Goal: Transaction & Acquisition: Book appointment/travel/reservation

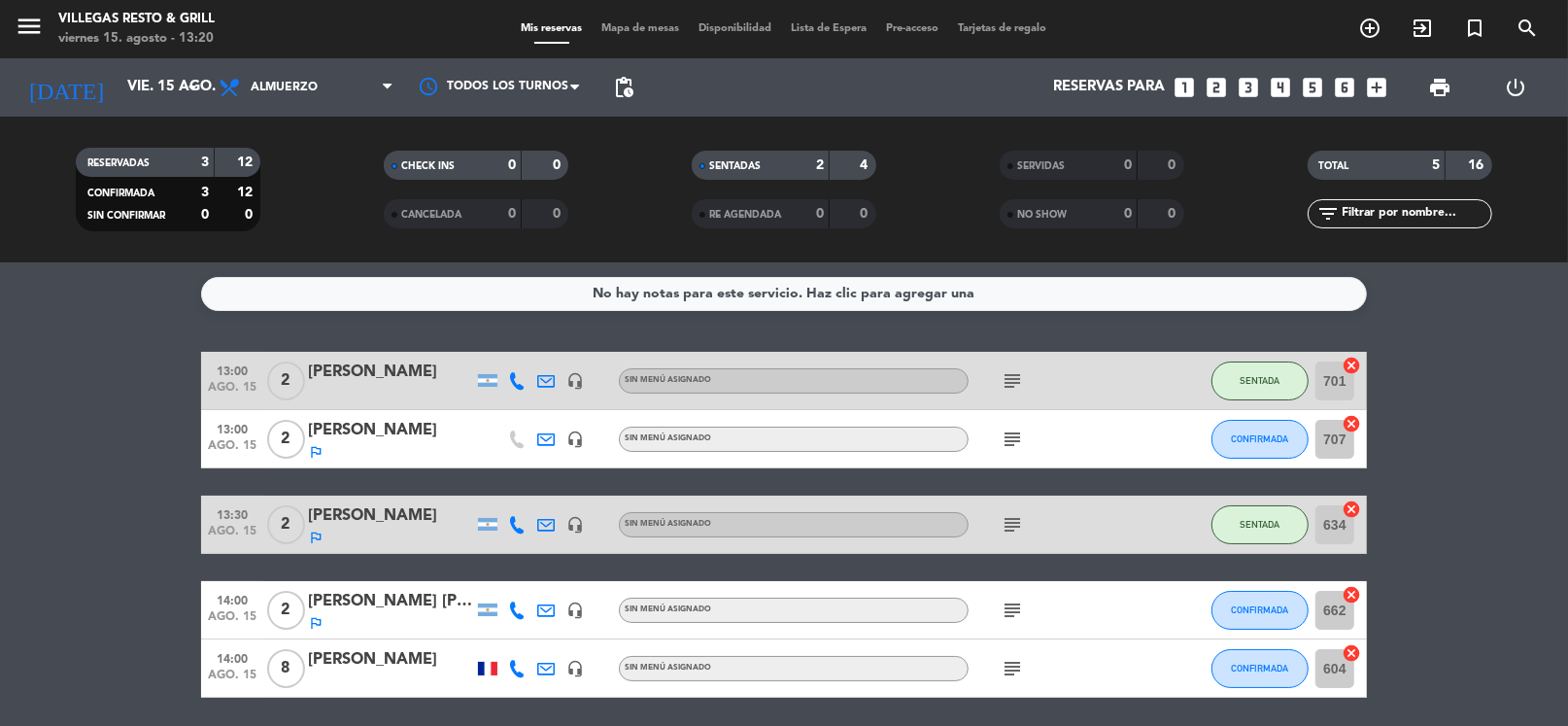
click at [1254, 84] on icon "looks_3" at bounding box center [1248, 87] width 25 height 25
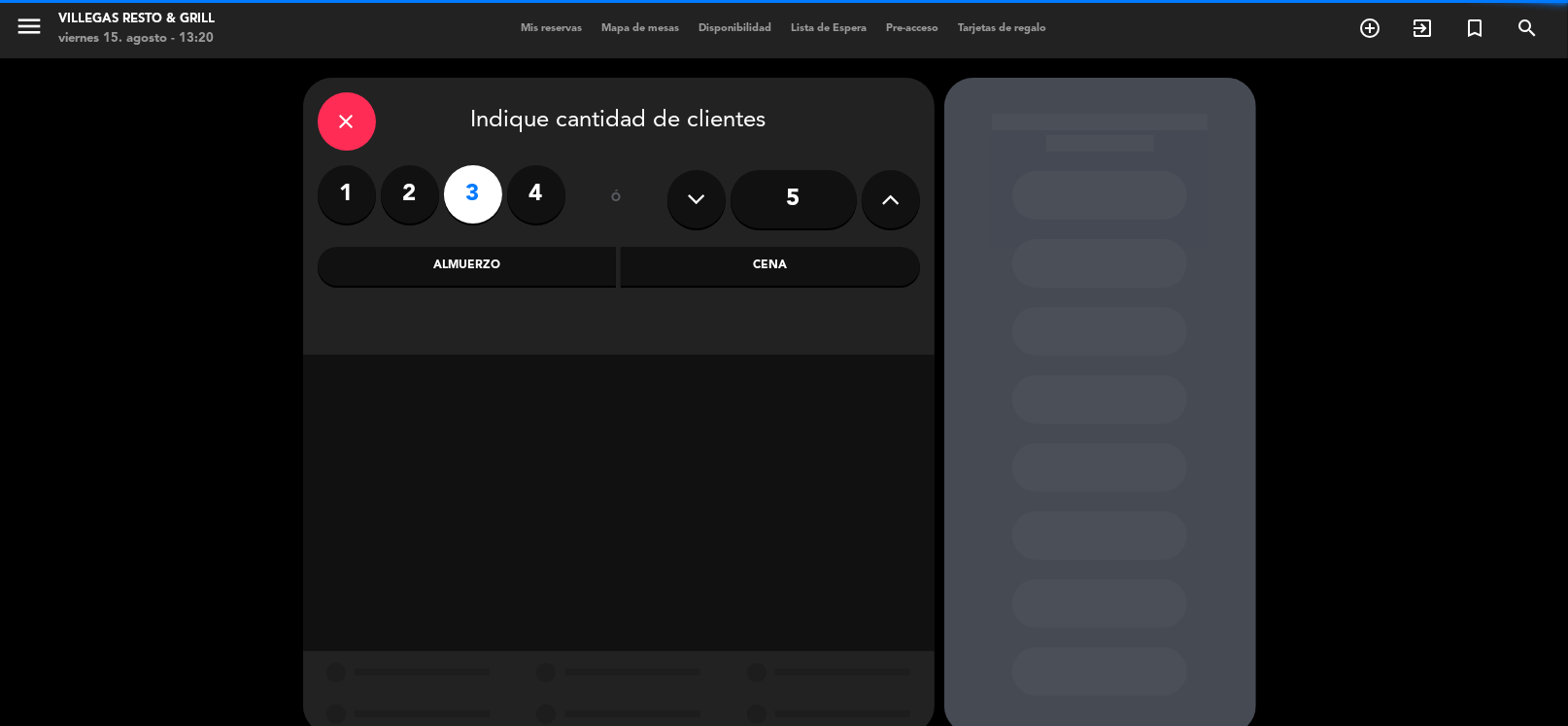
click at [600, 265] on div "Almuerzo" at bounding box center [467, 266] width 299 height 39
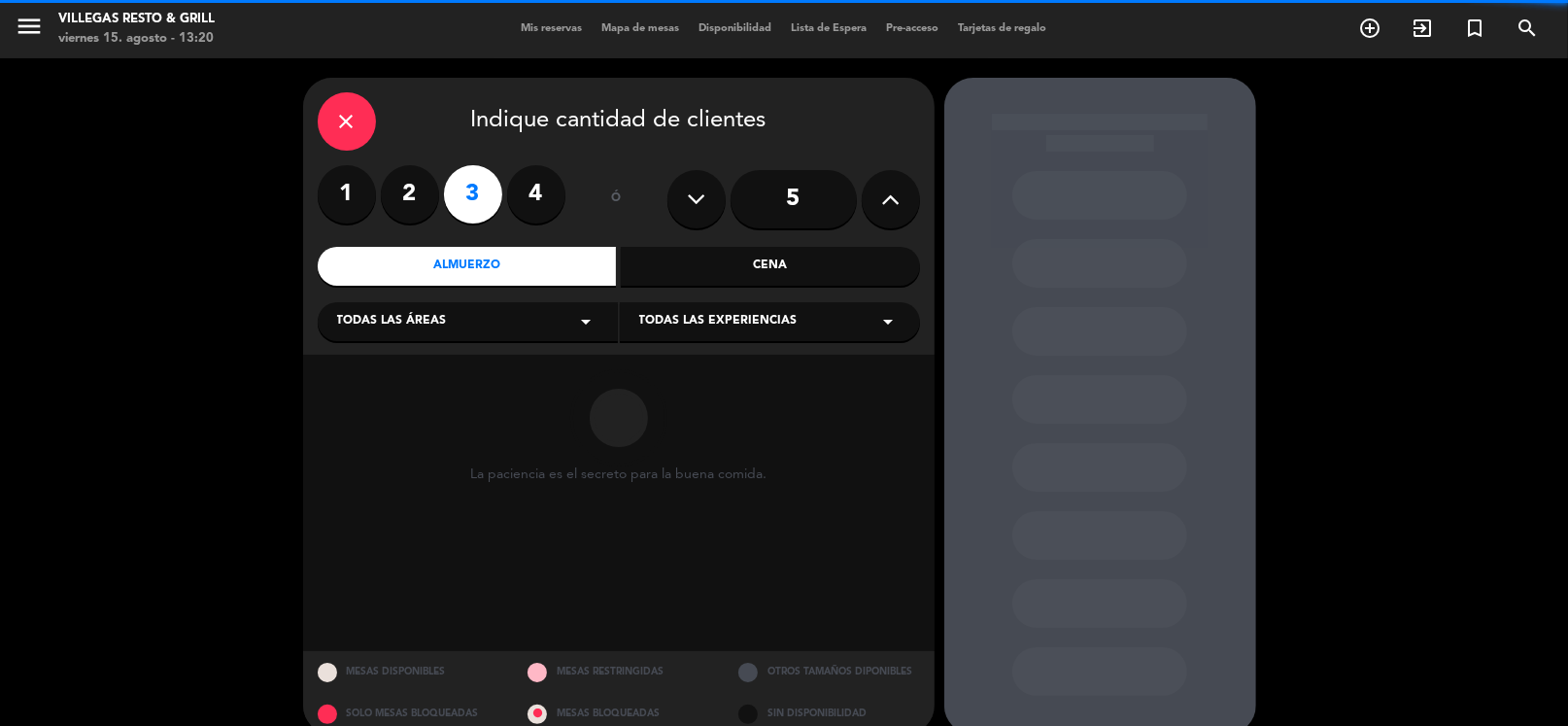
click at [493, 342] on div "close Indique cantidad de clientes 1 2 3 4 ó 5 Almuerzo Cena Todas las áreas ar…" at bounding box center [619, 216] width 632 height 277
click at [501, 326] on div "Todas las áreas arrow_drop_down" at bounding box center [468, 321] width 300 height 39
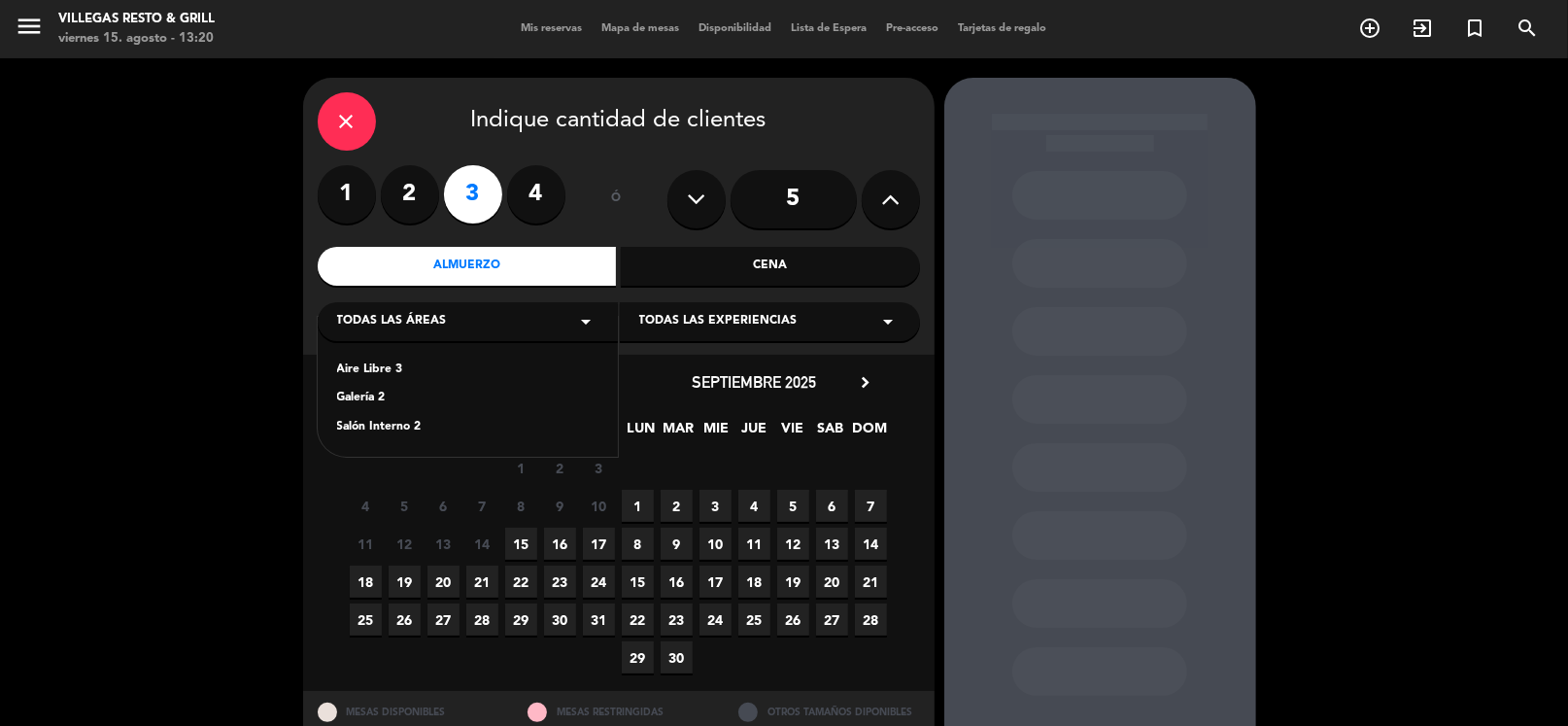
click at [378, 432] on div "Salón Interno 2" at bounding box center [468, 427] width 262 height 19
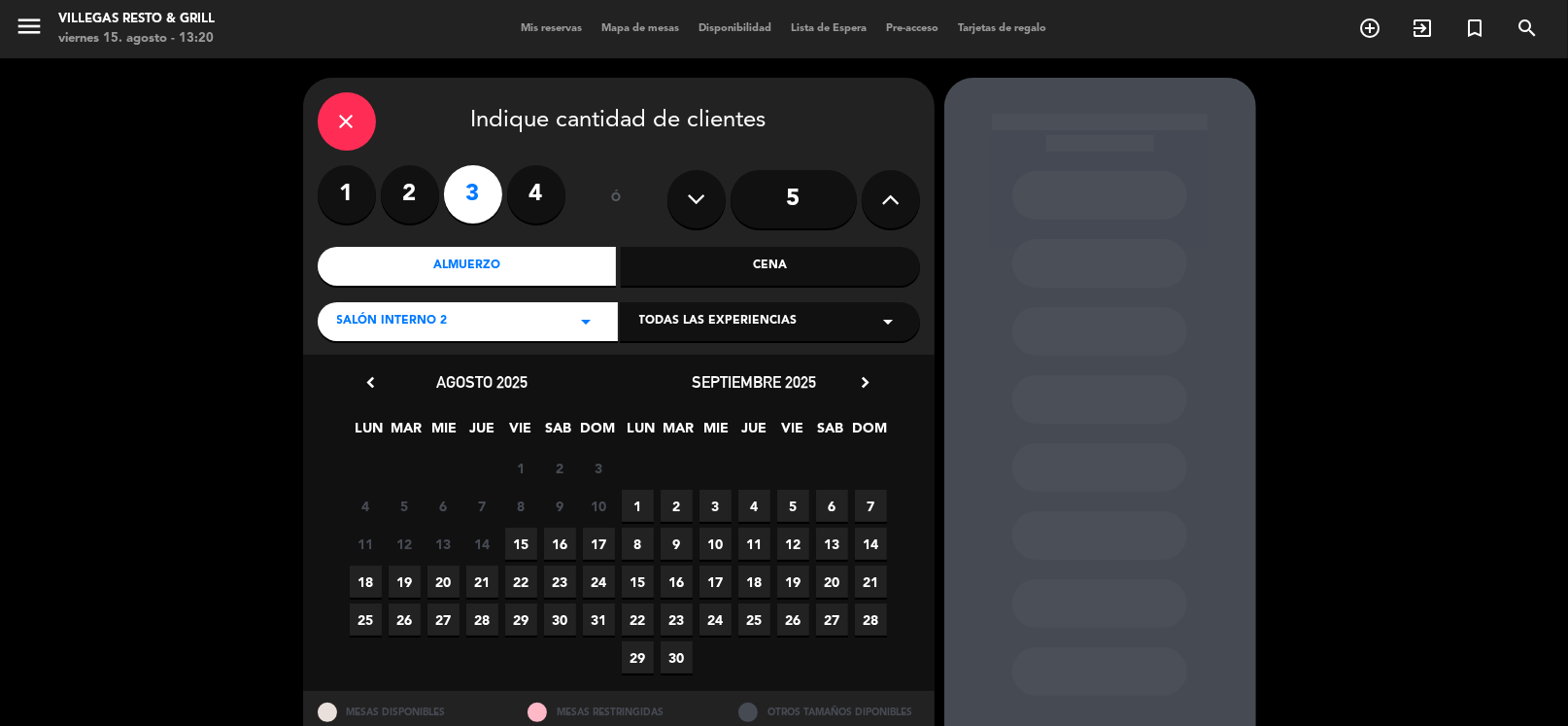
click at [517, 542] on span "15" at bounding box center [522, 544] width 32 height 32
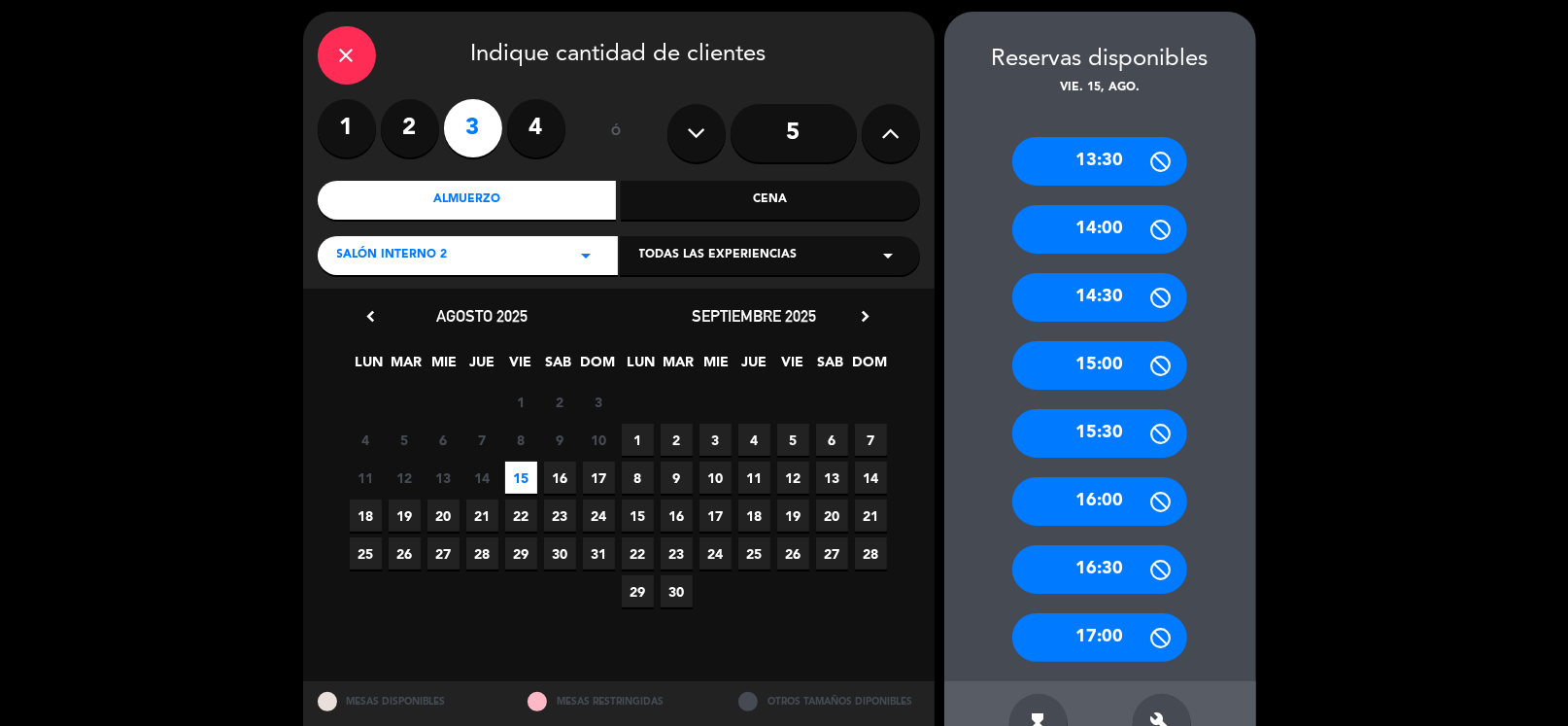
click at [1089, 232] on div "14:00" at bounding box center [1099, 229] width 175 height 49
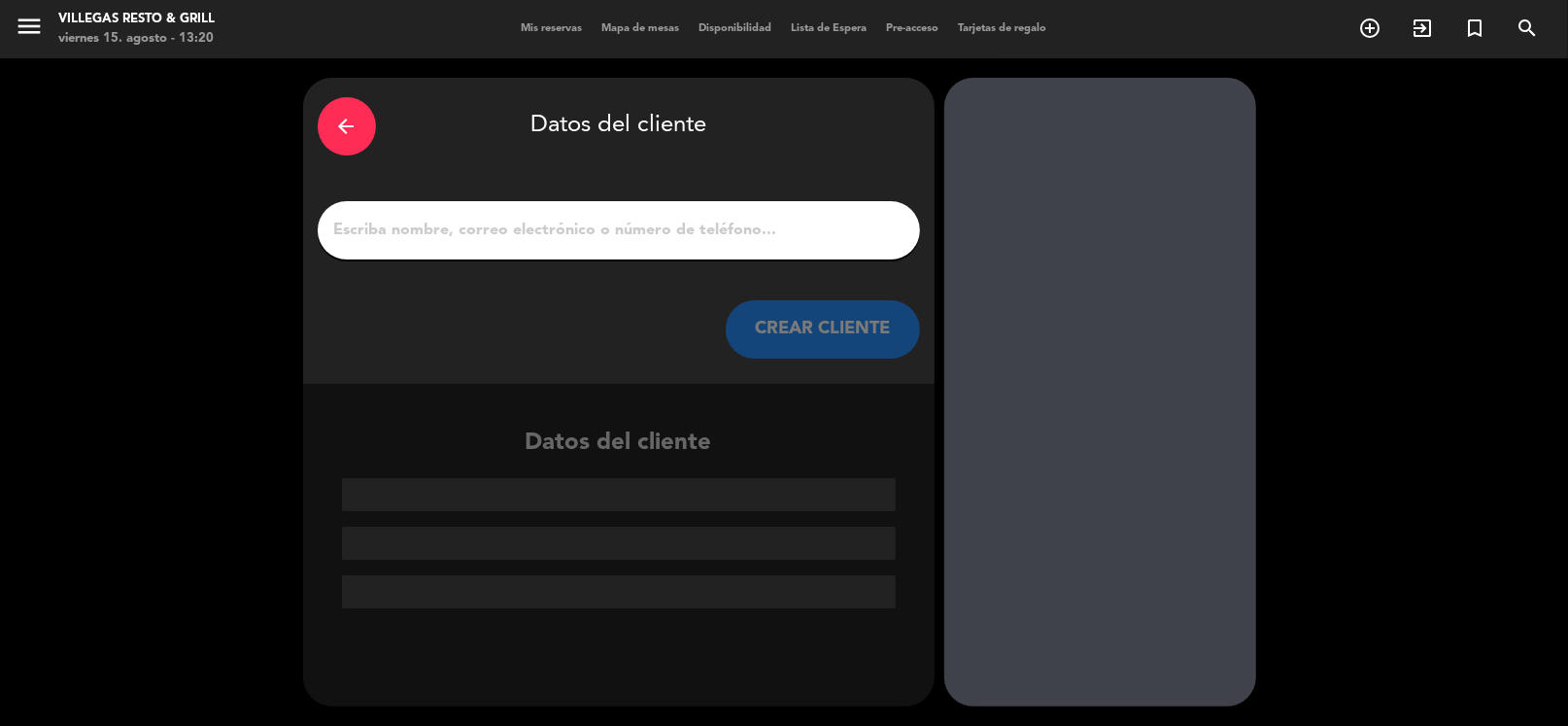
drag, startPoint x: 568, startPoint y: 238, endPoint x: 591, endPoint y: 232, distance: 23.8
click at [569, 238] on input "1" at bounding box center [620, 230] width 574 height 27
paste input "[PERSON_NAME]"
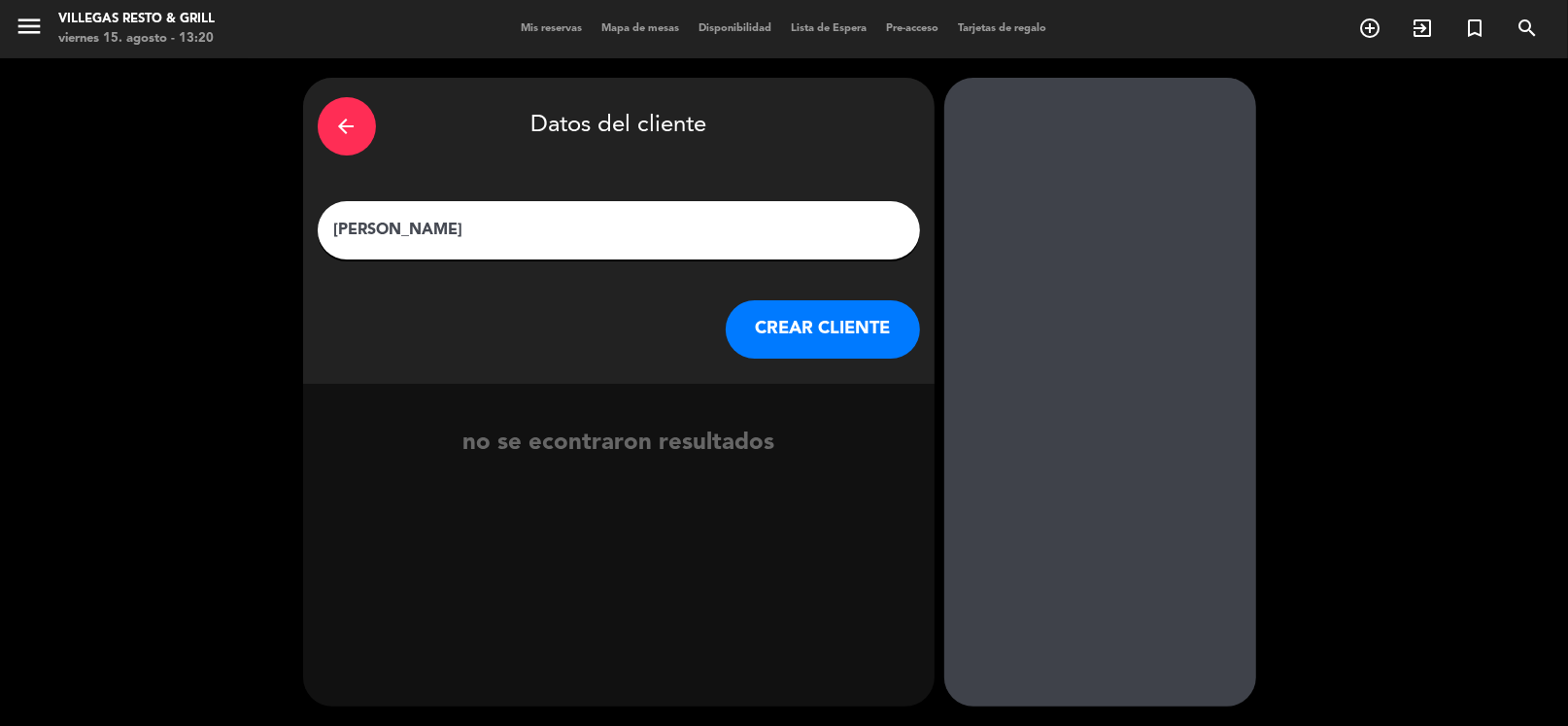
type input "[PERSON_NAME]"
click at [816, 330] on button "CREAR CLIENTE" at bounding box center [822, 329] width 194 height 58
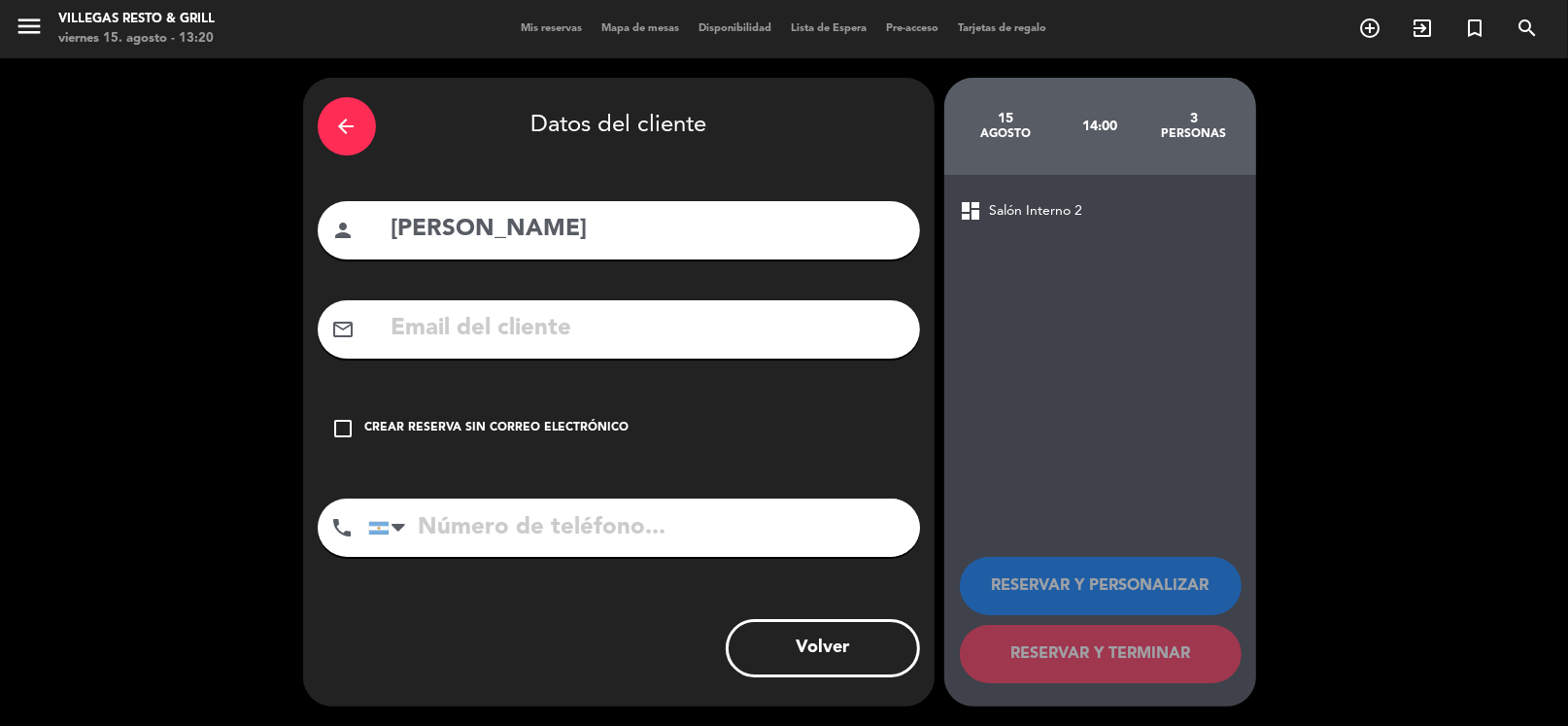
click at [639, 342] on input "text" at bounding box center [648, 329] width 516 height 40
paste input "[EMAIL_ADDRESS][DOMAIN_NAME]"
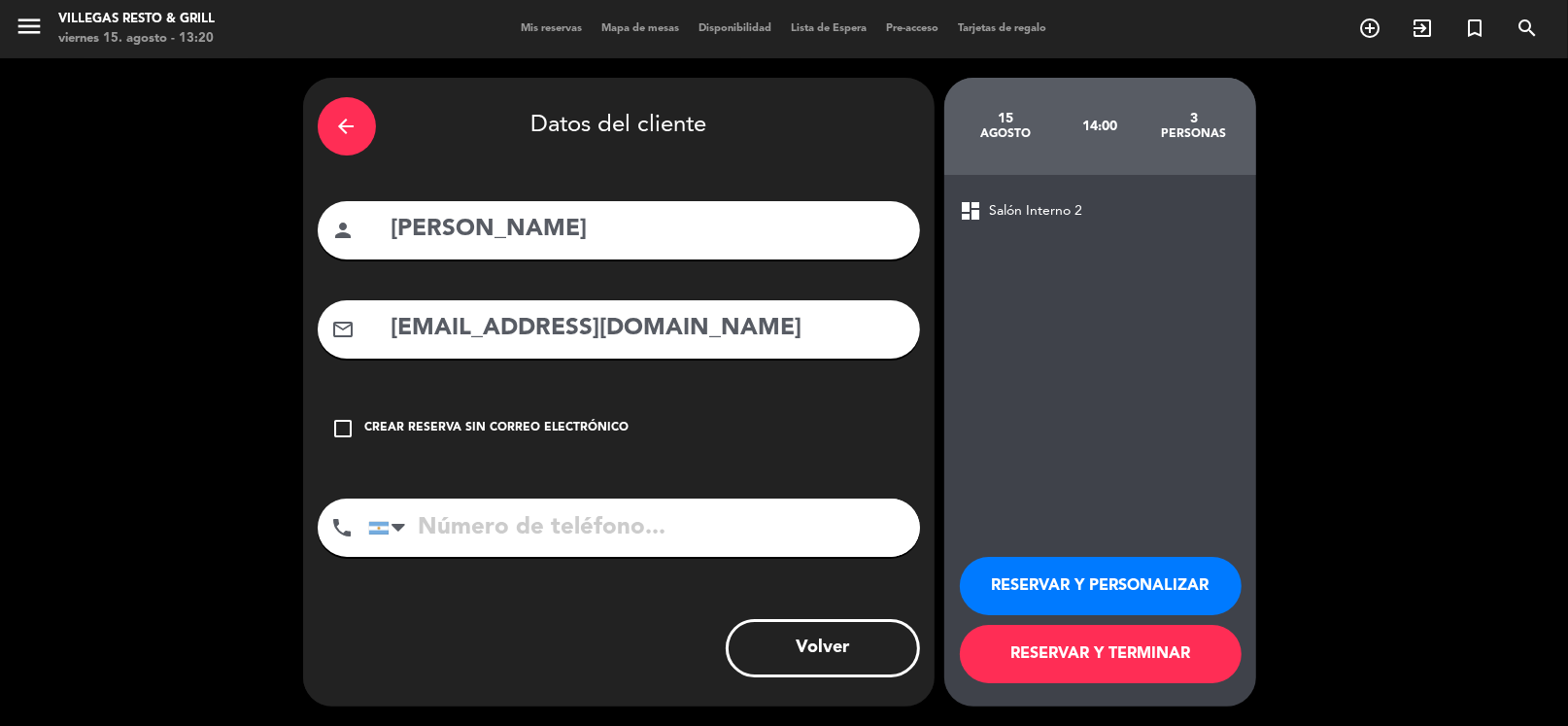
type input "[EMAIL_ADDRESS][DOMAIN_NAME]"
click at [496, 533] on input "tel" at bounding box center [644, 528] width 552 height 58
paste input "[PHONE_NUMBER]"
type input "[PHONE_NUMBER]"
click at [1053, 568] on button "RESERVAR Y PERSONALIZAR" at bounding box center [1101, 586] width 282 height 58
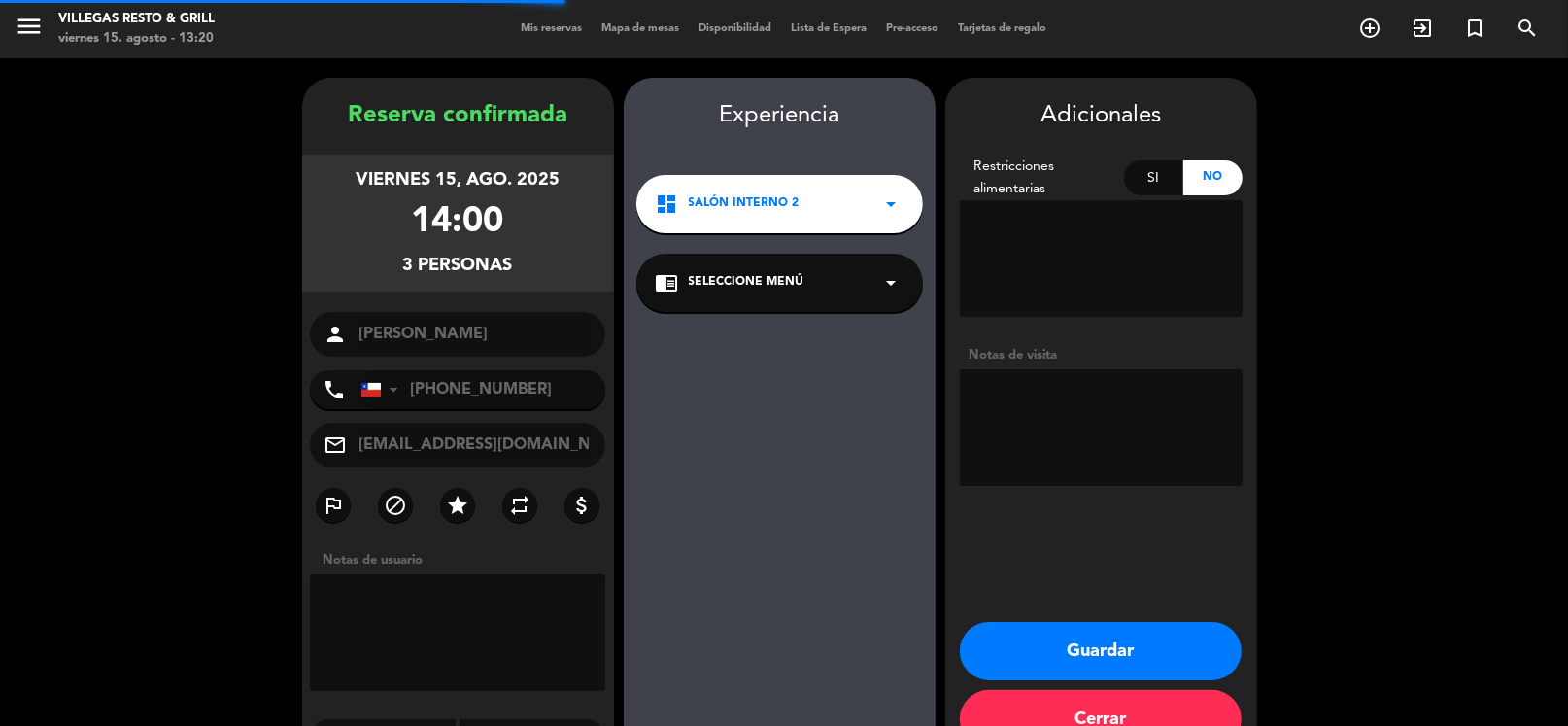
scroll to position [51, 0]
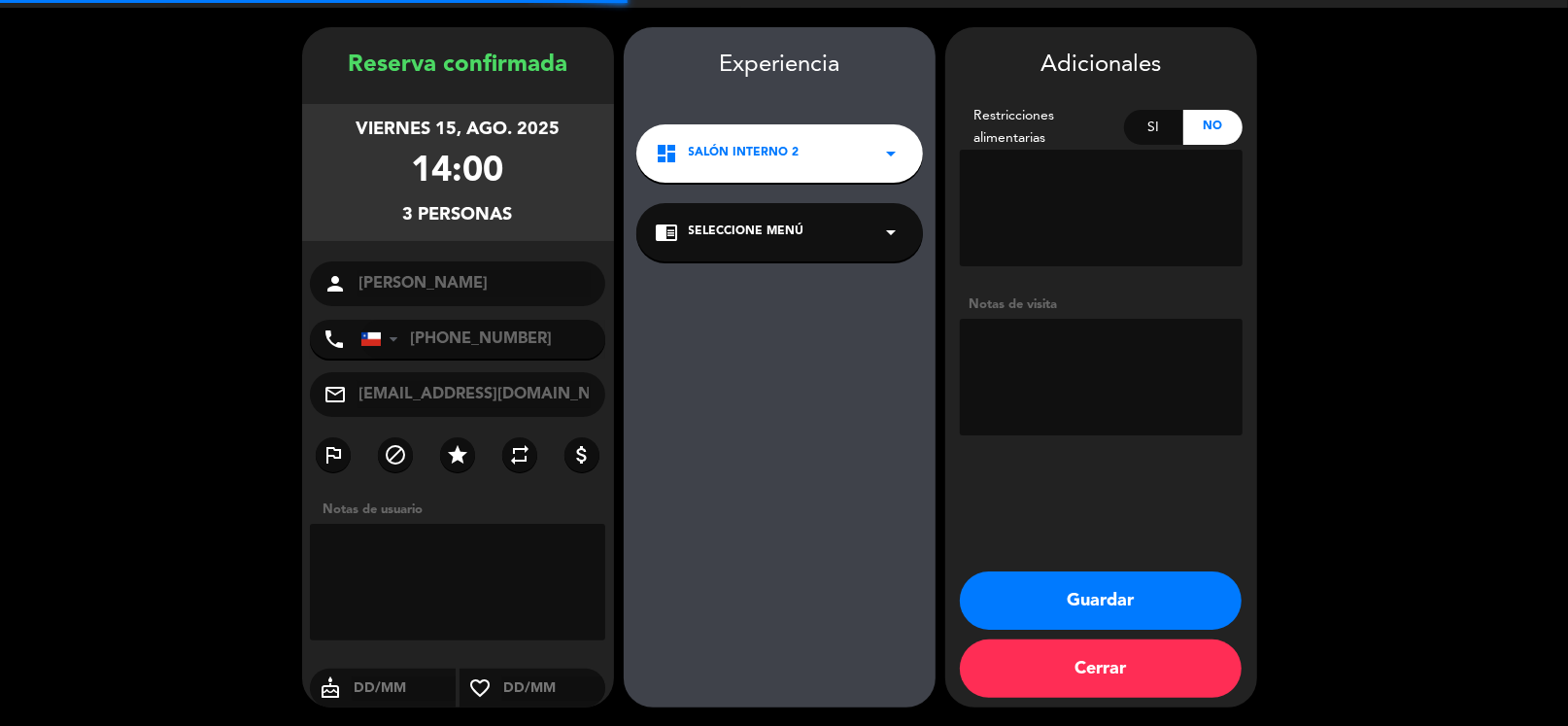
click at [1046, 387] on textarea at bounding box center [1101, 377] width 283 height 117
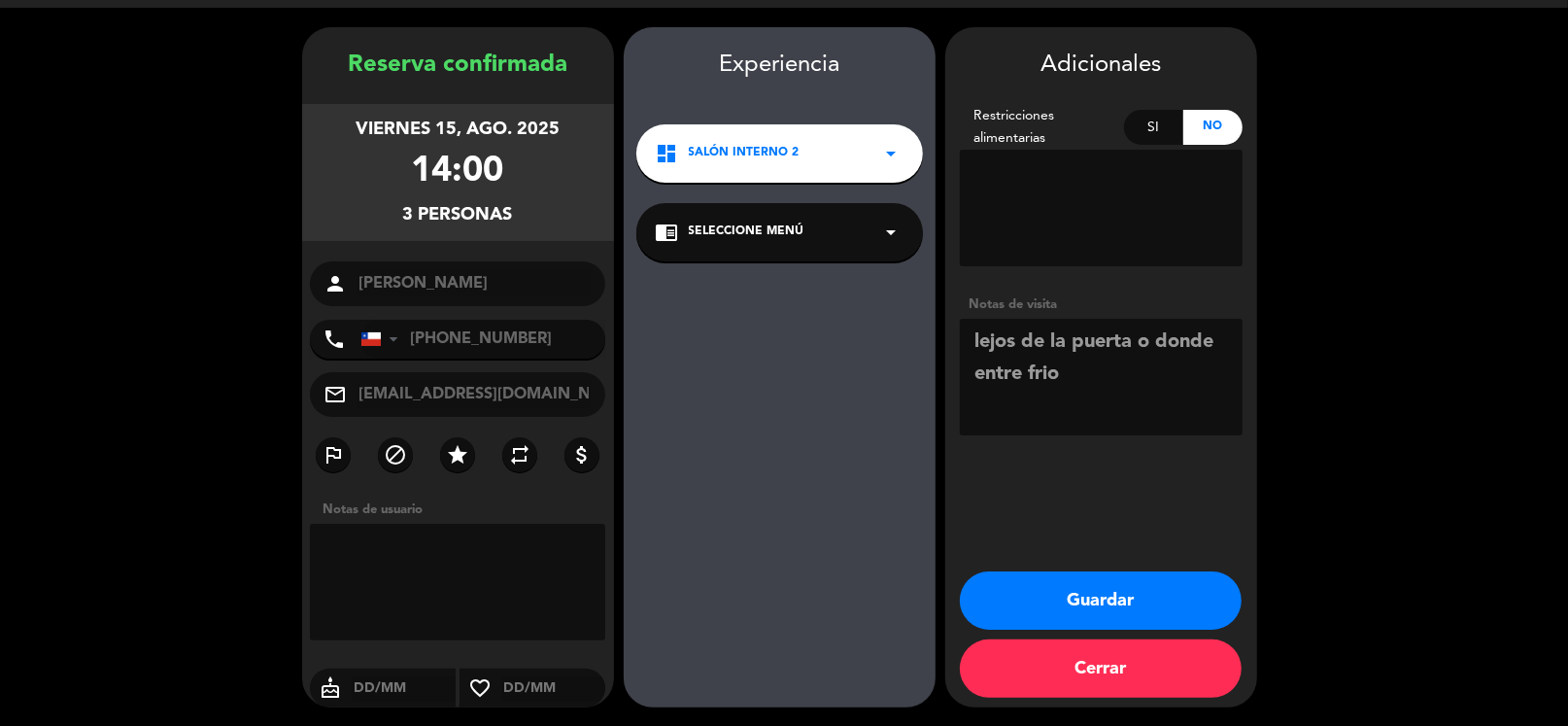
scroll to position [13, 0]
type textarea "lejos de la puerta o donde entre frio fio"
drag, startPoint x: 1048, startPoint y: 605, endPoint x: 1048, endPoint y: 579, distance: 26.0
click at [1050, 602] on button "Guardar" at bounding box center [1101, 601] width 282 height 58
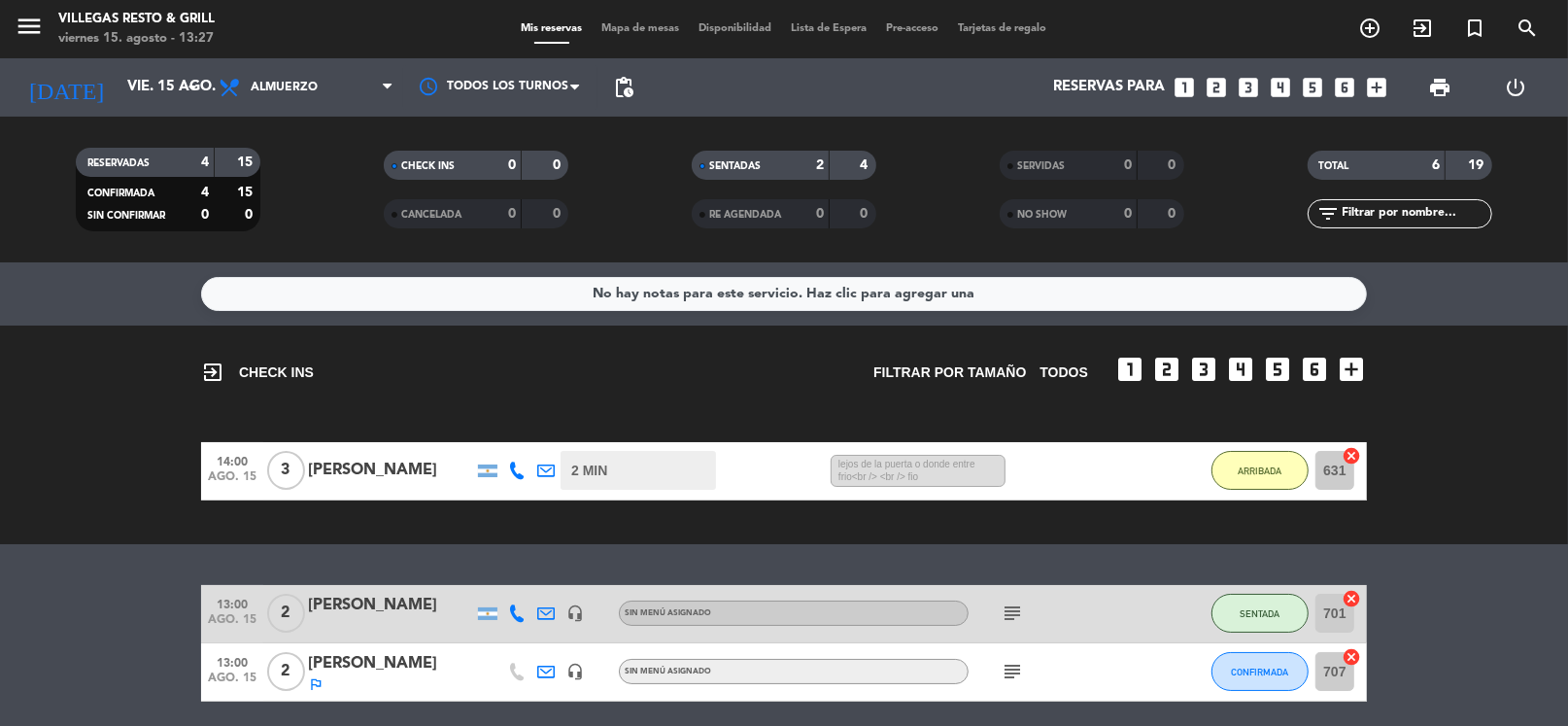
click at [1211, 92] on icon "looks_two" at bounding box center [1216, 87] width 25 height 25
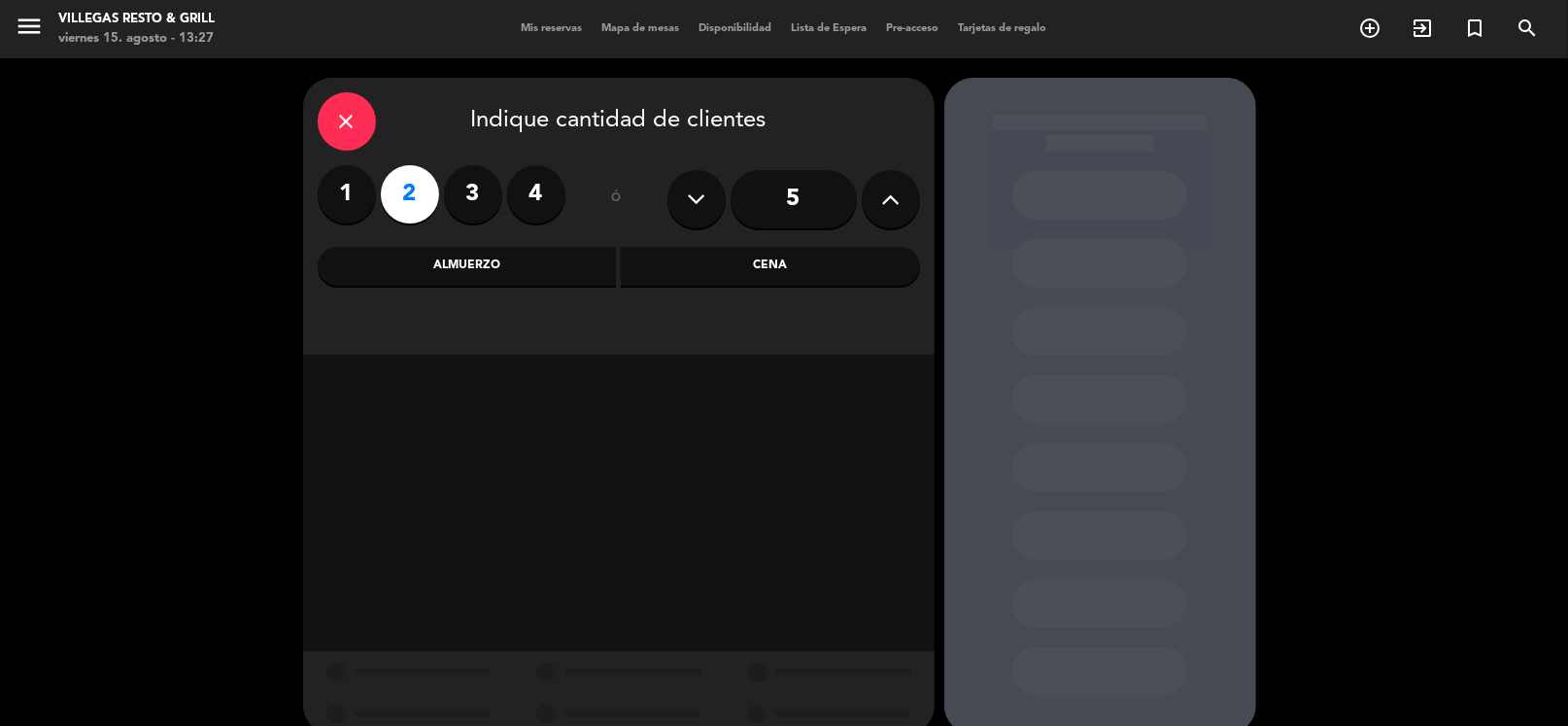
click at [735, 262] on div "Cena" at bounding box center [770, 266] width 299 height 39
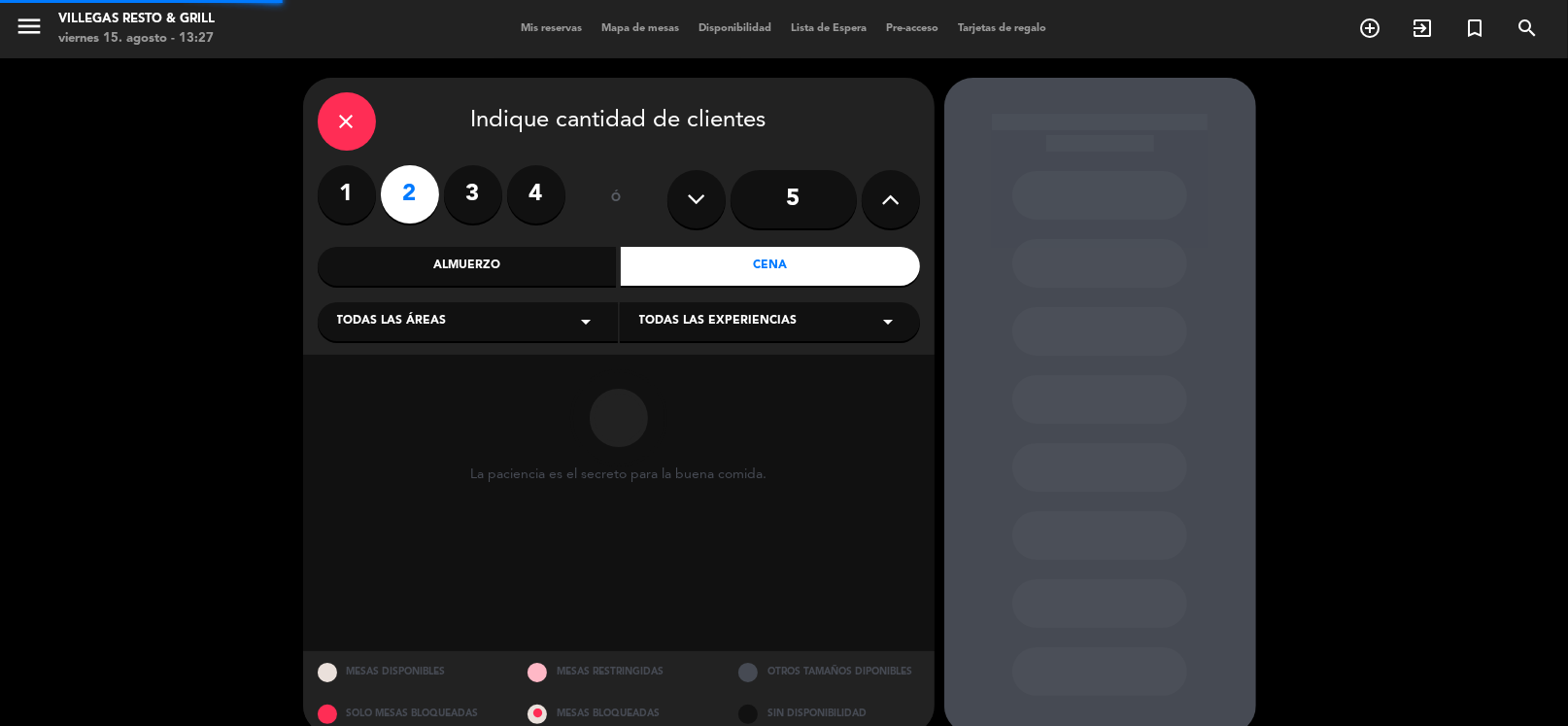
drag, startPoint x: 587, startPoint y: 310, endPoint x: 563, endPoint y: 338, distance: 36.9
click at [585, 312] on icon "arrow_drop_down" at bounding box center [587, 321] width 23 height 23
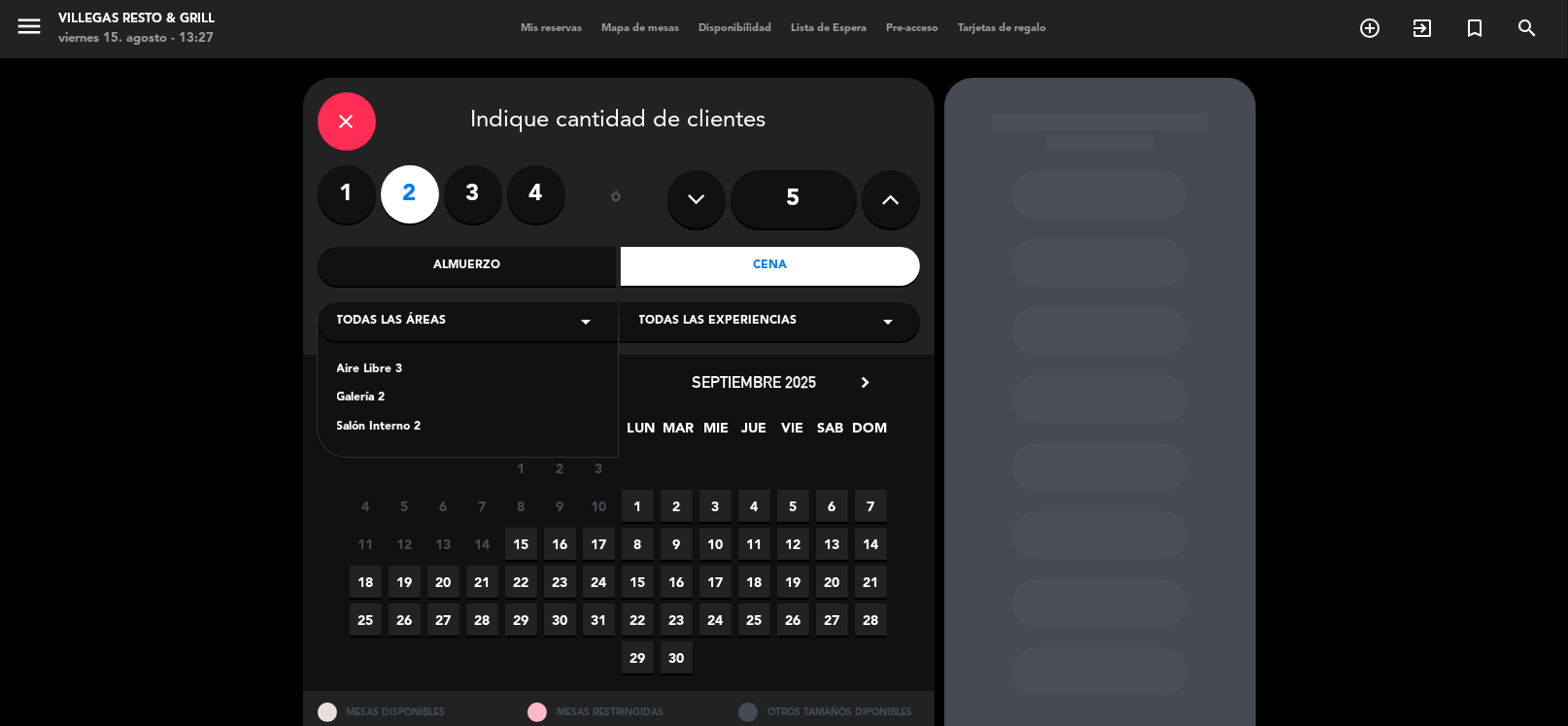
drag, startPoint x: 395, startPoint y: 430, endPoint x: 460, endPoint y: 442, distance: 66.1
click at [399, 430] on div "Salón Interno 2" at bounding box center [468, 427] width 262 height 19
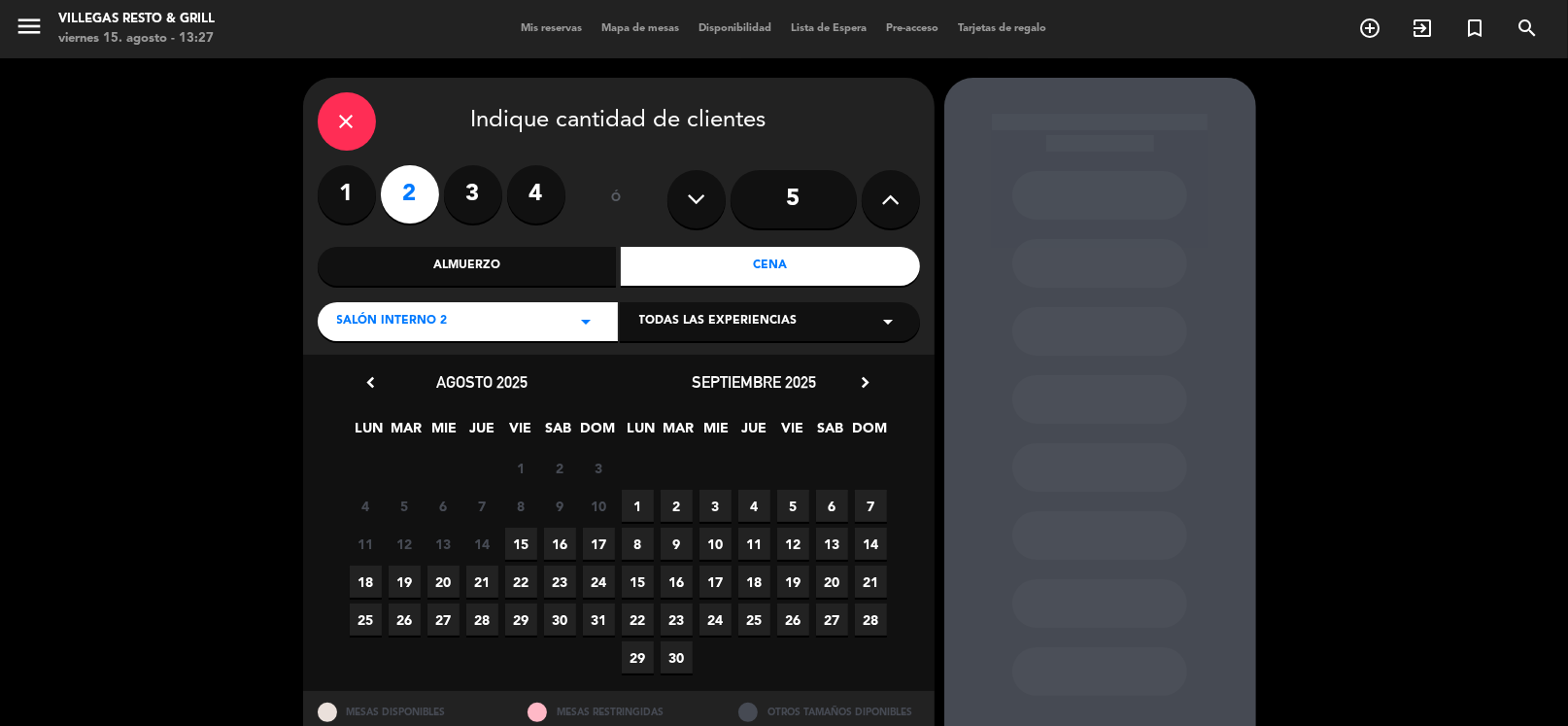
drag, startPoint x: 522, startPoint y: 585, endPoint x: 535, endPoint y: 582, distance: 13.3
click at [522, 586] on span "22" at bounding box center [522, 582] width 32 height 32
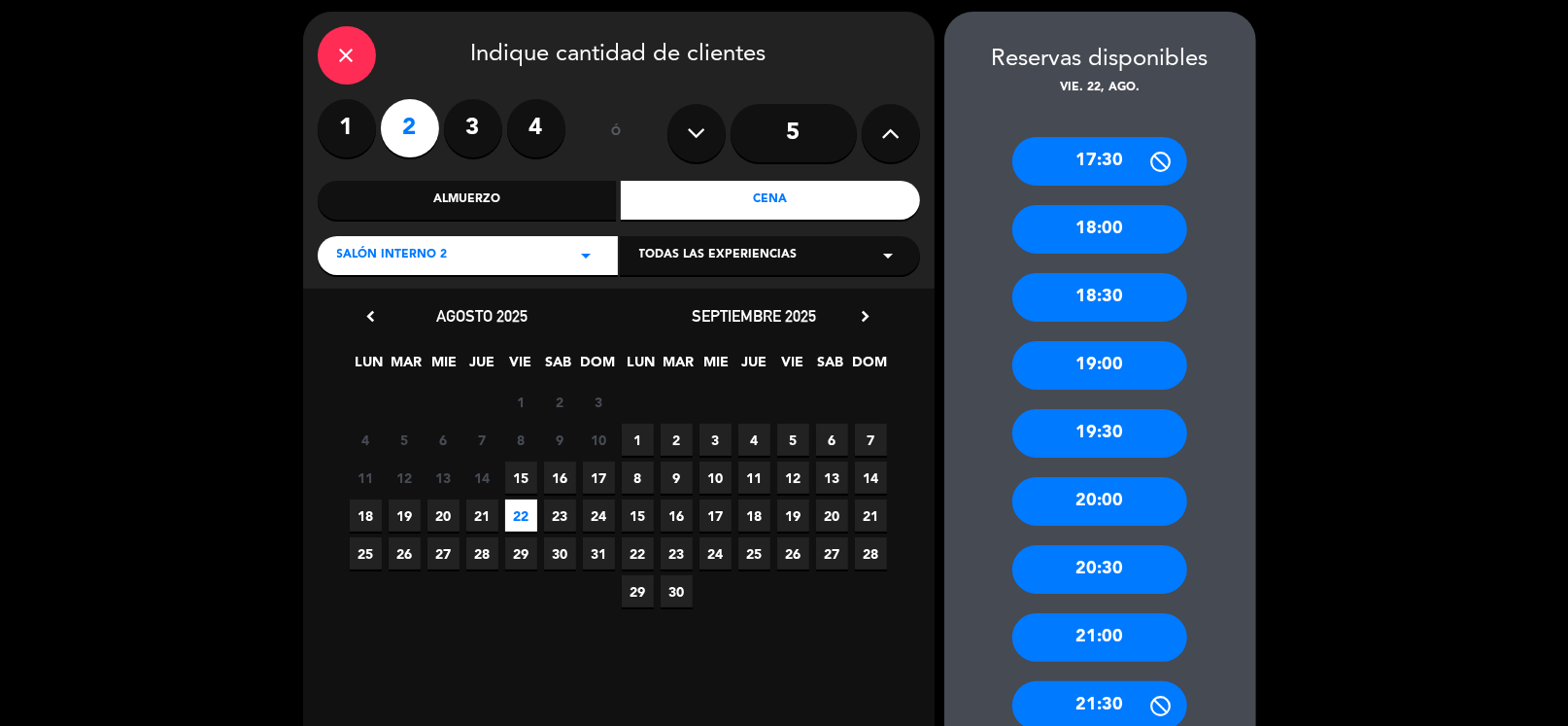
scroll to position [261, 0]
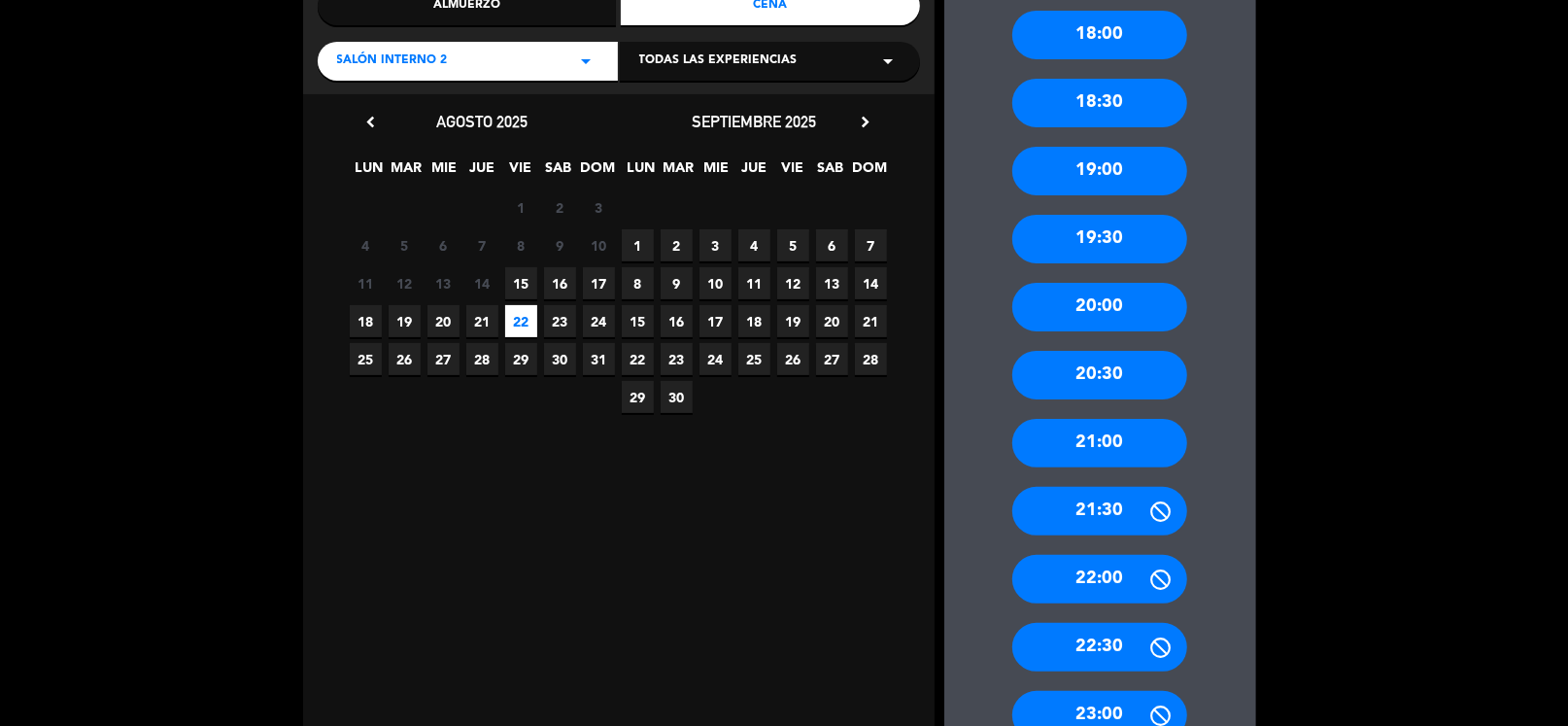
click at [1095, 582] on div "22:00" at bounding box center [1099, 579] width 175 height 49
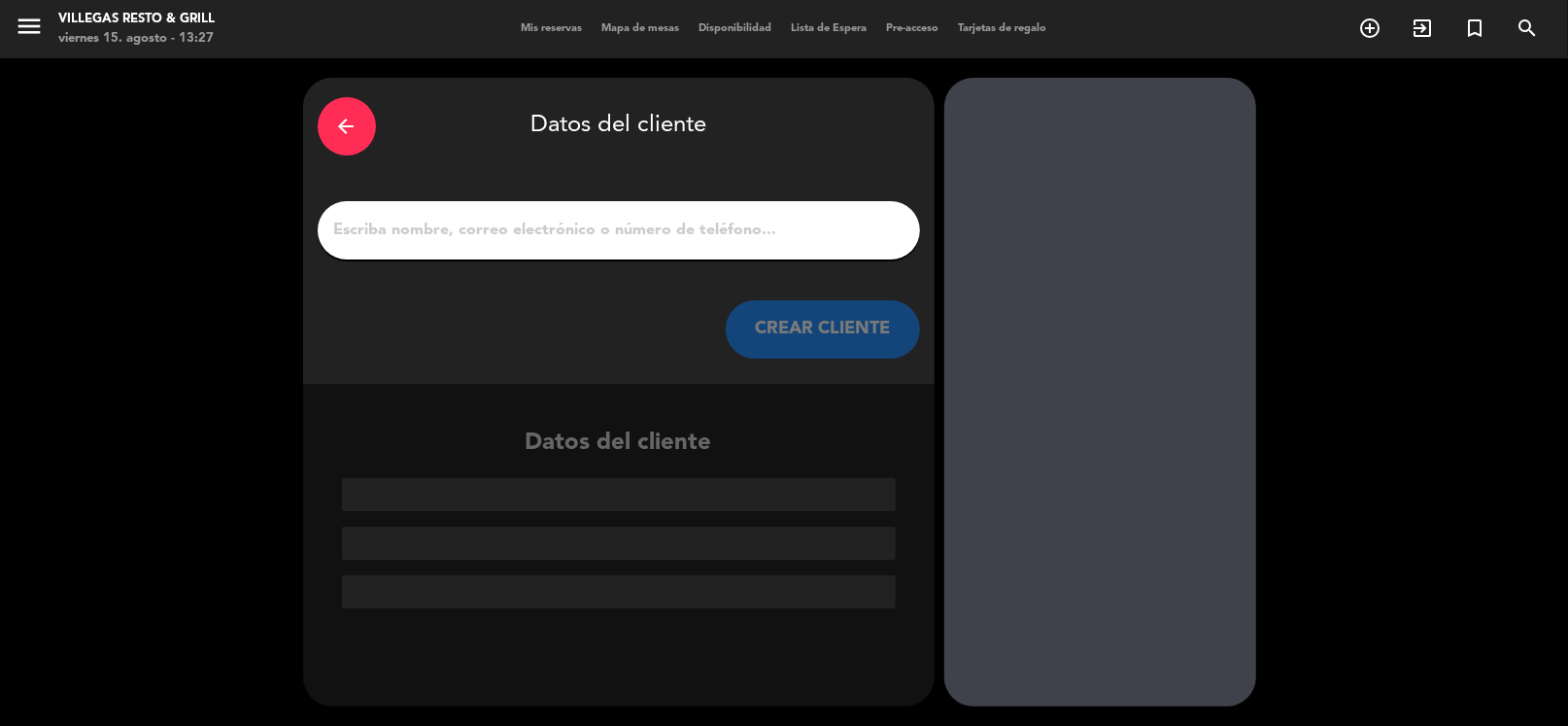
scroll to position [0, 0]
click at [525, 217] on input "1" at bounding box center [620, 230] width 574 height 27
paste input "[PERSON_NAME]"
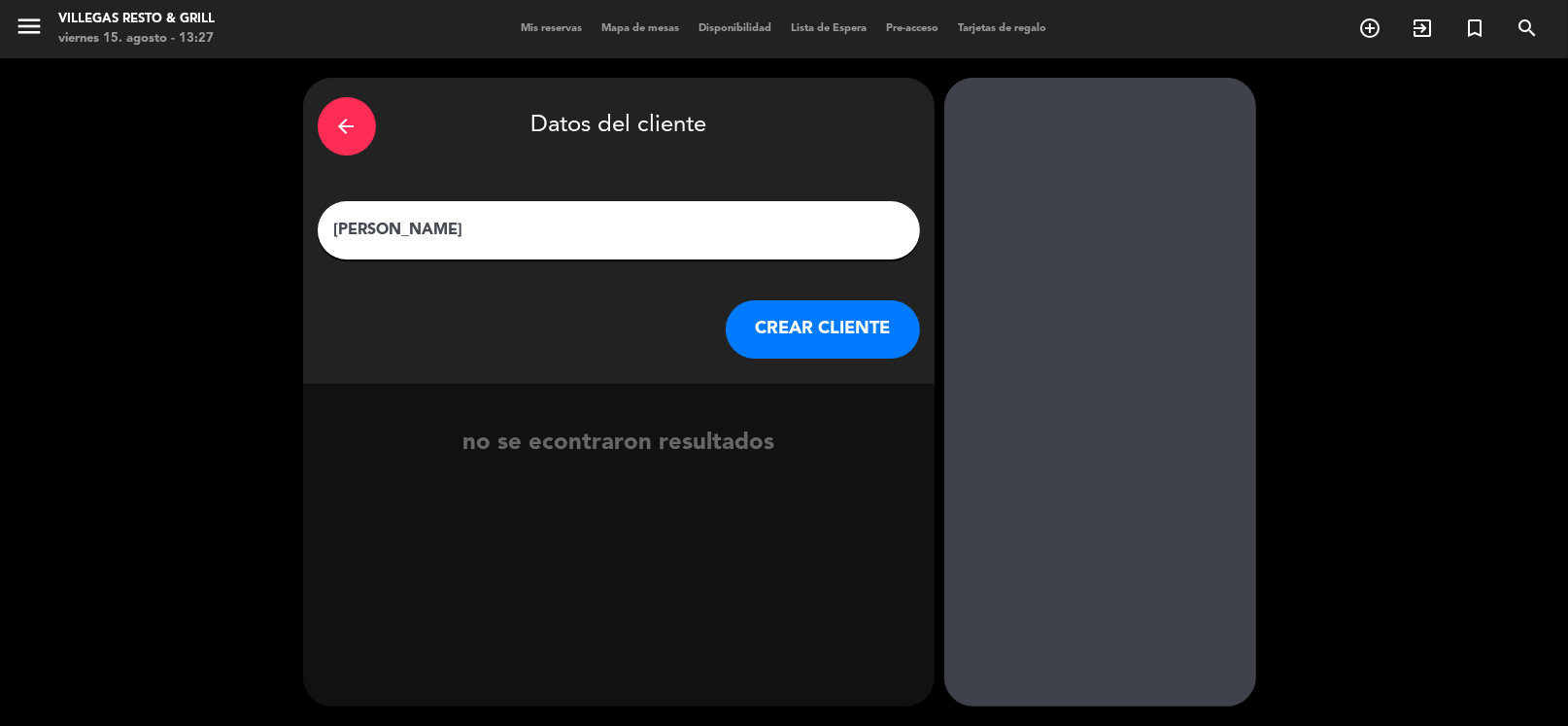
type input "[PERSON_NAME]"
click at [761, 337] on button "CREAR CLIENTE" at bounding box center [822, 329] width 194 height 58
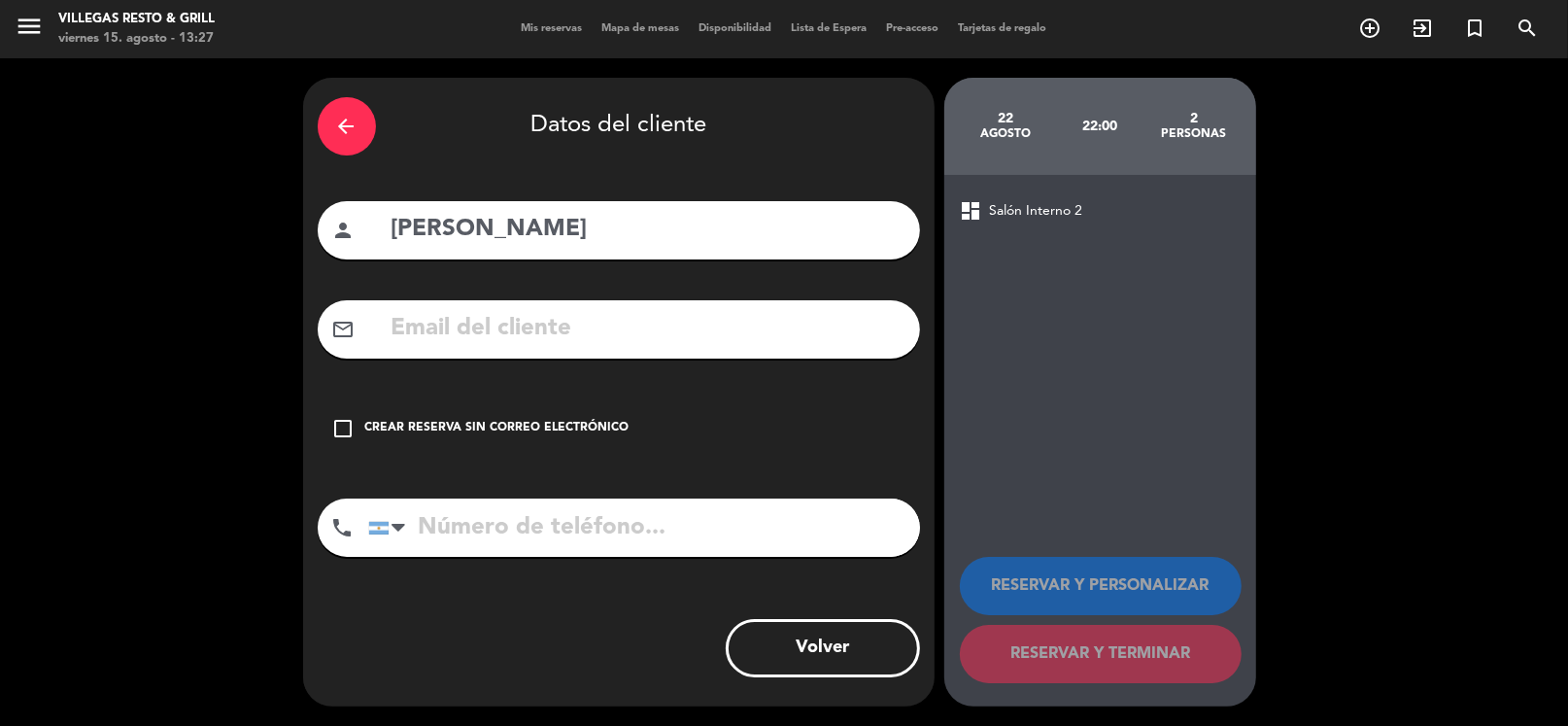
click at [559, 334] on input "text" at bounding box center [648, 329] width 516 height 40
paste input "[EMAIL_ADDRESS][DOMAIN_NAME]"
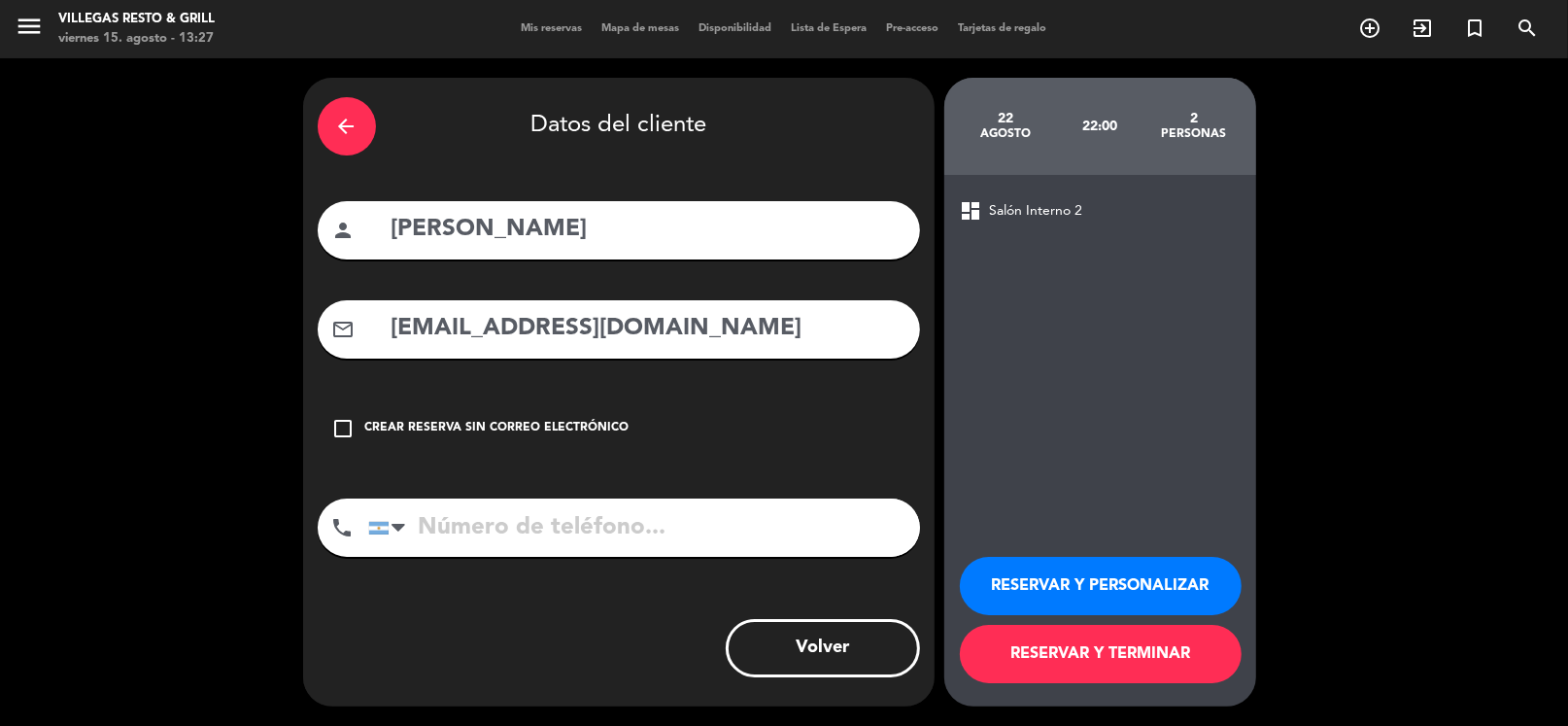
type input "[EMAIL_ADDRESS][DOMAIN_NAME]"
click at [571, 516] on input "tel" at bounding box center [644, 528] width 552 height 58
paste input "[PHONE_NUMBER]"
type input "[PHONE_NUMBER]"
click at [1126, 557] on div "RESERVAR Y PERSONALIZAR RESERVAR Y TERMINAR" at bounding box center [1100, 611] width 281 height 191
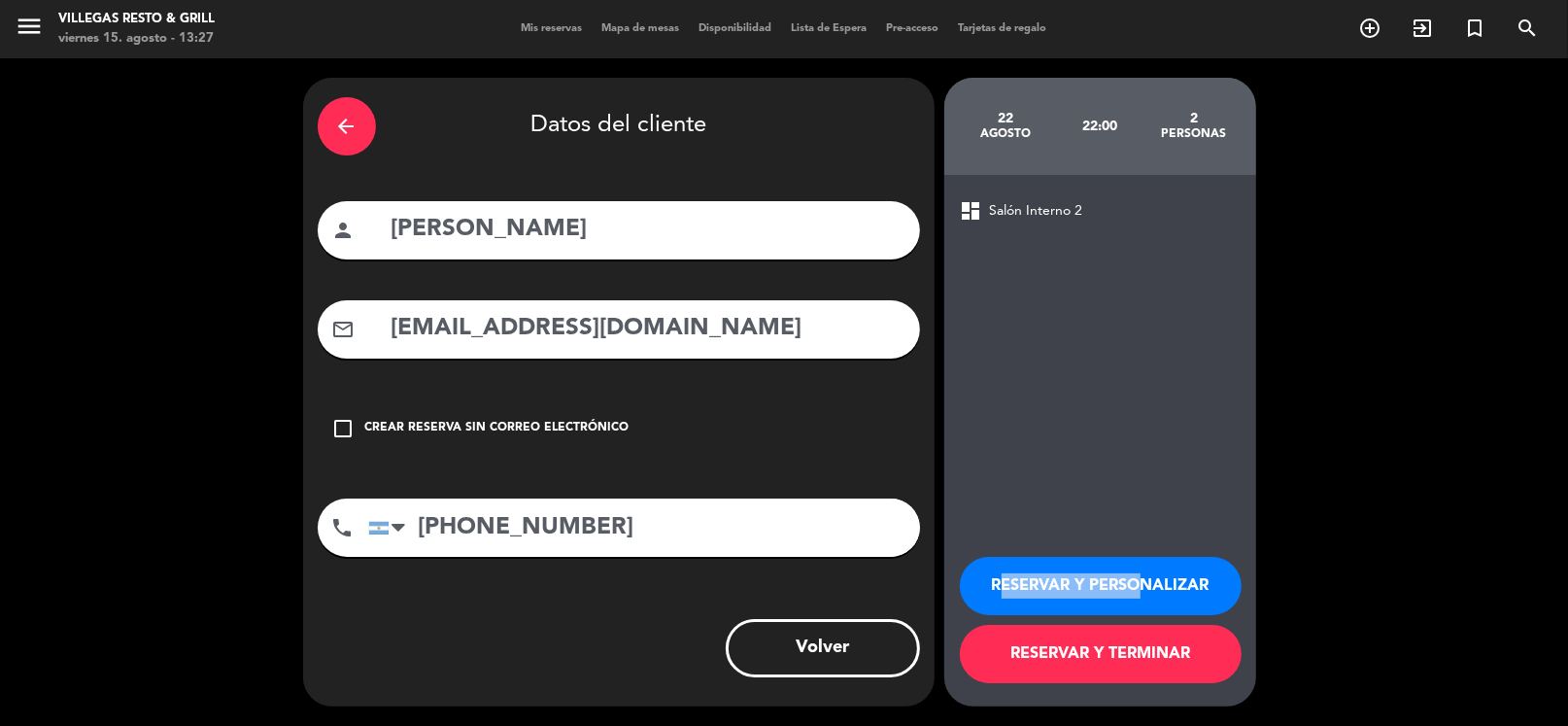
click at [1083, 578] on button "RESERVAR Y PERSONALIZAR" at bounding box center [1101, 586] width 282 height 58
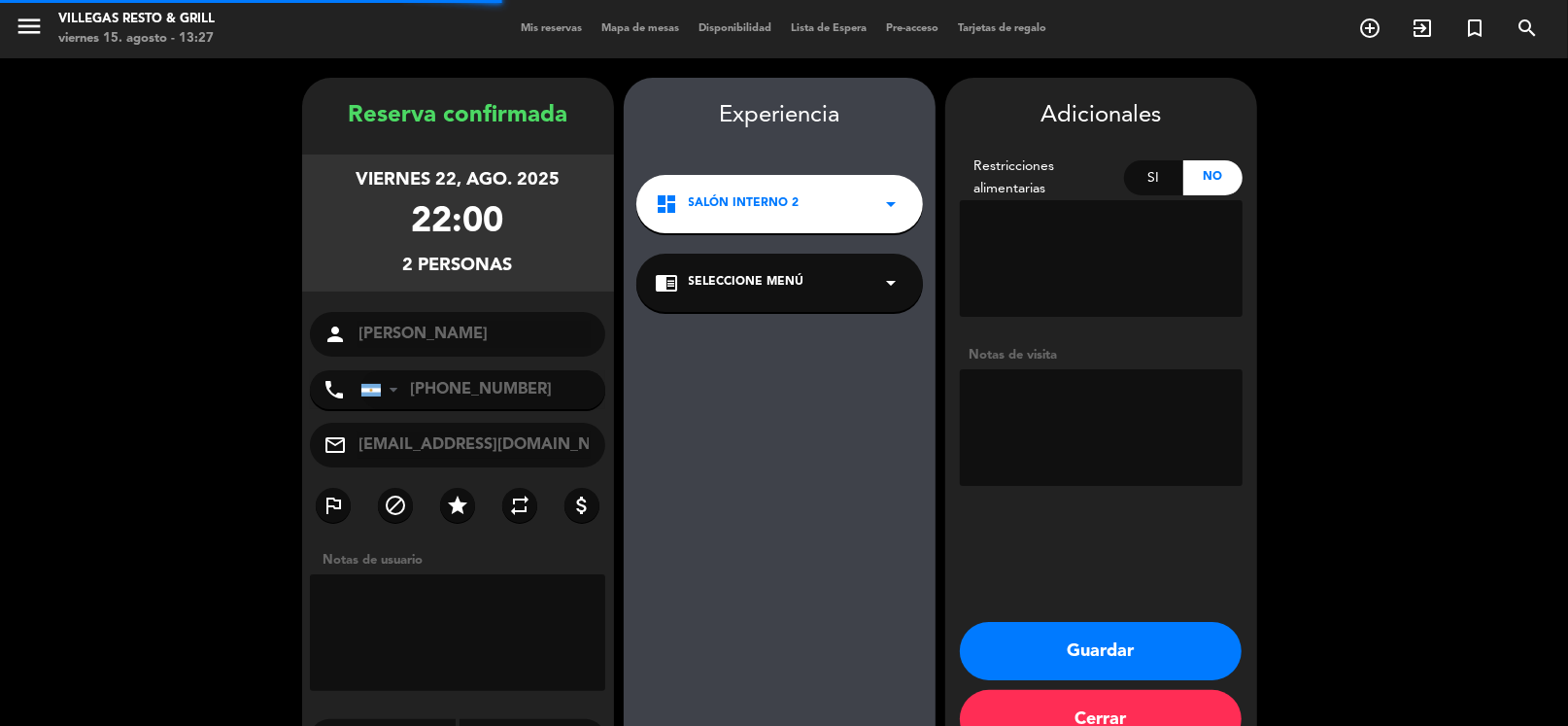
scroll to position [51, 0]
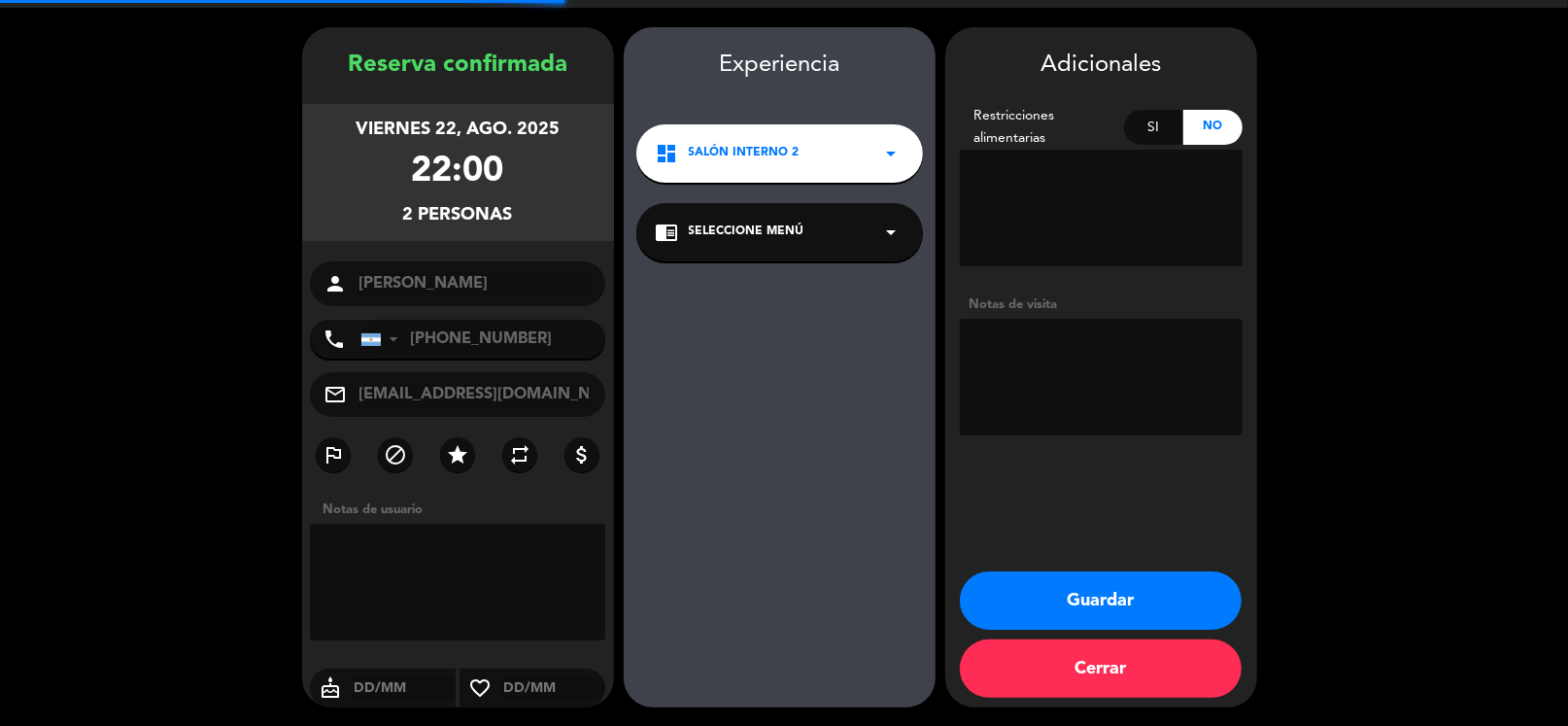
click at [1106, 383] on textarea at bounding box center [1101, 377] width 283 height 117
type textarea "fio"
click at [1021, 598] on button "Guardar" at bounding box center [1101, 601] width 282 height 58
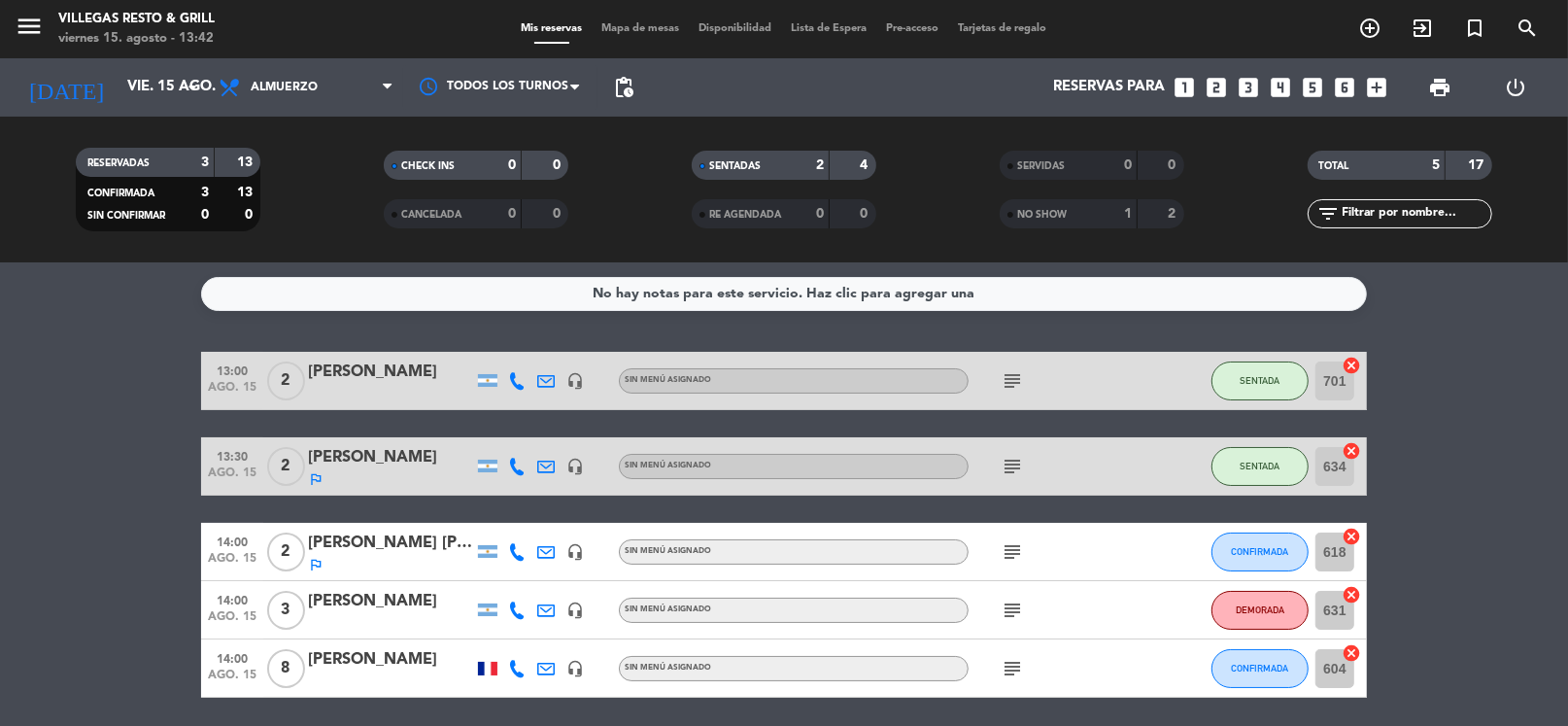
click at [1018, 611] on icon "subject" at bounding box center [1011, 610] width 23 height 23
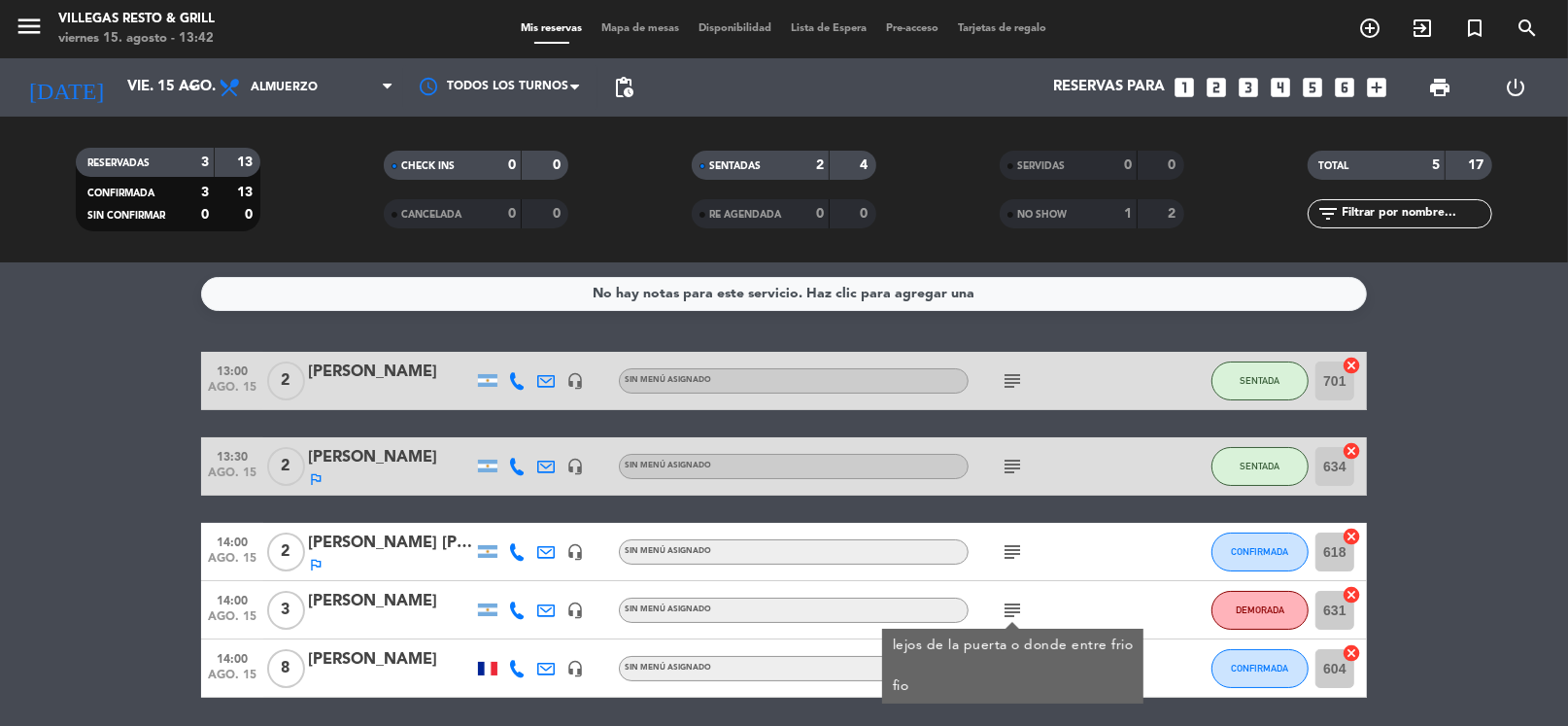
click at [1018, 611] on icon "subject" at bounding box center [1011, 610] width 23 height 23
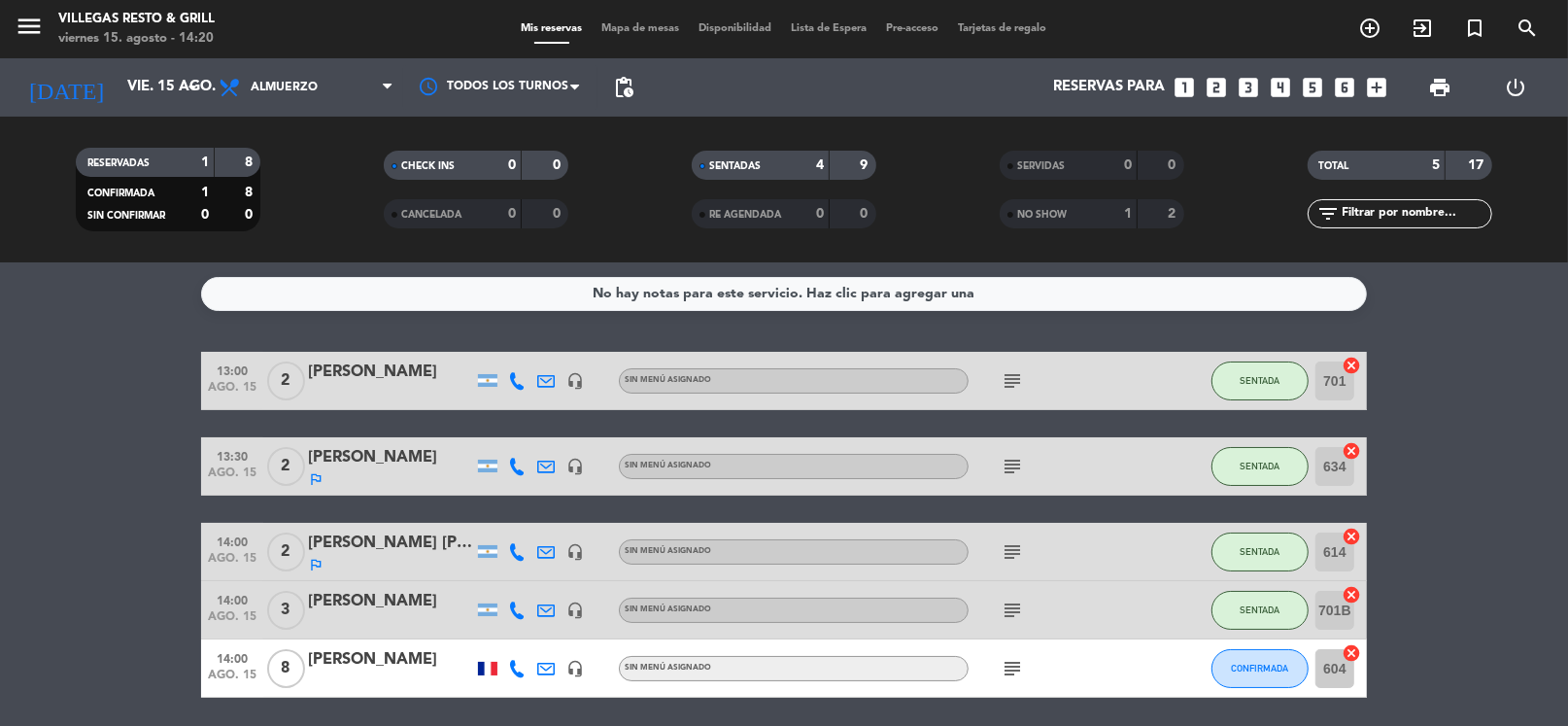
click at [1227, 91] on icon "looks_two" at bounding box center [1216, 87] width 25 height 25
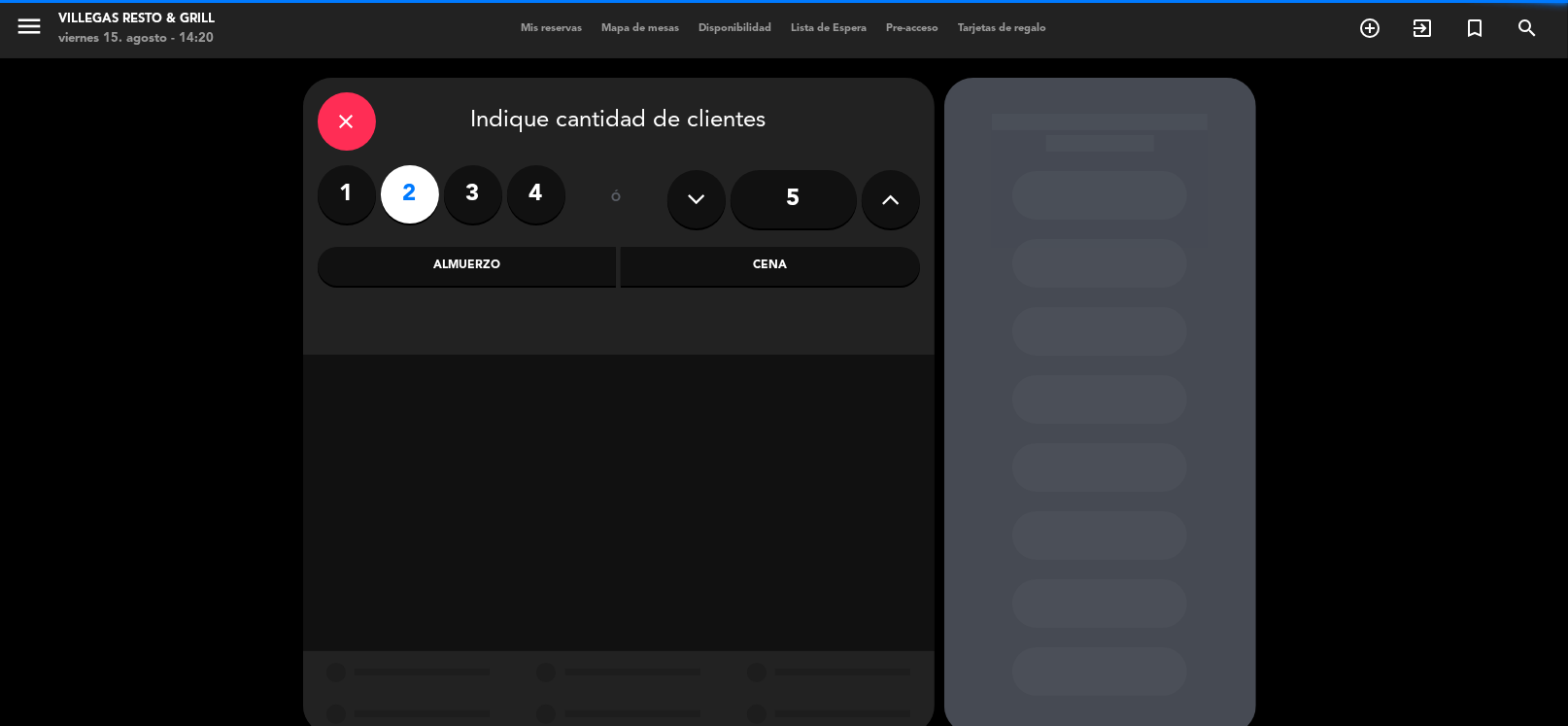
click at [749, 260] on div "Cena" at bounding box center [770, 266] width 299 height 39
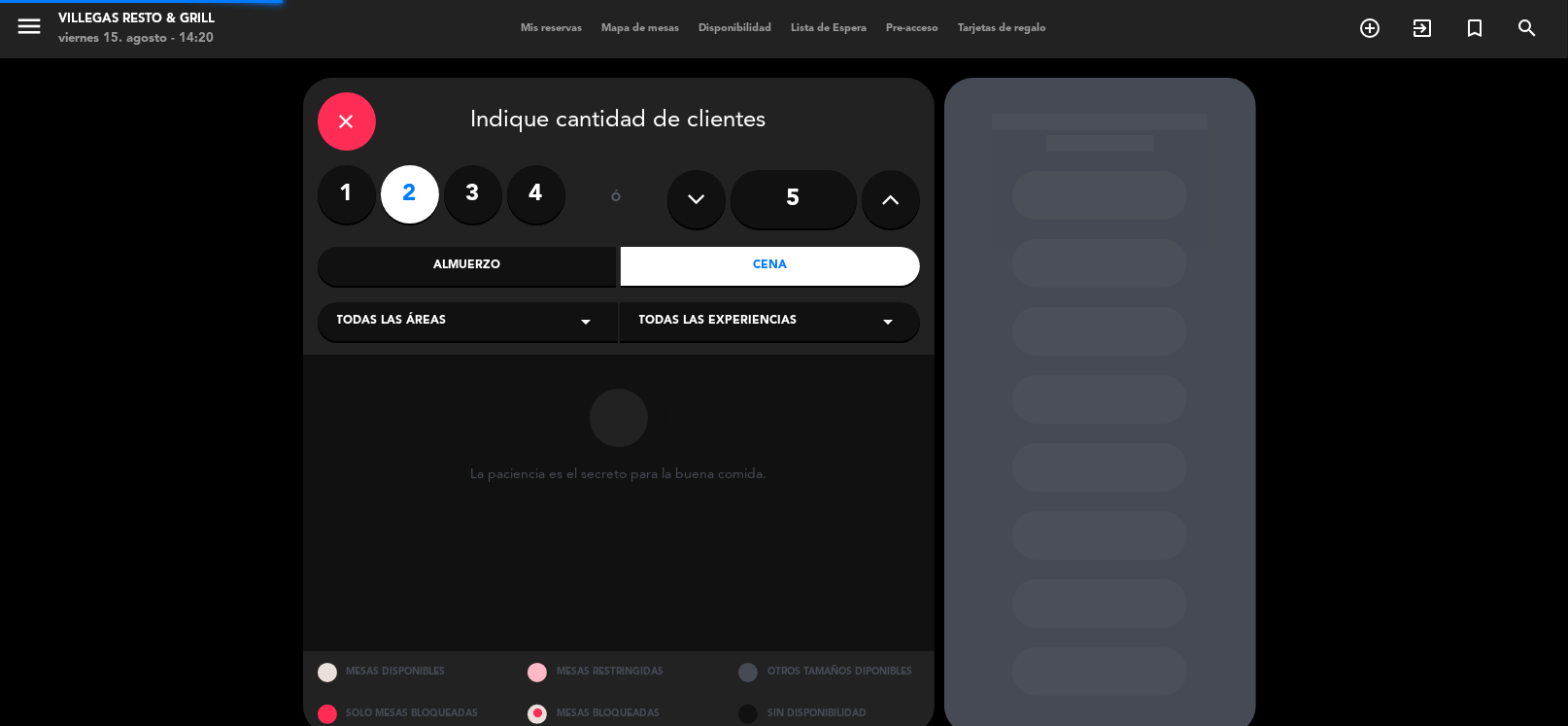
click at [583, 328] on icon "arrow_drop_down" at bounding box center [587, 321] width 23 height 23
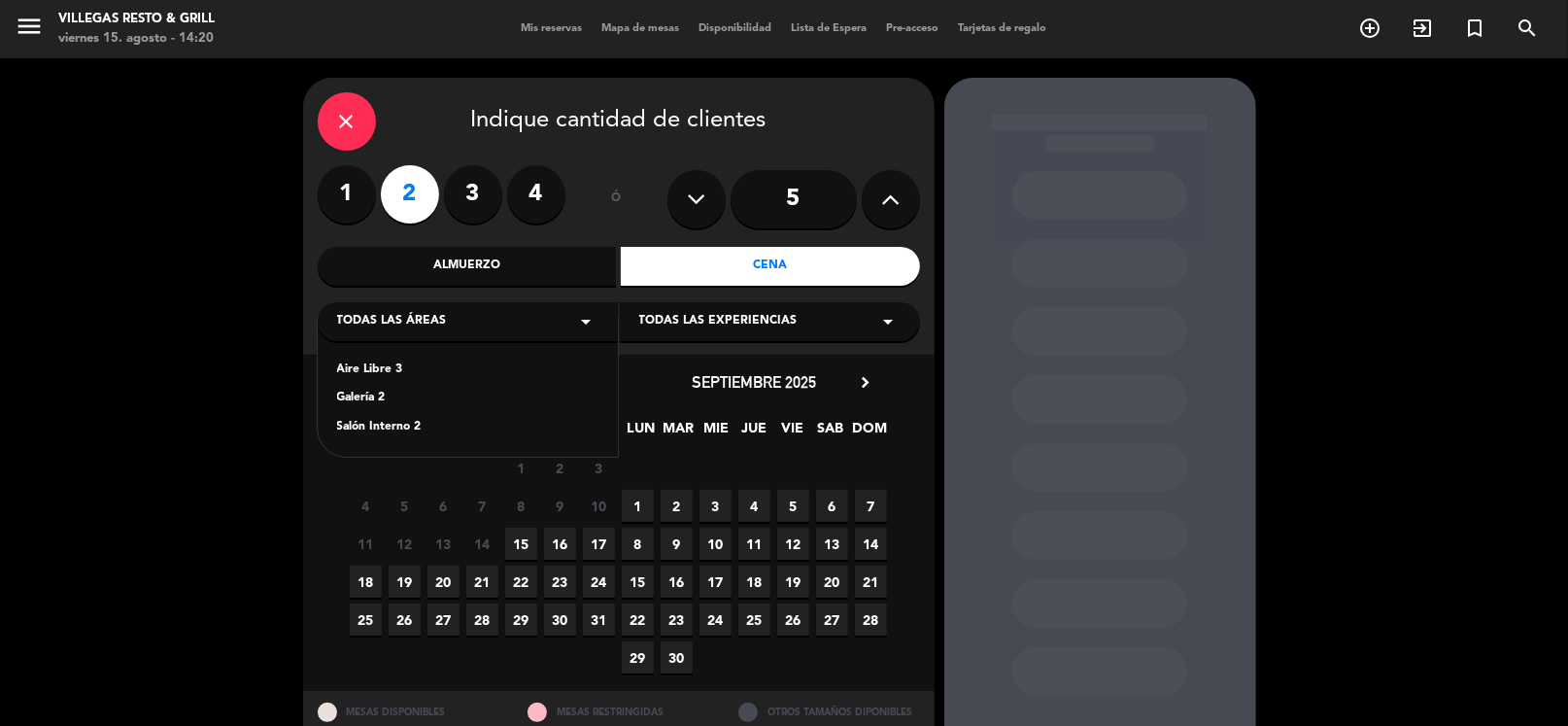
click at [410, 429] on div "Salón Interno 2" at bounding box center [468, 427] width 262 height 19
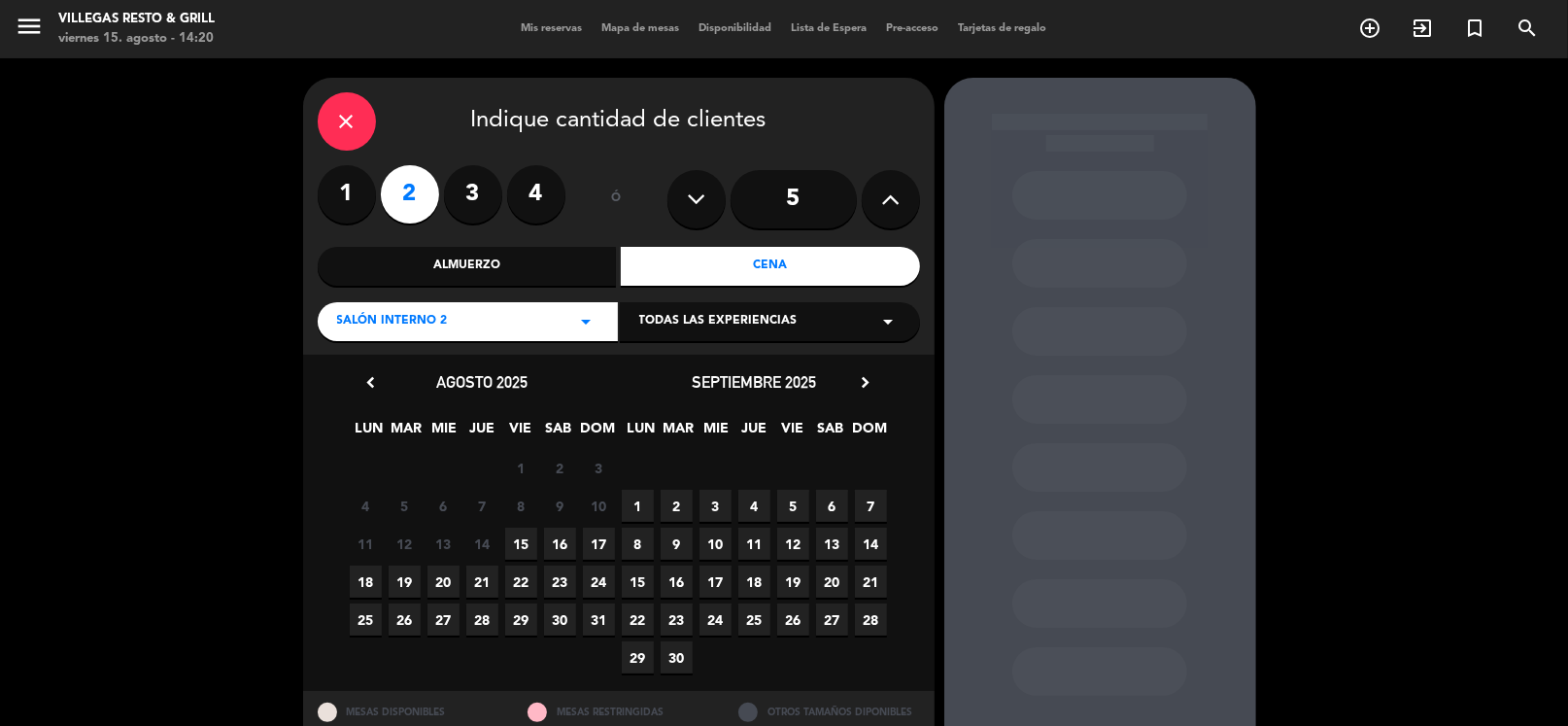
drag, startPoint x: 527, startPoint y: 547, endPoint x: 537, endPoint y: 535, distance: 15.6
click at [526, 545] on span "15" at bounding box center [522, 544] width 32 height 32
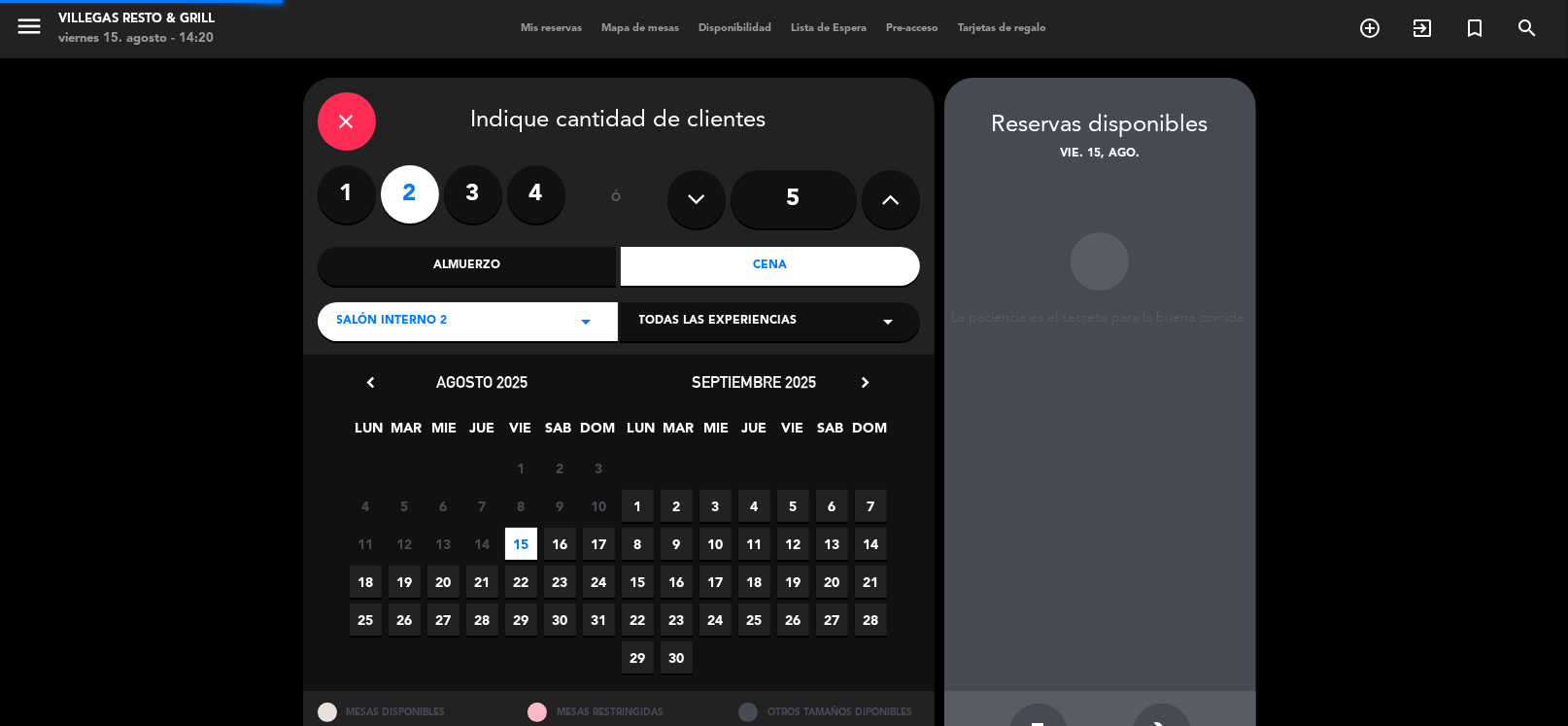
scroll to position [66, 0]
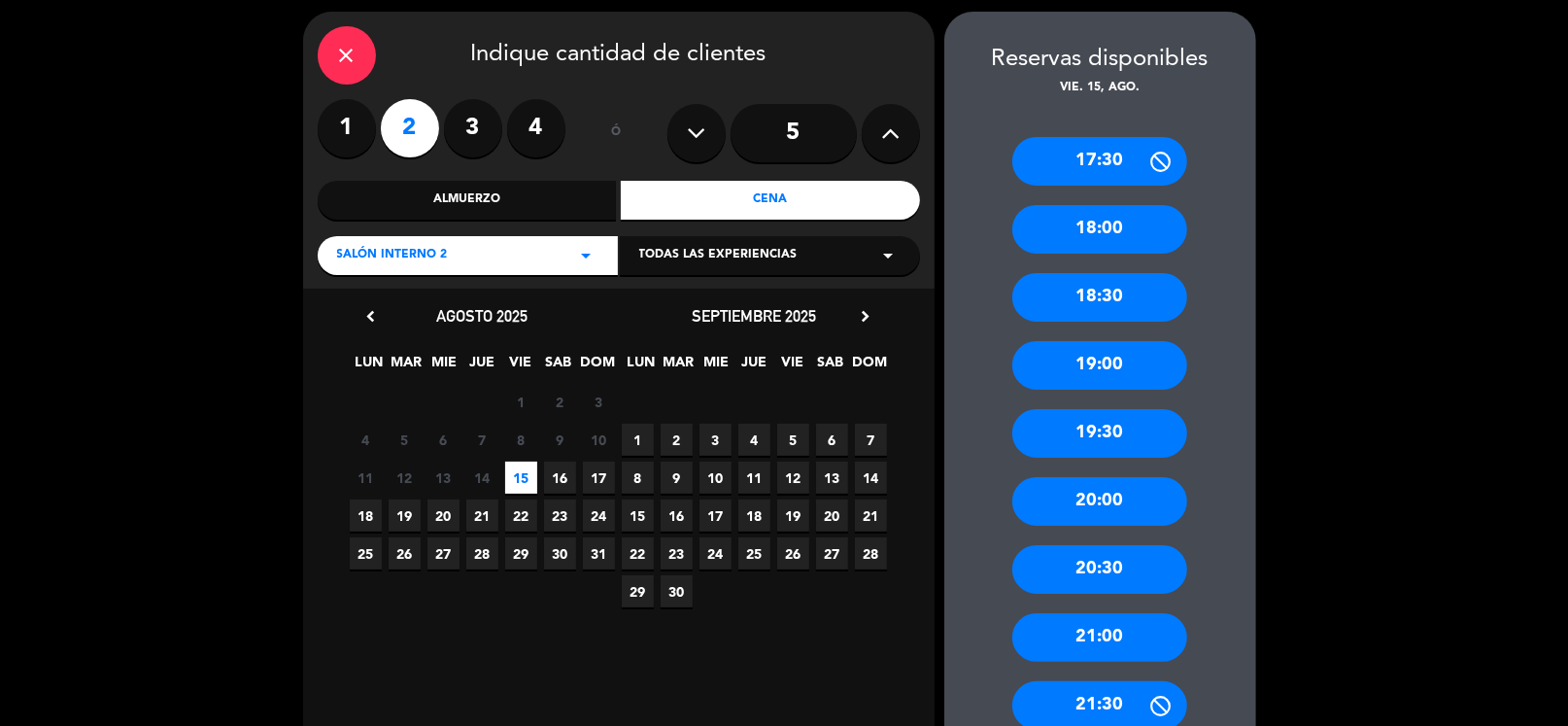
click at [1116, 430] on div "19:30" at bounding box center [1099, 433] width 175 height 49
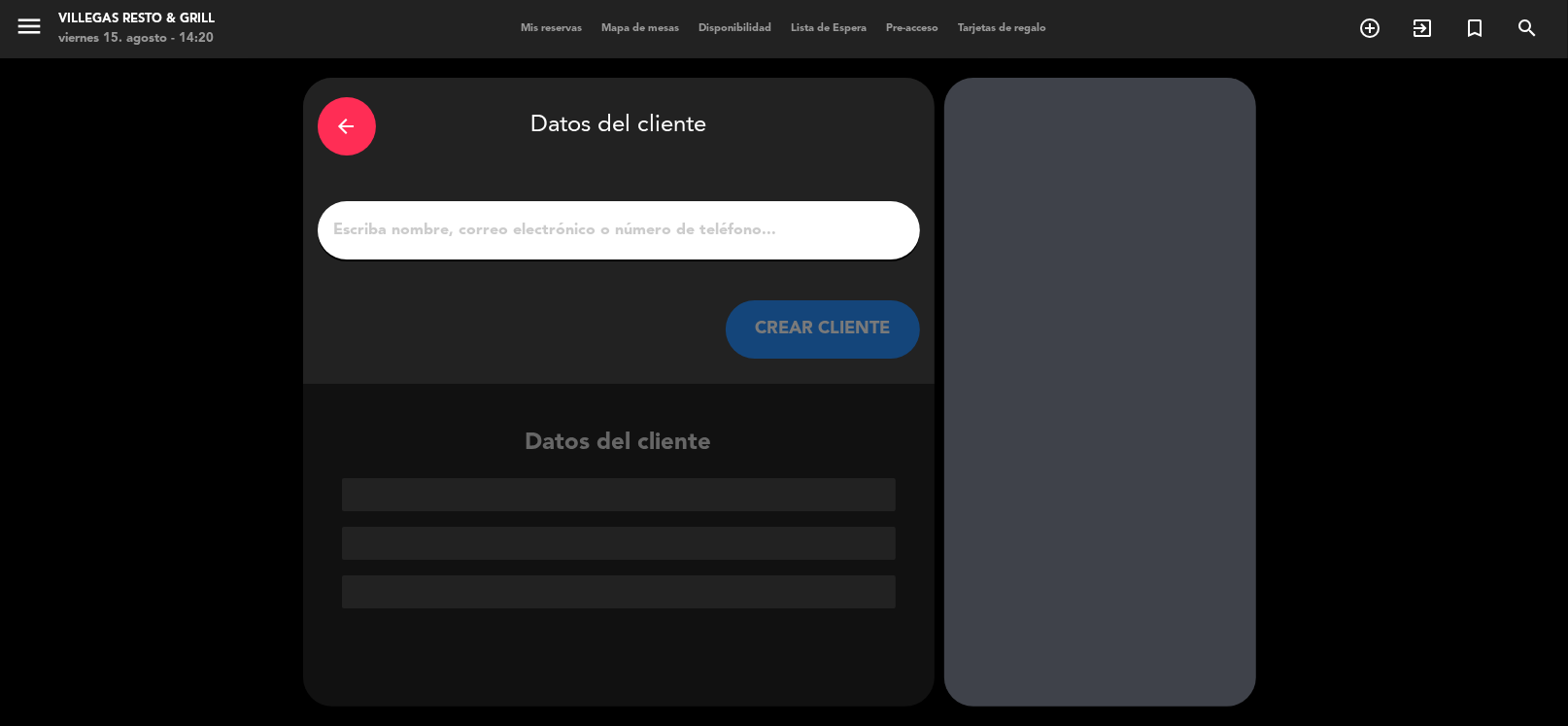
scroll to position [0, 0]
click at [422, 224] on input "1" at bounding box center [620, 230] width 574 height 27
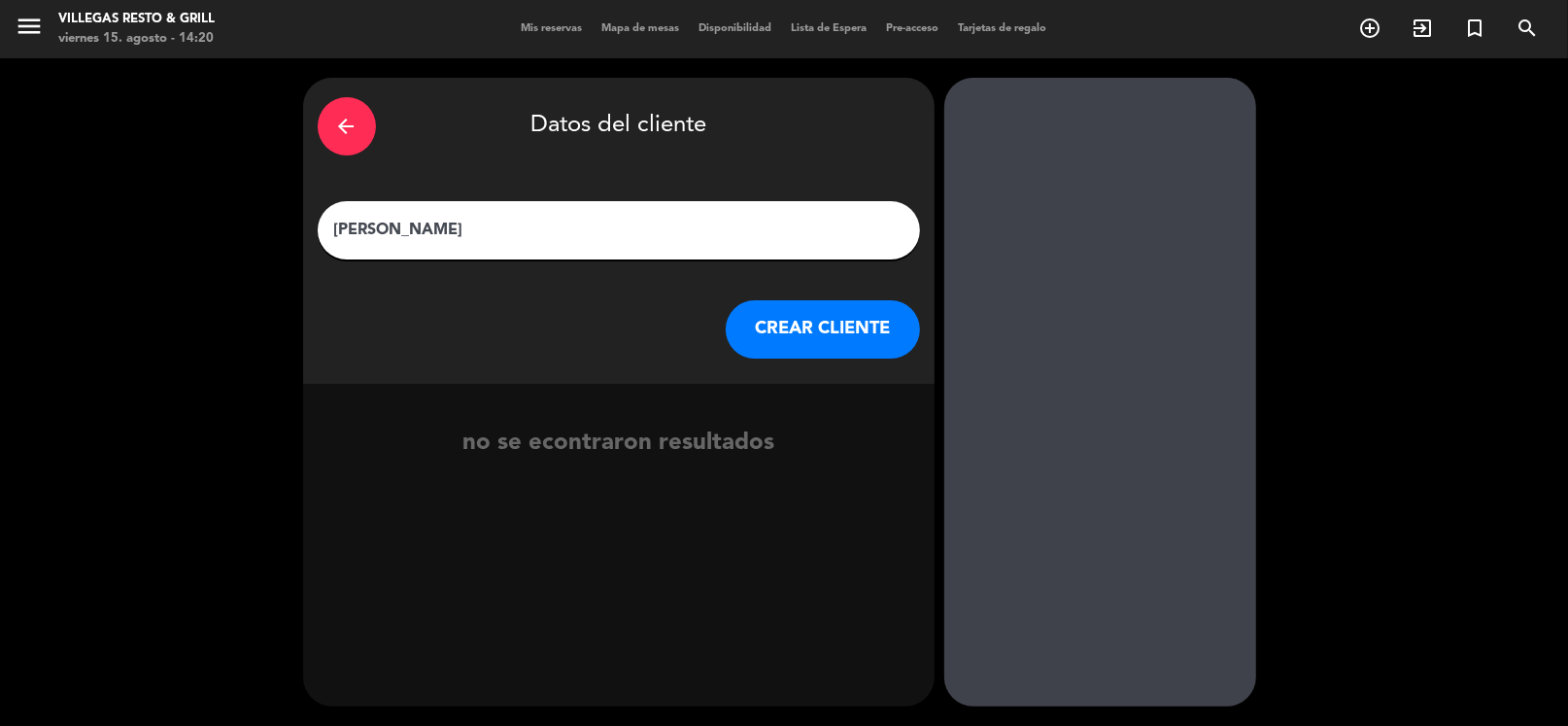
type input "[PERSON_NAME]"
click at [772, 333] on button "CREAR CLIENTE" at bounding box center [822, 329] width 194 height 58
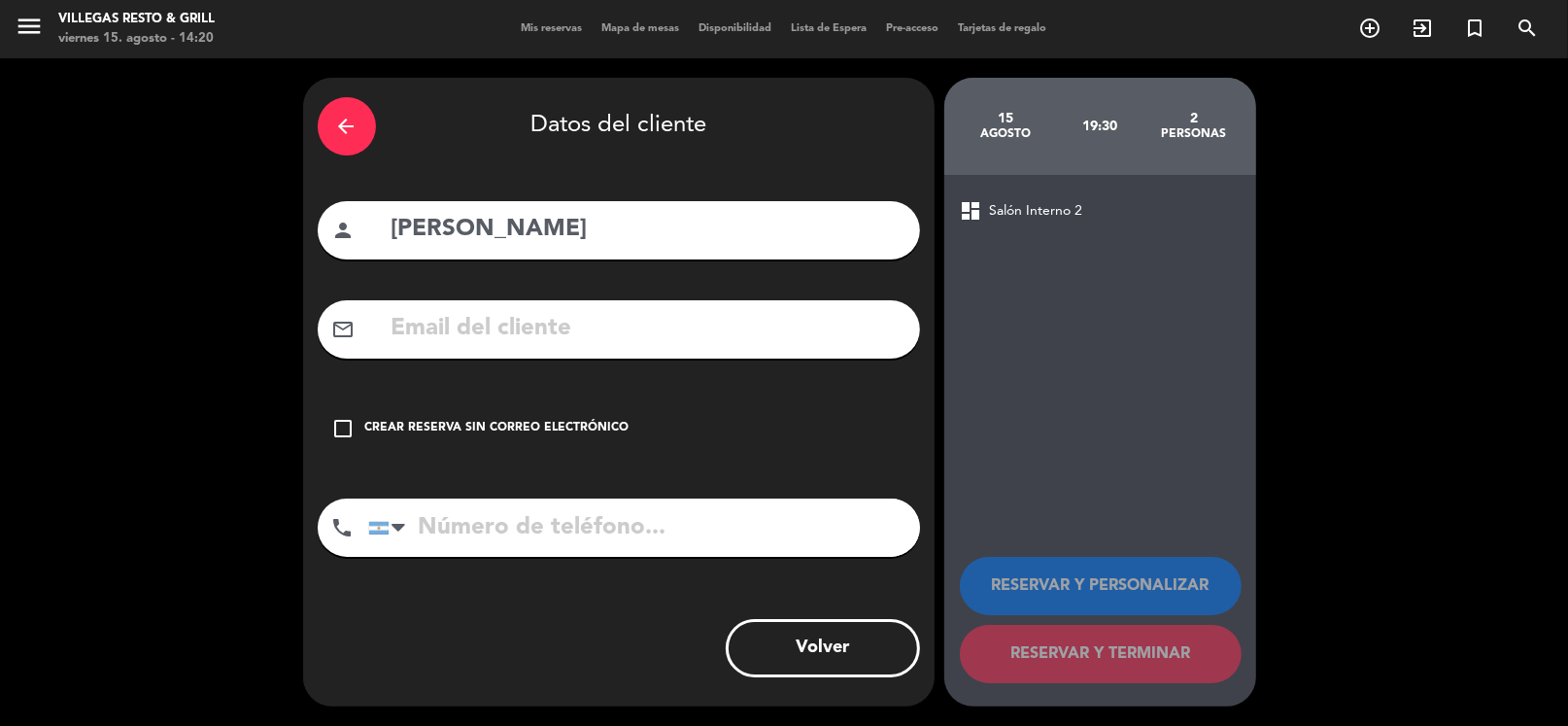
drag, startPoint x: 491, startPoint y: 438, endPoint x: 504, endPoint y: 438, distance: 13.0
click at [500, 438] on div "Crear reserva sin correo electrónico" at bounding box center [498, 428] width 264 height 19
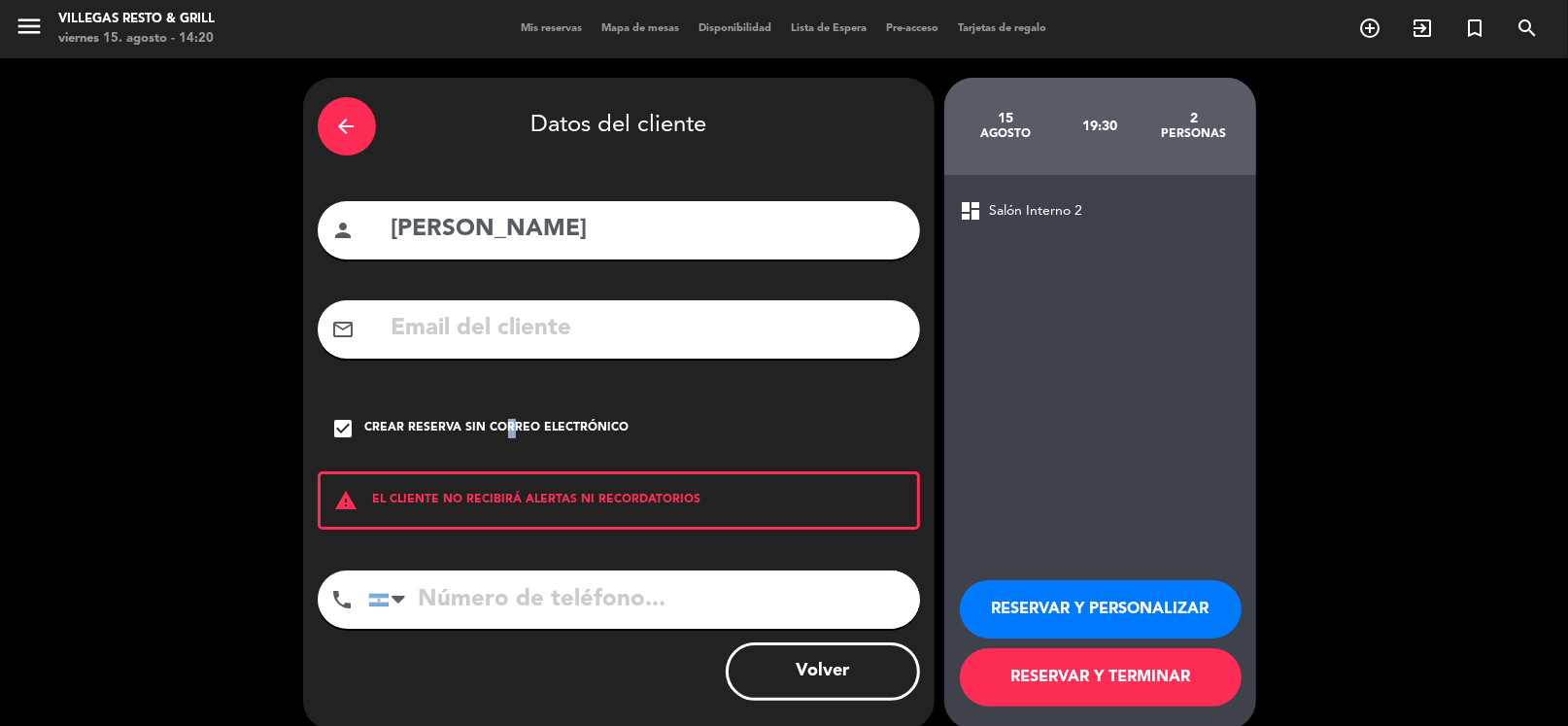
drag, startPoint x: 1033, startPoint y: 592, endPoint x: 1021, endPoint y: 540, distance: 53.4
click at [1035, 591] on button "RESERVAR Y PERSONALIZAR" at bounding box center [1101, 609] width 282 height 58
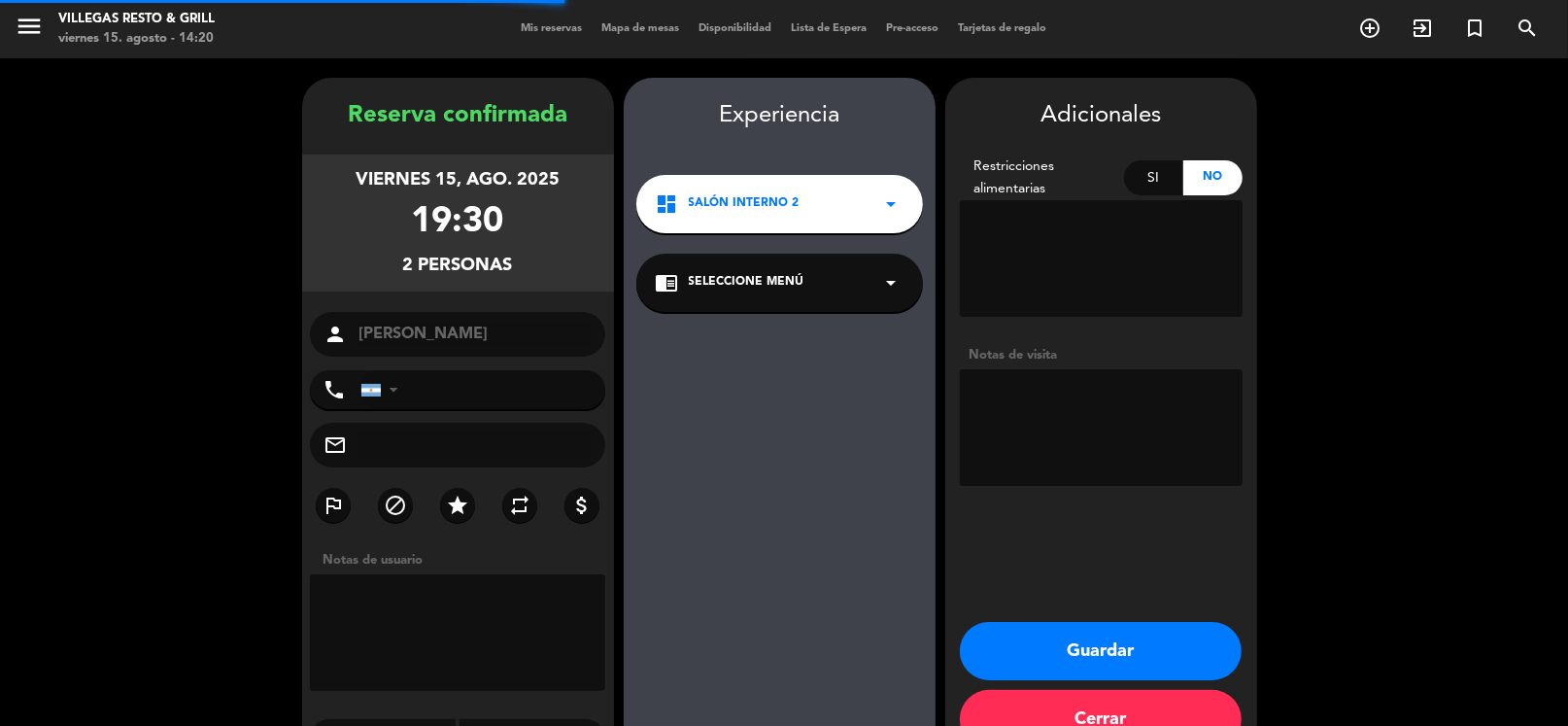
scroll to position [51, 0]
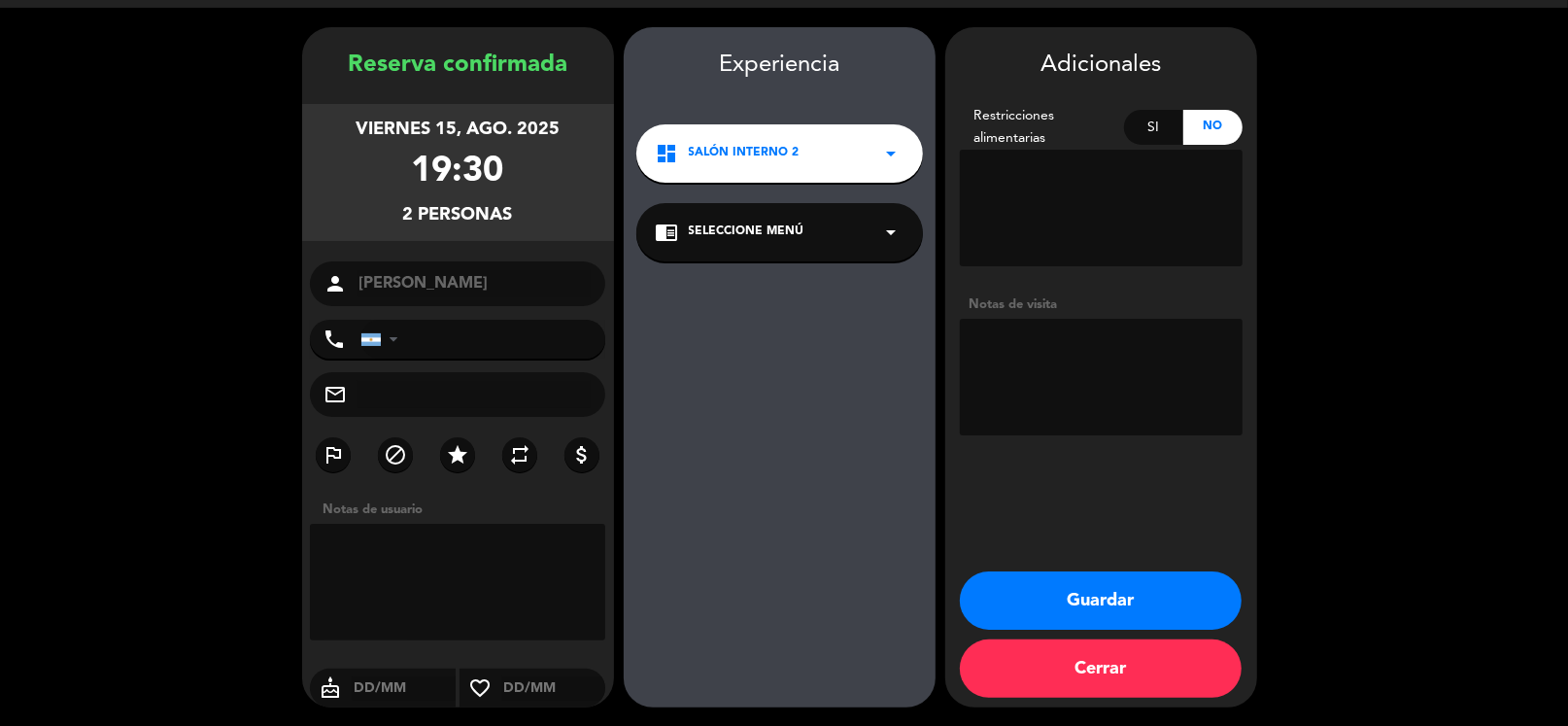
click at [1063, 386] on textarea at bounding box center [1101, 377] width 283 height 117
type textarea "fio"
click at [1130, 603] on button "Guardar" at bounding box center [1101, 601] width 282 height 58
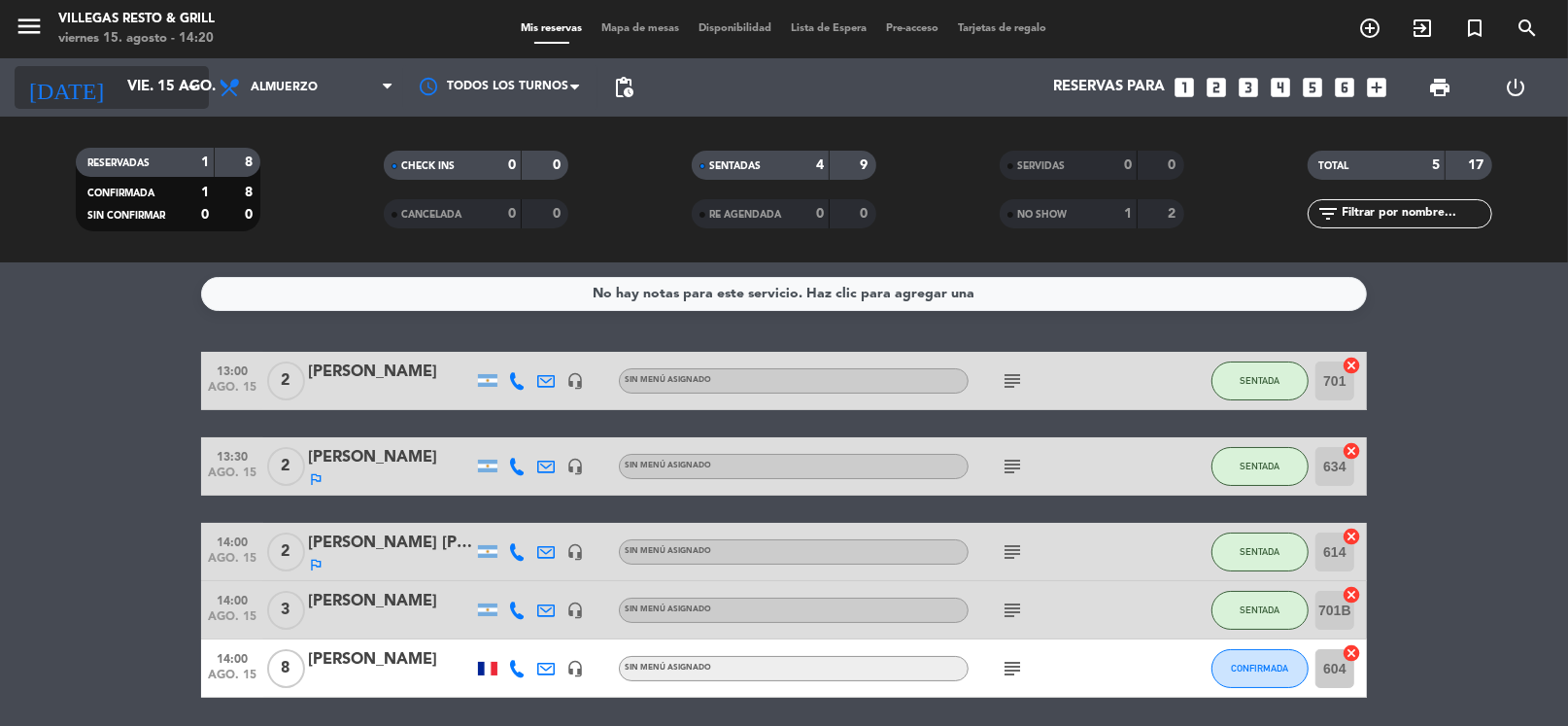
click at [118, 76] on input "vie. 15 ago." at bounding box center [213, 87] width 190 height 37
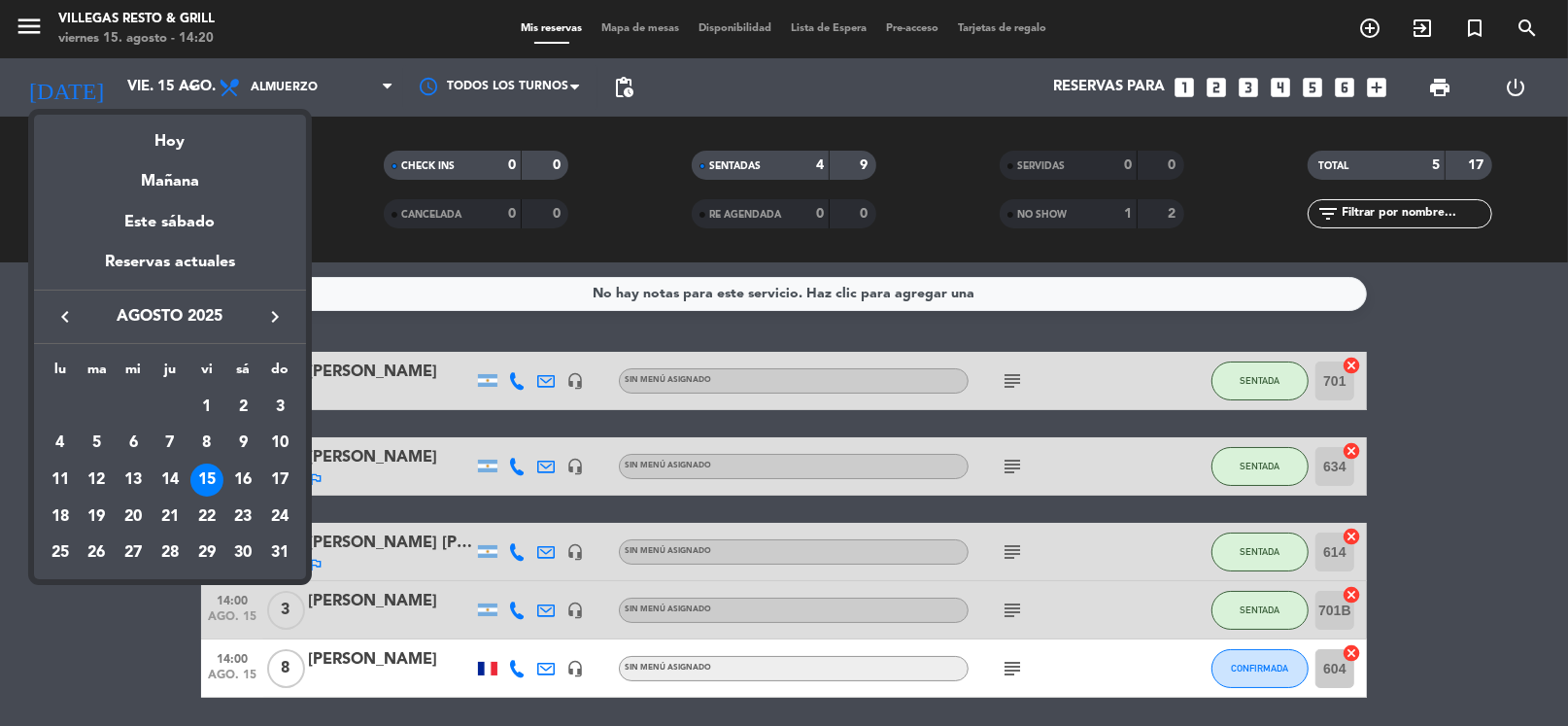
click at [269, 88] on div at bounding box center [784, 363] width 1568 height 726
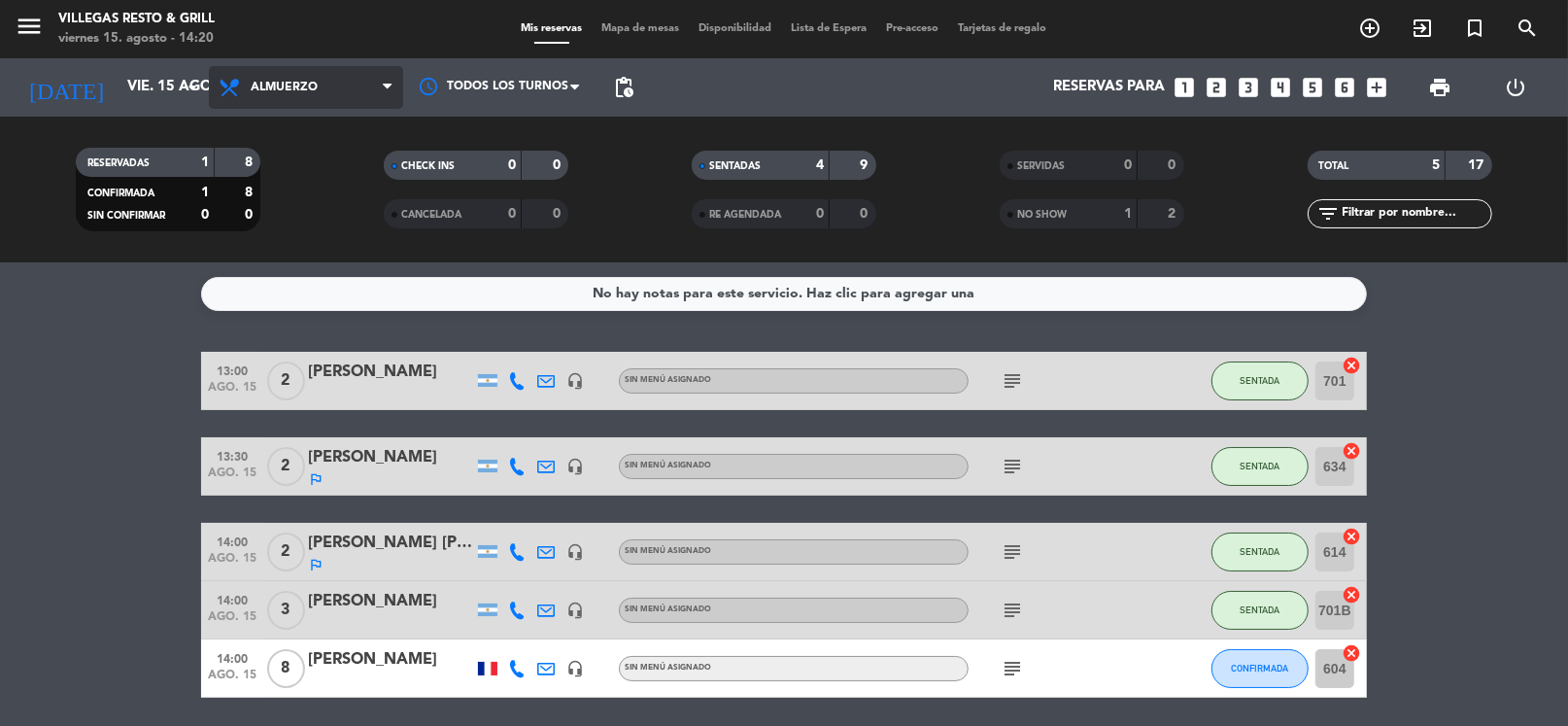
click at [281, 88] on span "Almuerzo" at bounding box center [284, 88] width 67 height 14
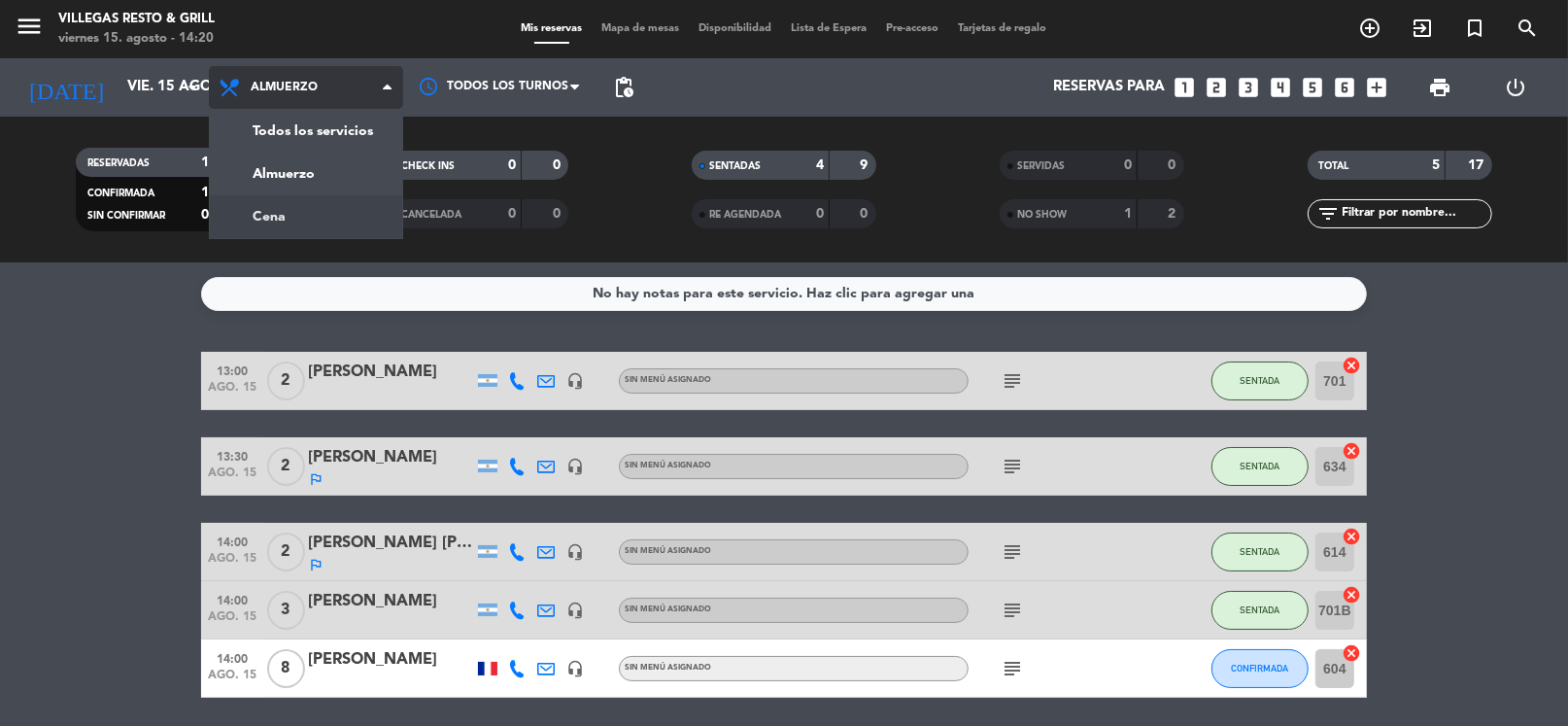
click at [315, 201] on div "menu Villegas Resto & Grill viernes 15. agosto - 14:20 Mis reservas Mapa de mes…" at bounding box center [784, 131] width 1568 height 263
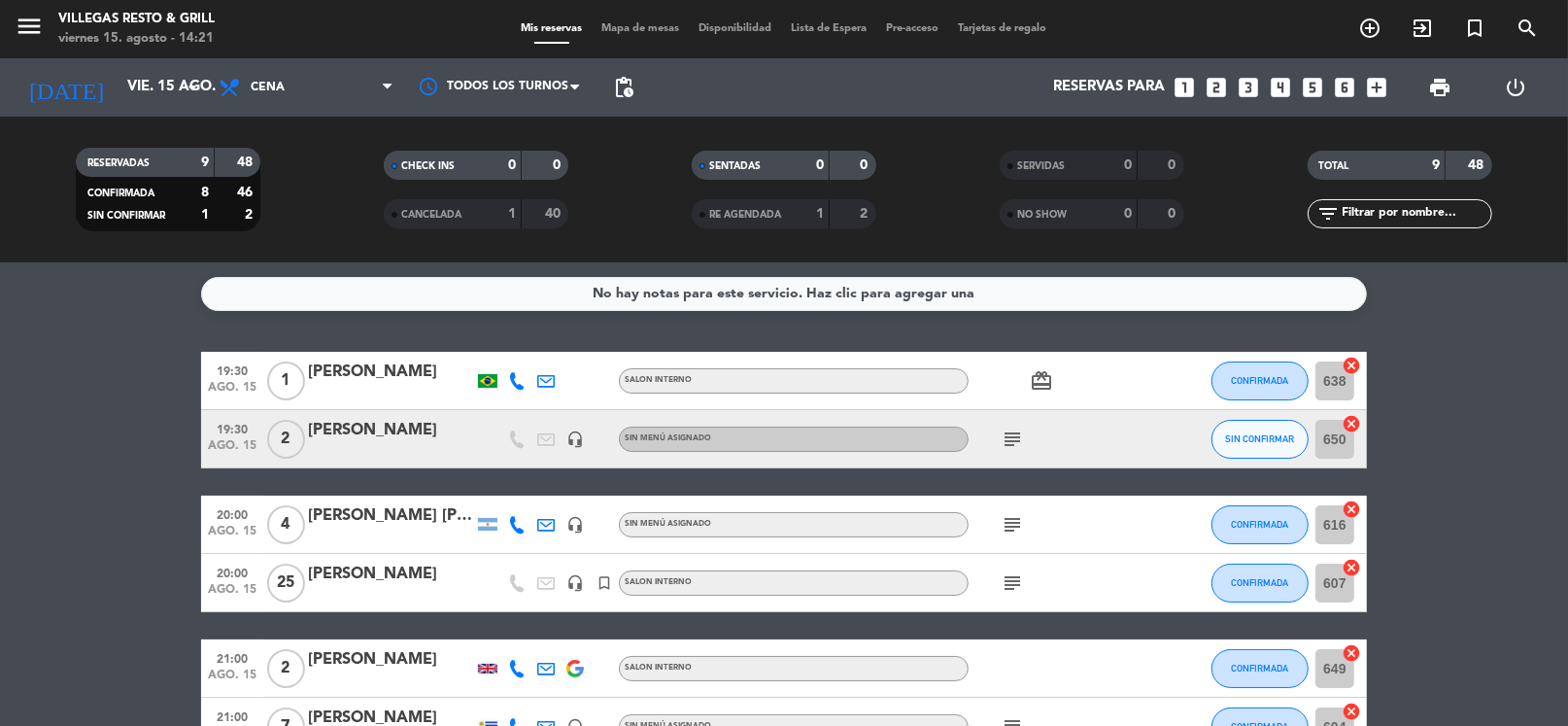
click at [371, 439] on div "[PERSON_NAME]" at bounding box center [390, 430] width 165 height 25
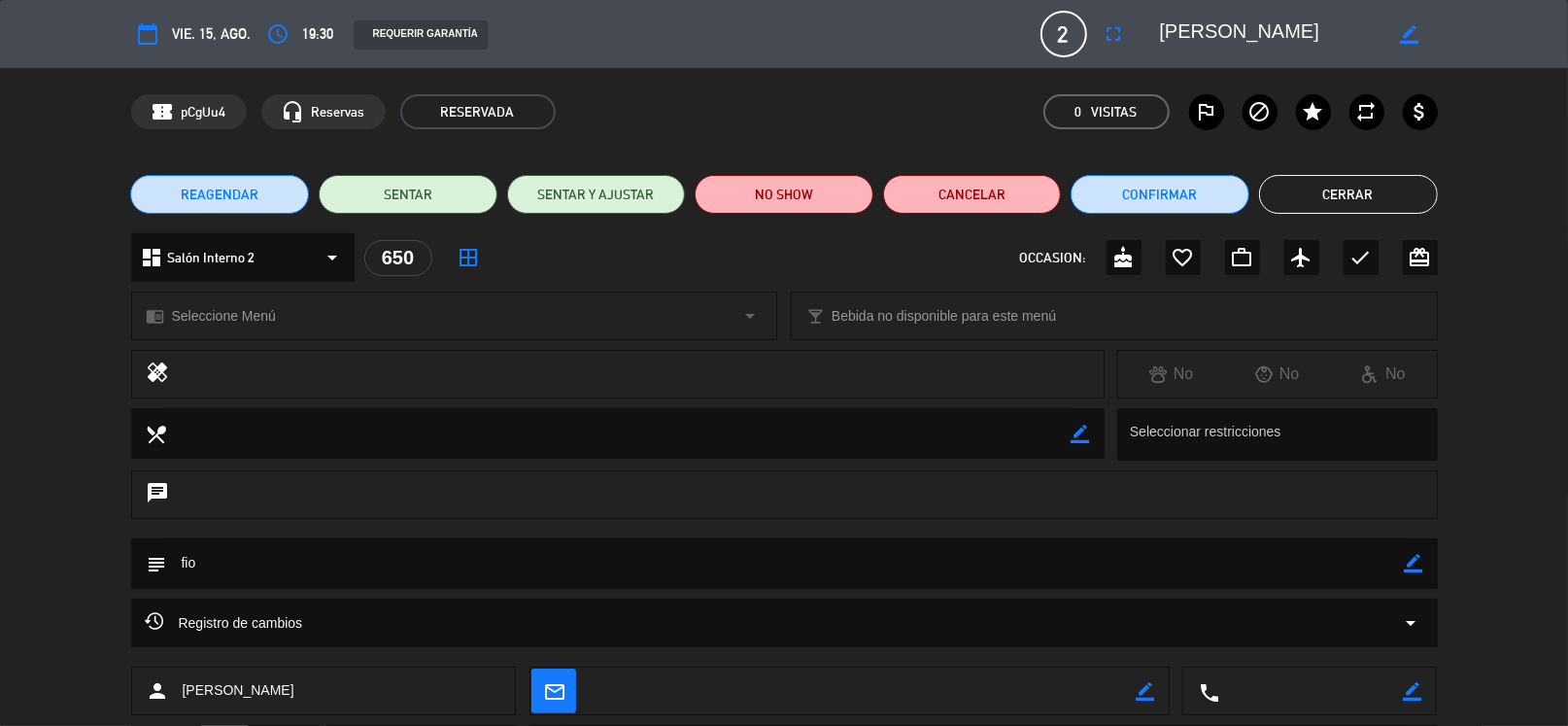
click at [1413, 568] on icon "border_color" at bounding box center [1414, 563] width 18 height 18
click at [1235, 552] on textarea at bounding box center [785, 564] width 1238 height 50
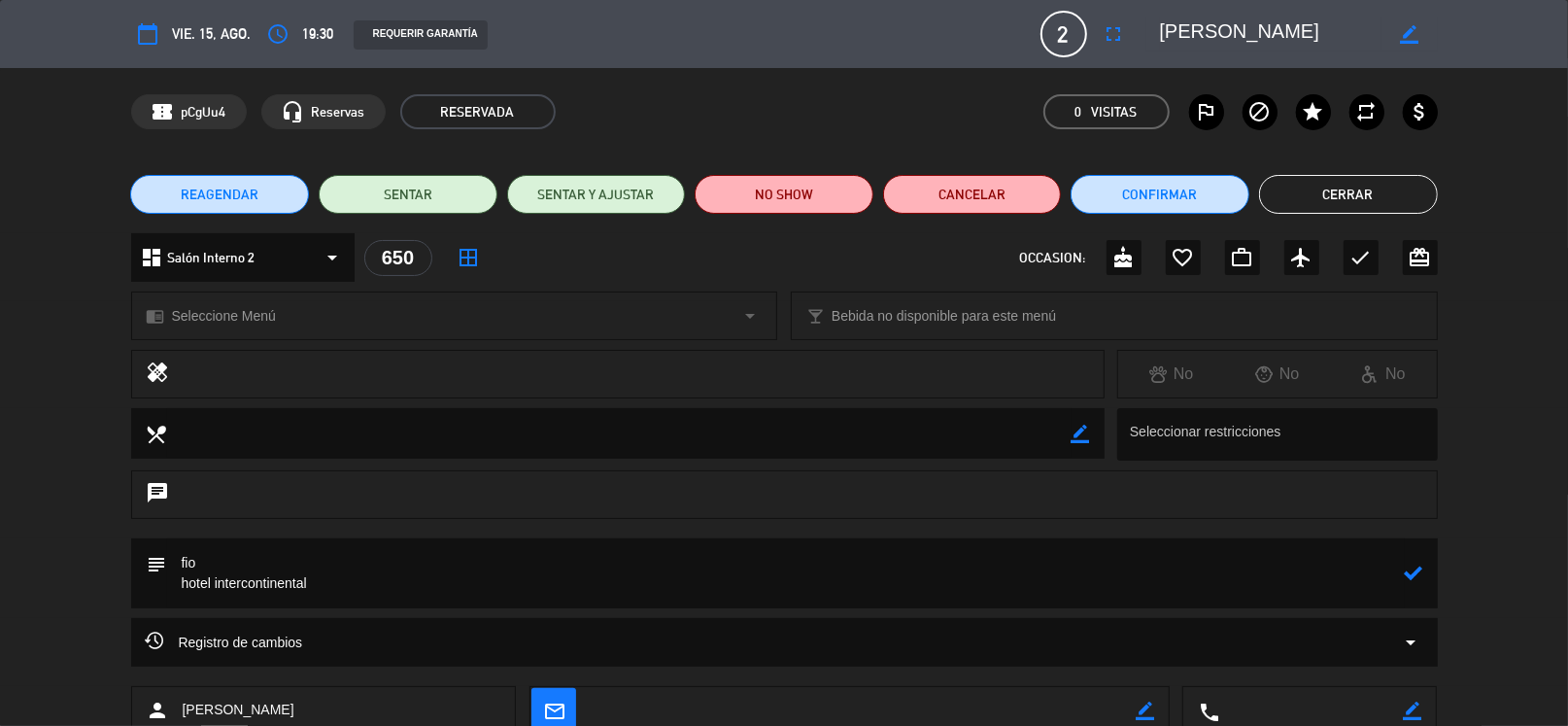
scroll to position [96, 0]
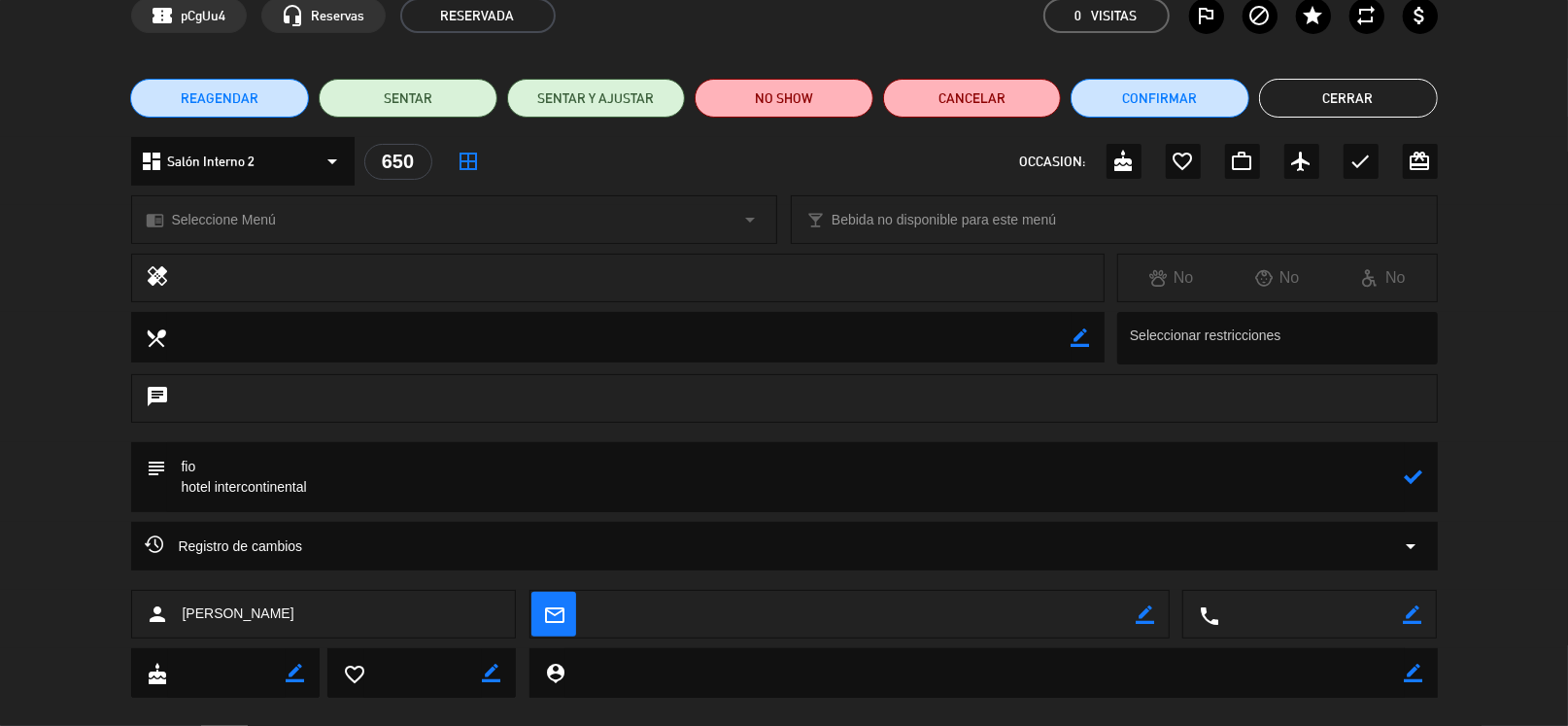
click at [1418, 484] on icon at bounding box center [1414, 477] width 18 height 18
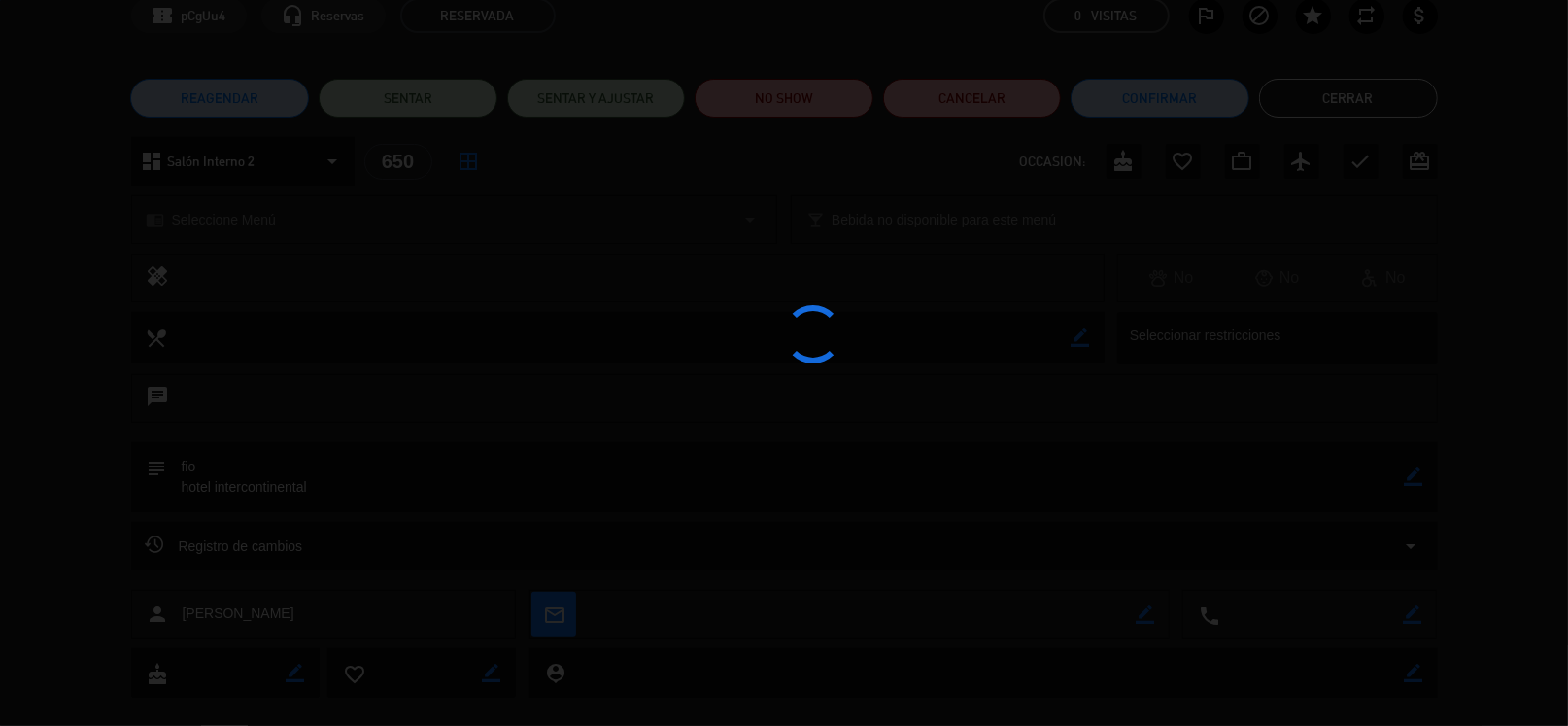
type textarea "fio hotel intercontinental"
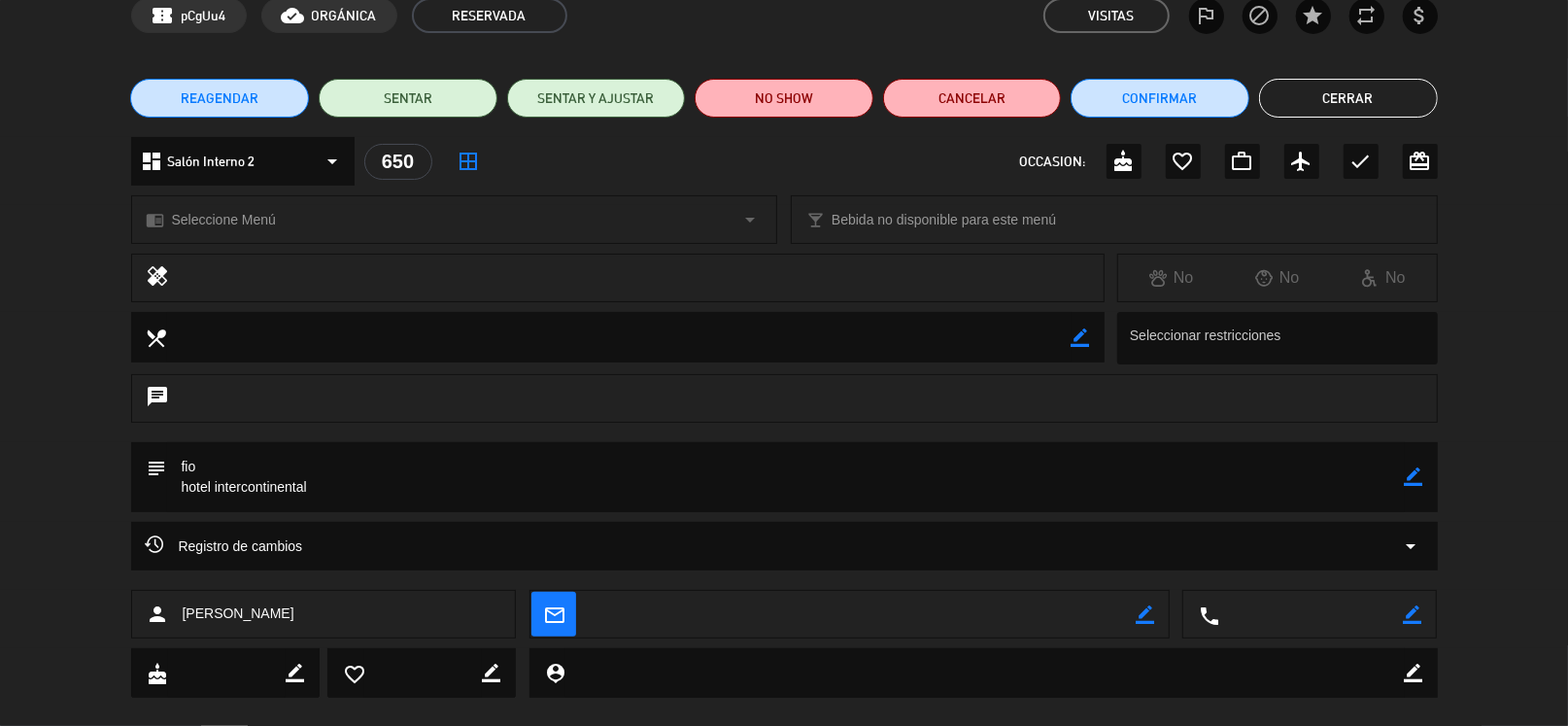
click at [1316, 84] on button "Cerrar" at bounding box center [1348, 98] width 179 height 39
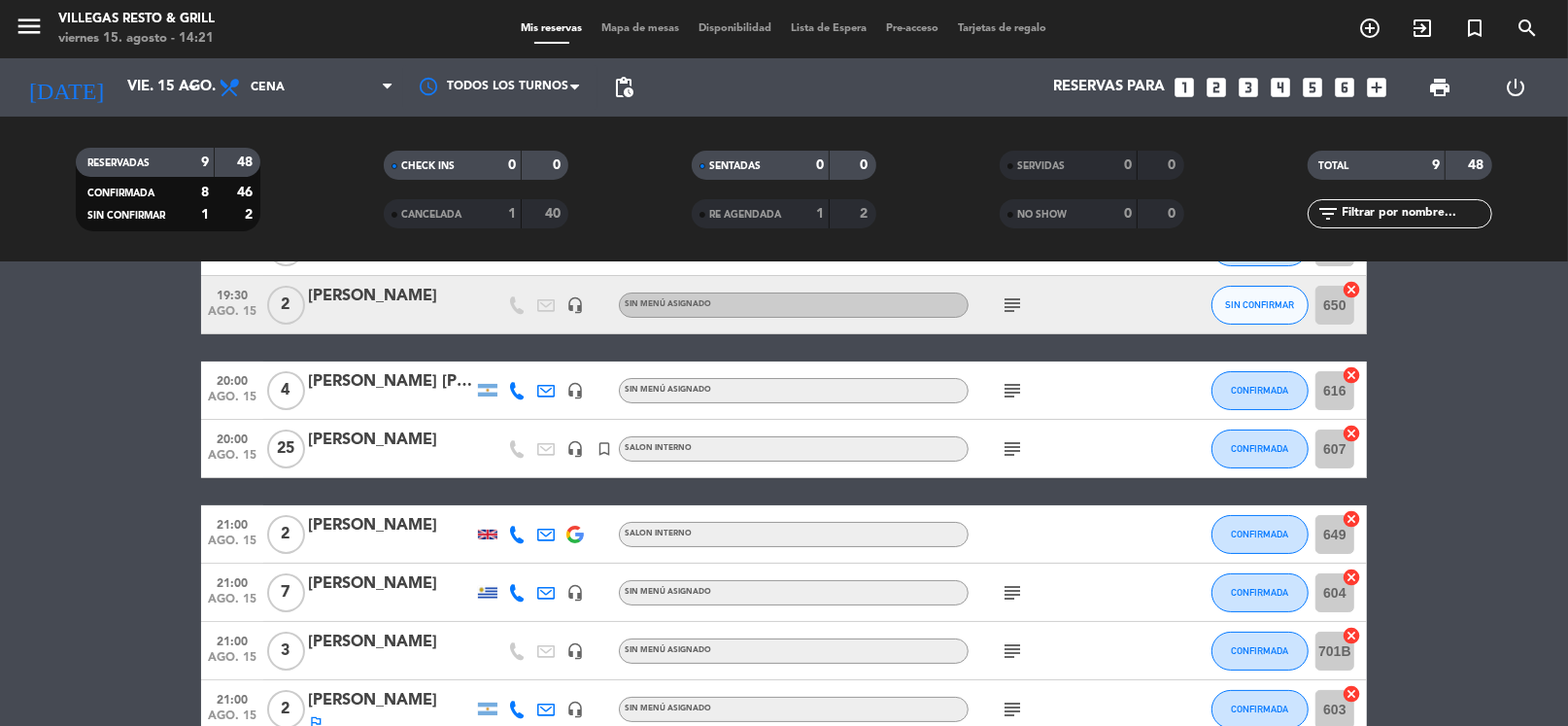
scroll to position [231, 0]
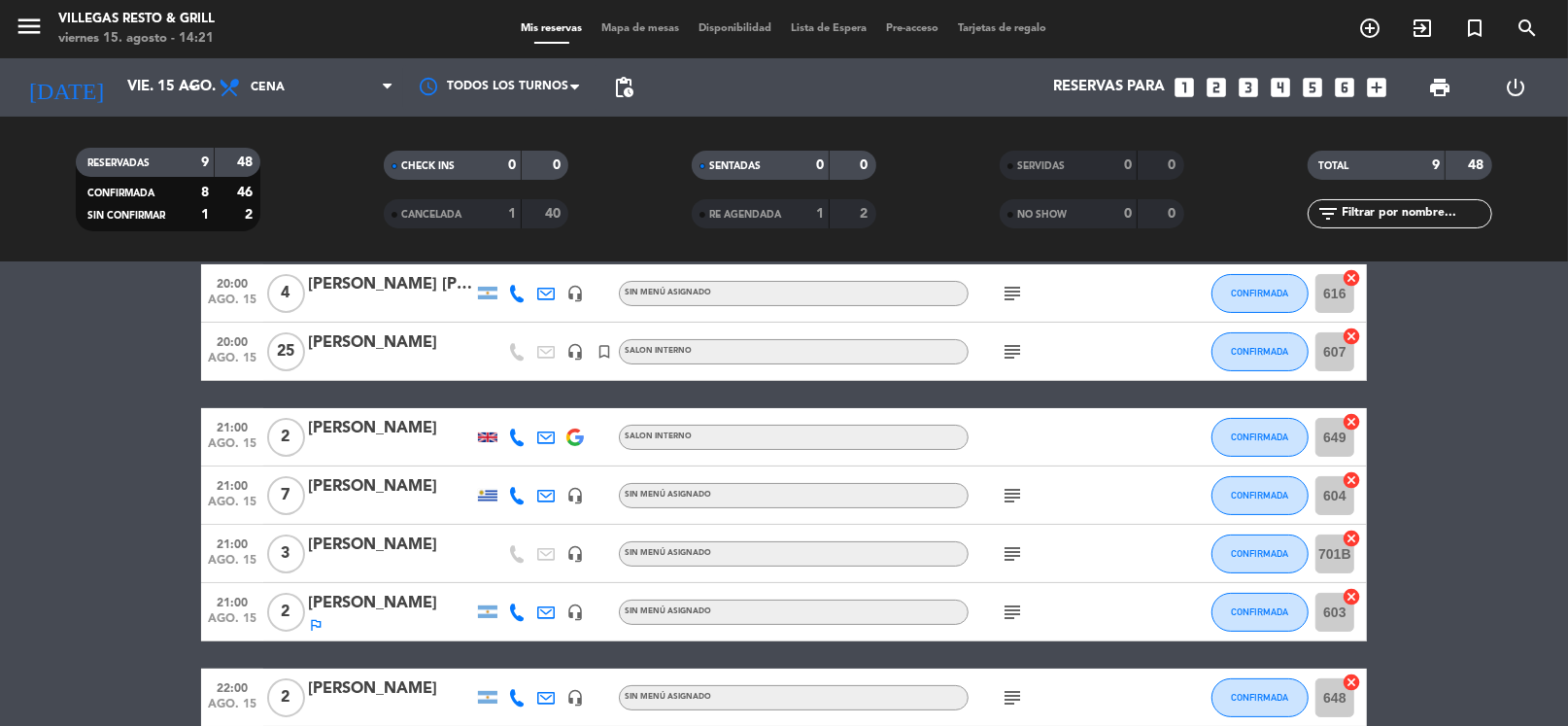
click at [1021, 348] on icon "subject" at bounding box center [1011, 351] width 23 height 23
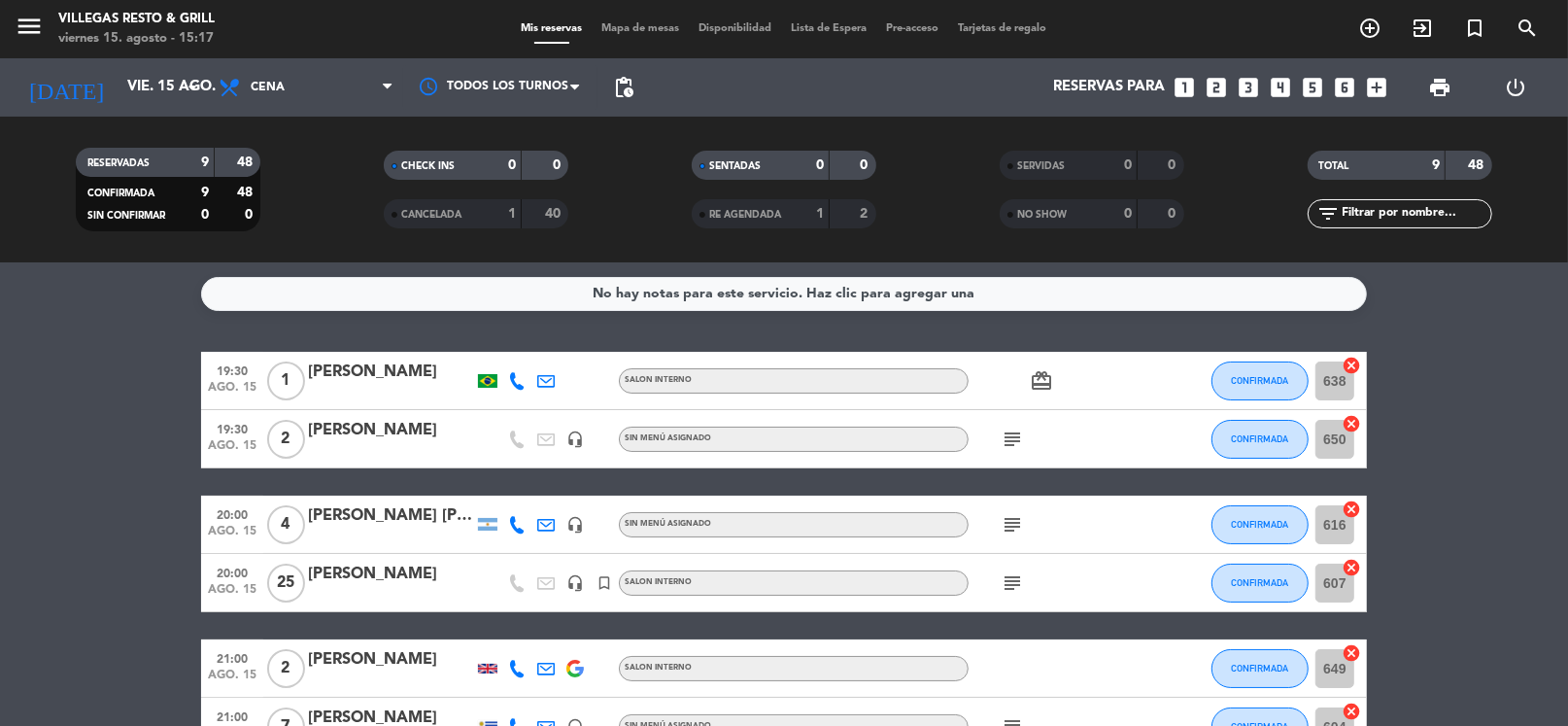
click at [1282, 88] on icon "looks_4" at bounding box center [1280, 87] width 25 height 25
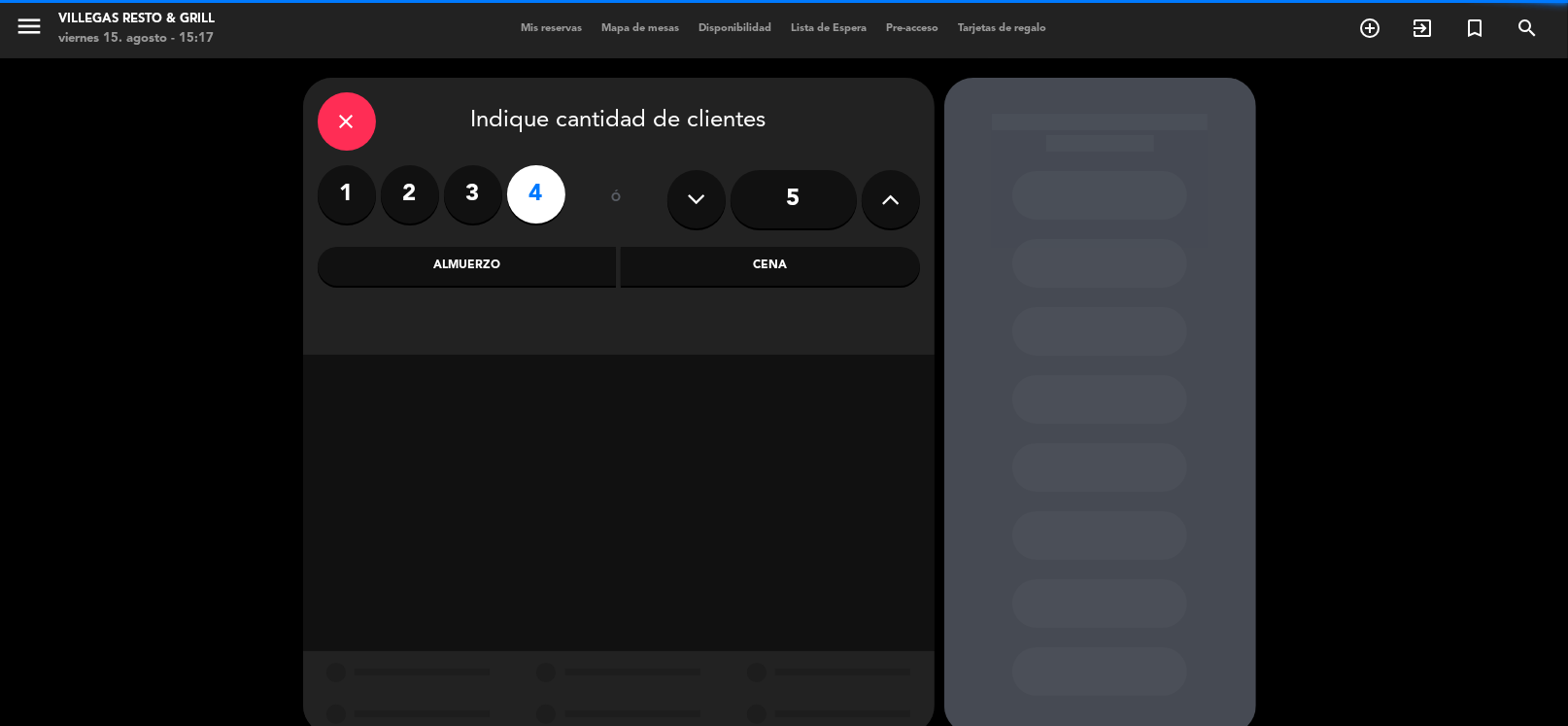
click at [742, 290] on div "close Indique cantidad de clientes 1 2 3 4 ó 5 Almuerzo Cena" at bounding box center [619, 216] width 632 height 277
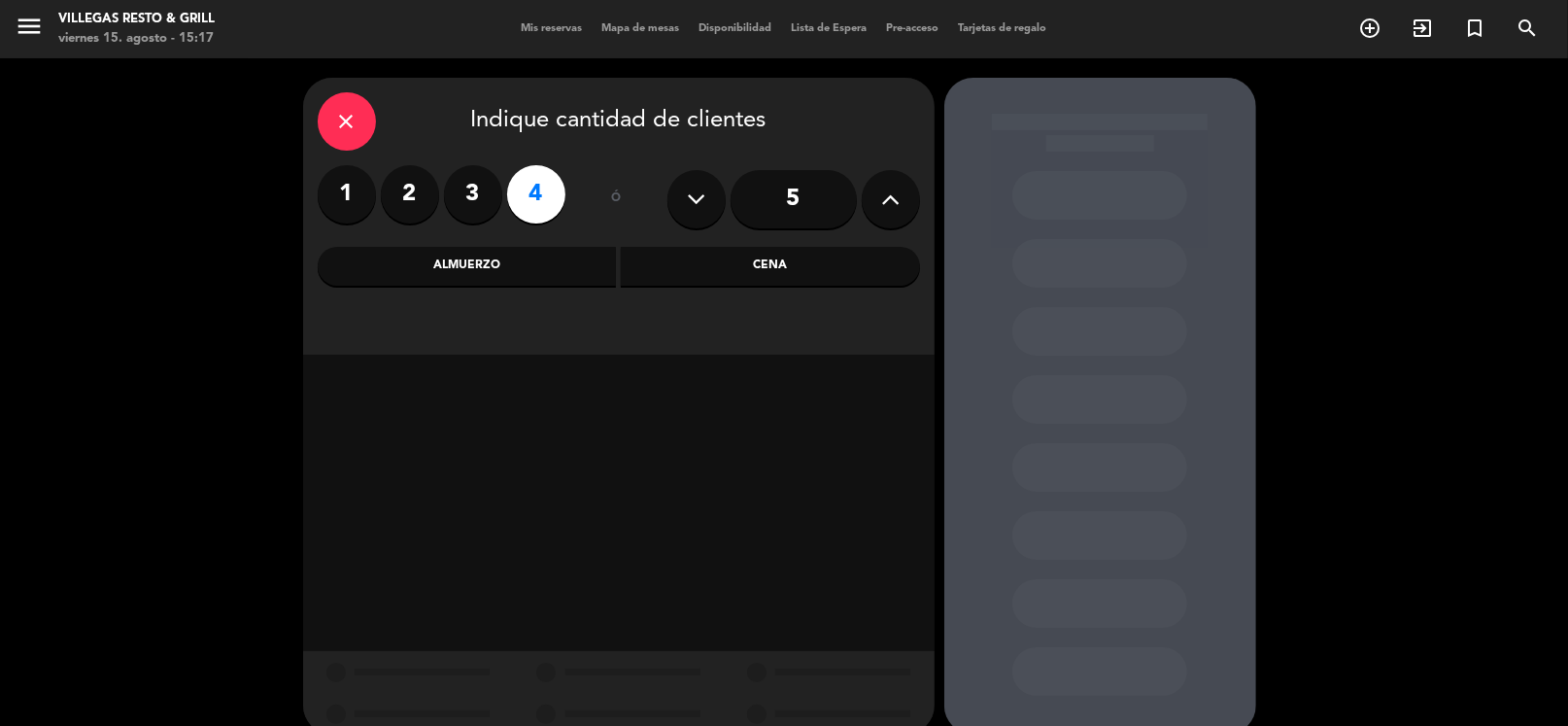
click at [690, 270] on div "Cena" at bounding box center [770, 266] width 299 height 39
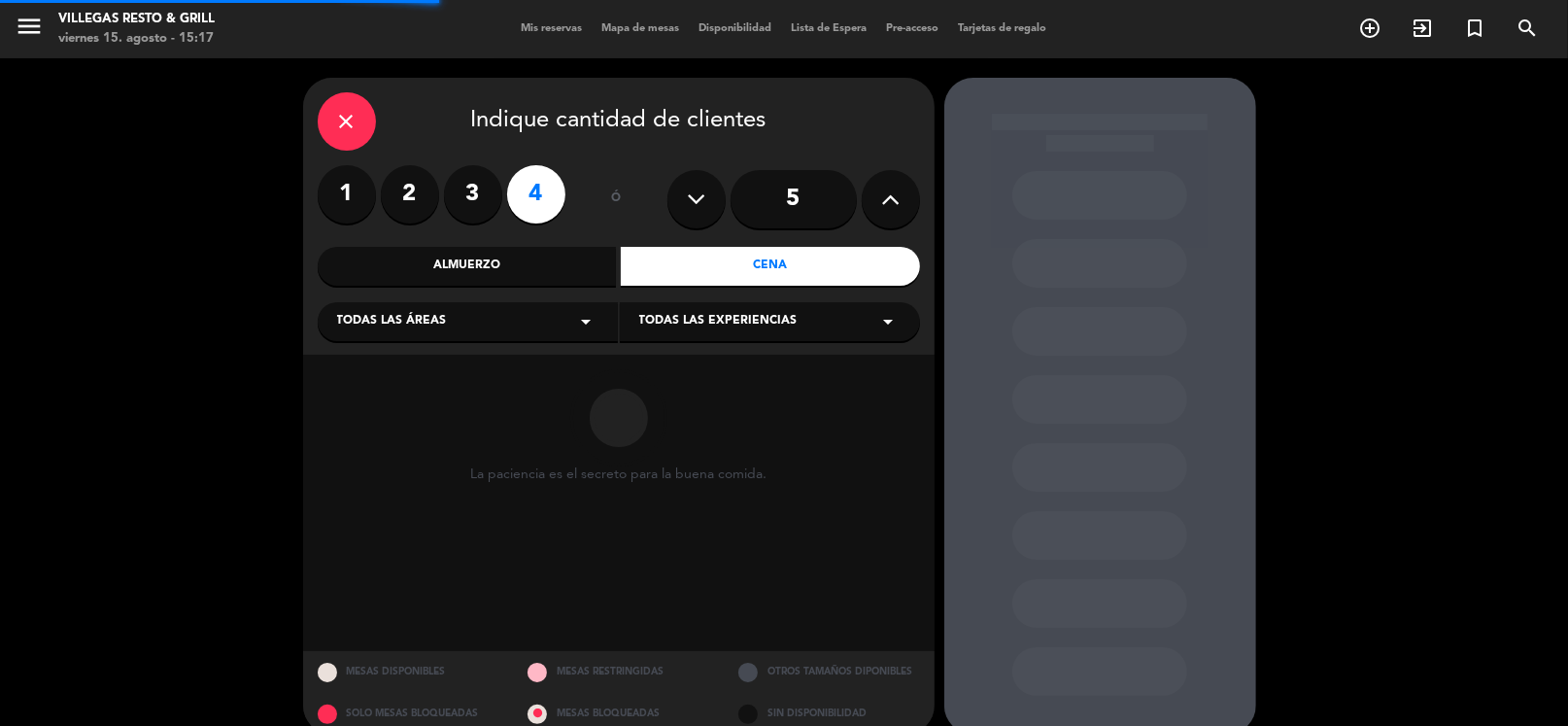
click at [438, 341] on div "Todas las áreas arrow_drop_down" at bounding box center [468, 321] width 300 height 39
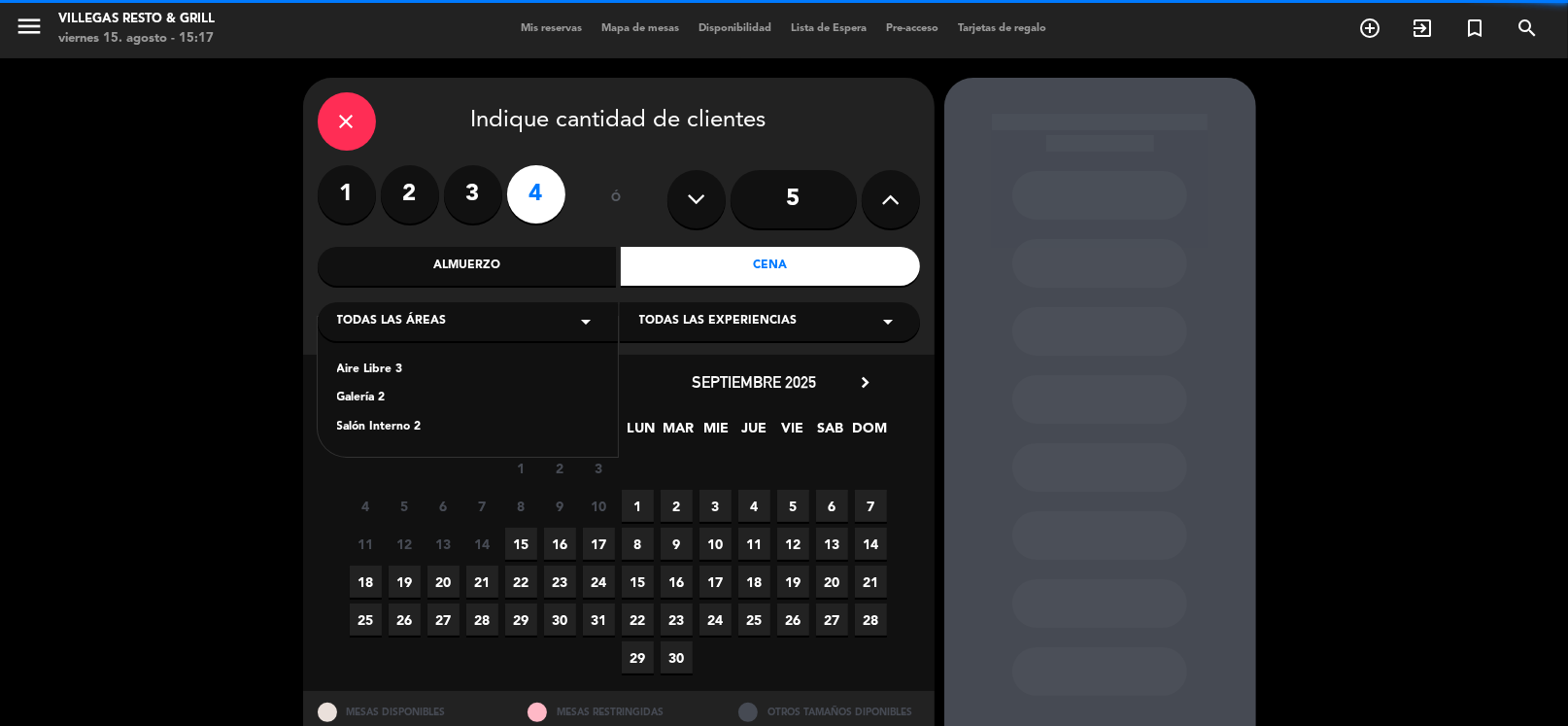
click at [389, 412] on div "Aire Libre 3 Galería 2 Salón Interno 2" at bounding box center [468, 387] width 300 height 140
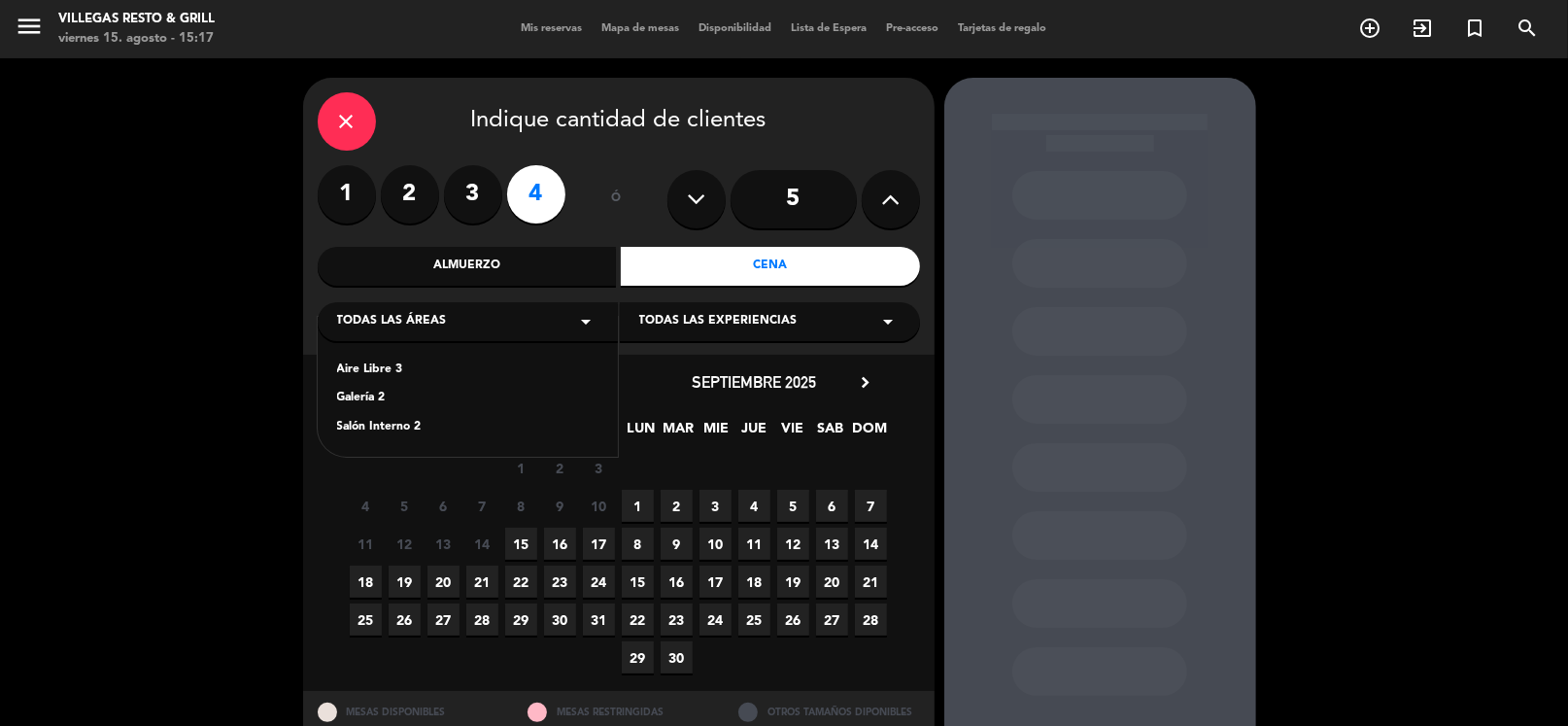
click at [399, 430] on div "Salón Interno 2" at bounding box center [468, 427] width 262 height 19
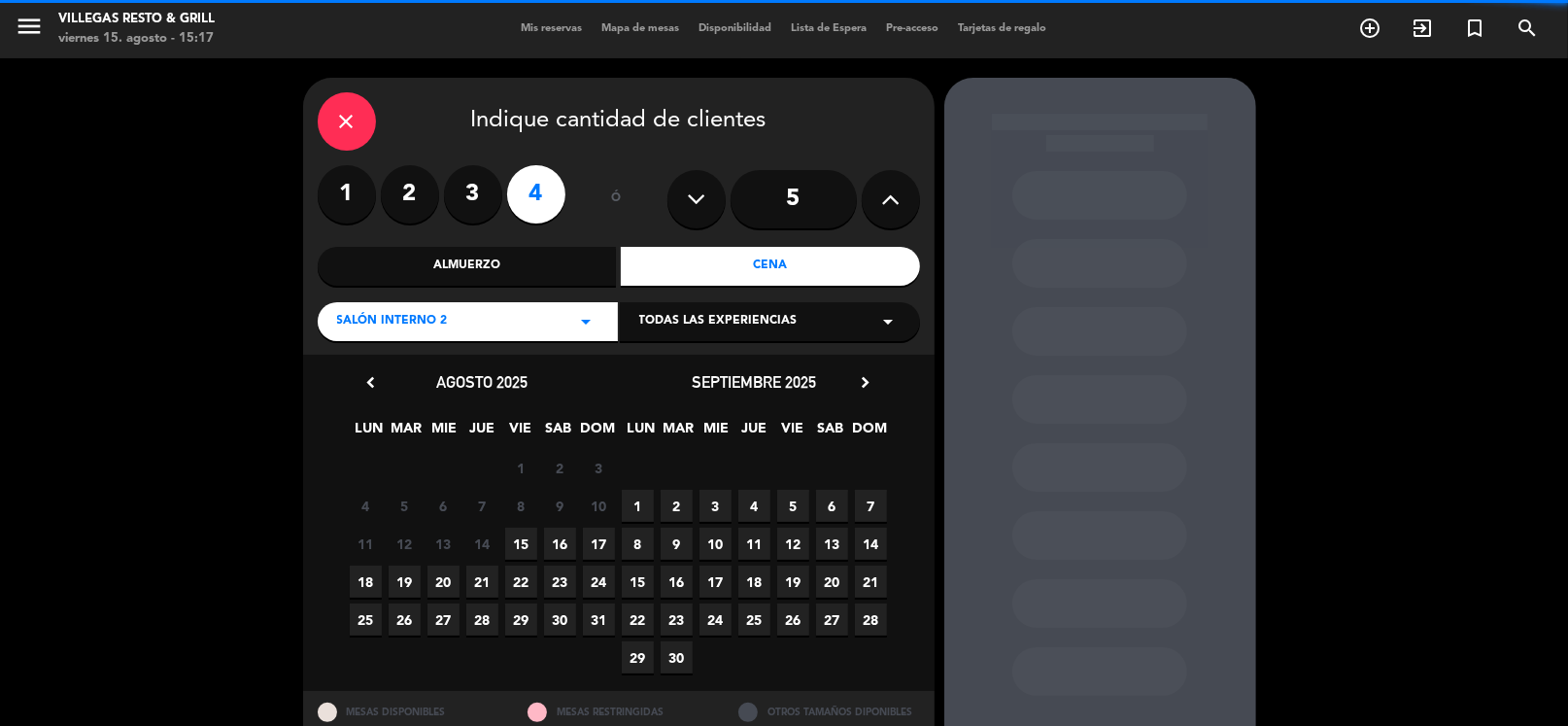
click at [519, 533] on span "15" at bounding box center [522, 544] width 32 height 32
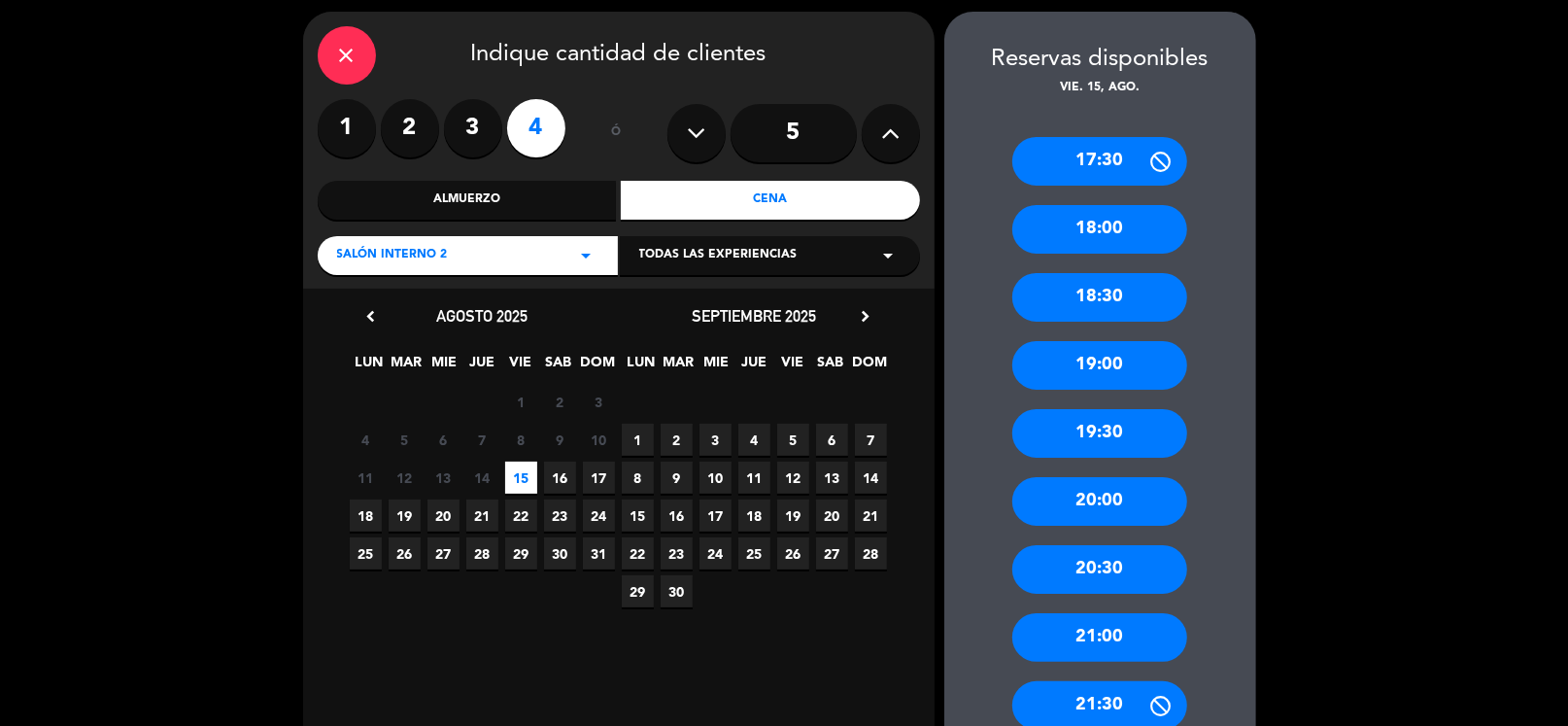
click at [1115, 638] on div "21:00" at bounding box center [1099, 637] width 175 height 49
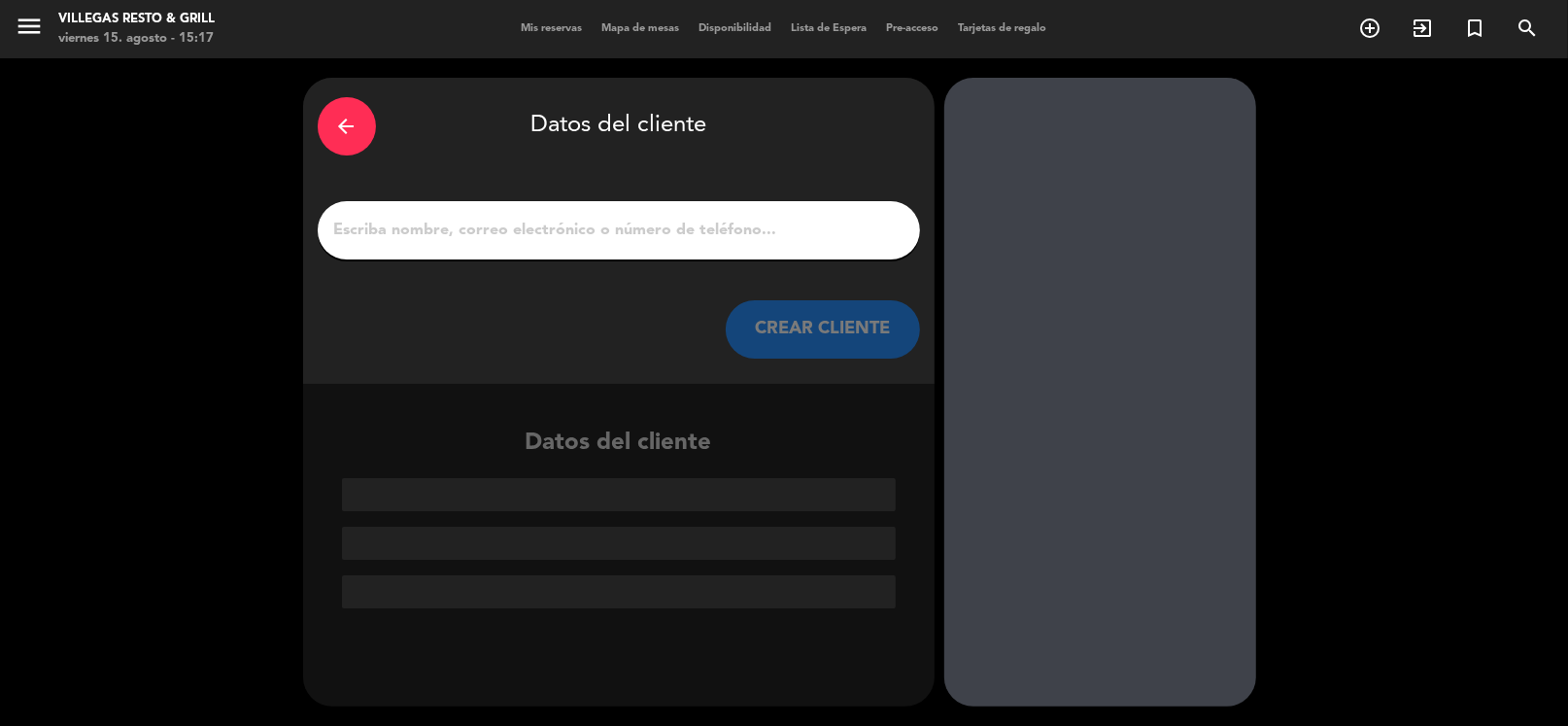
click at [604, 239] on input "1" at bounding box center [620, 230] width 574 height 27
paste input "[PERSON_NAME]"
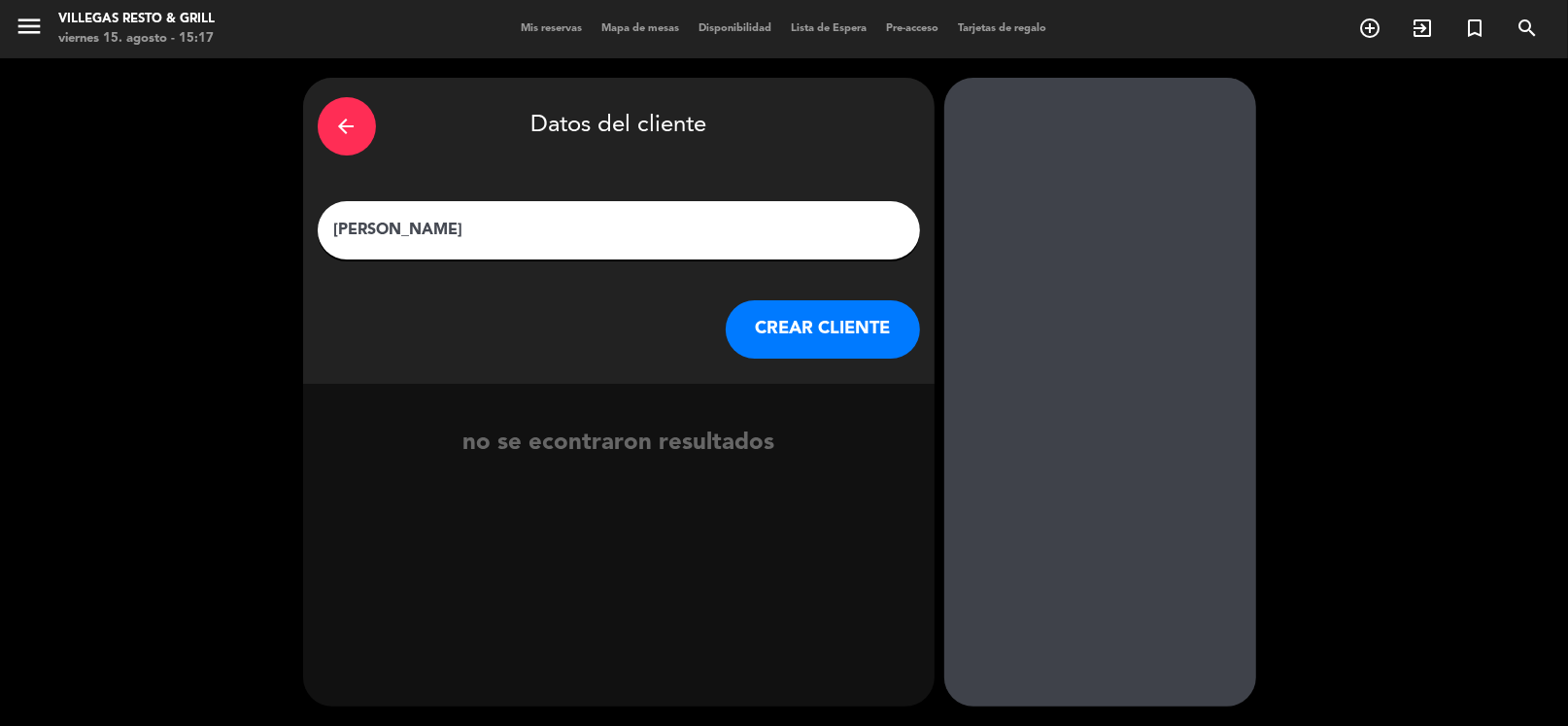
type input "[PERSON_NAME]"
click at [785, 342] on button "CREAR CLIENTE" at bounding box center [822, 329] width 194 height 58
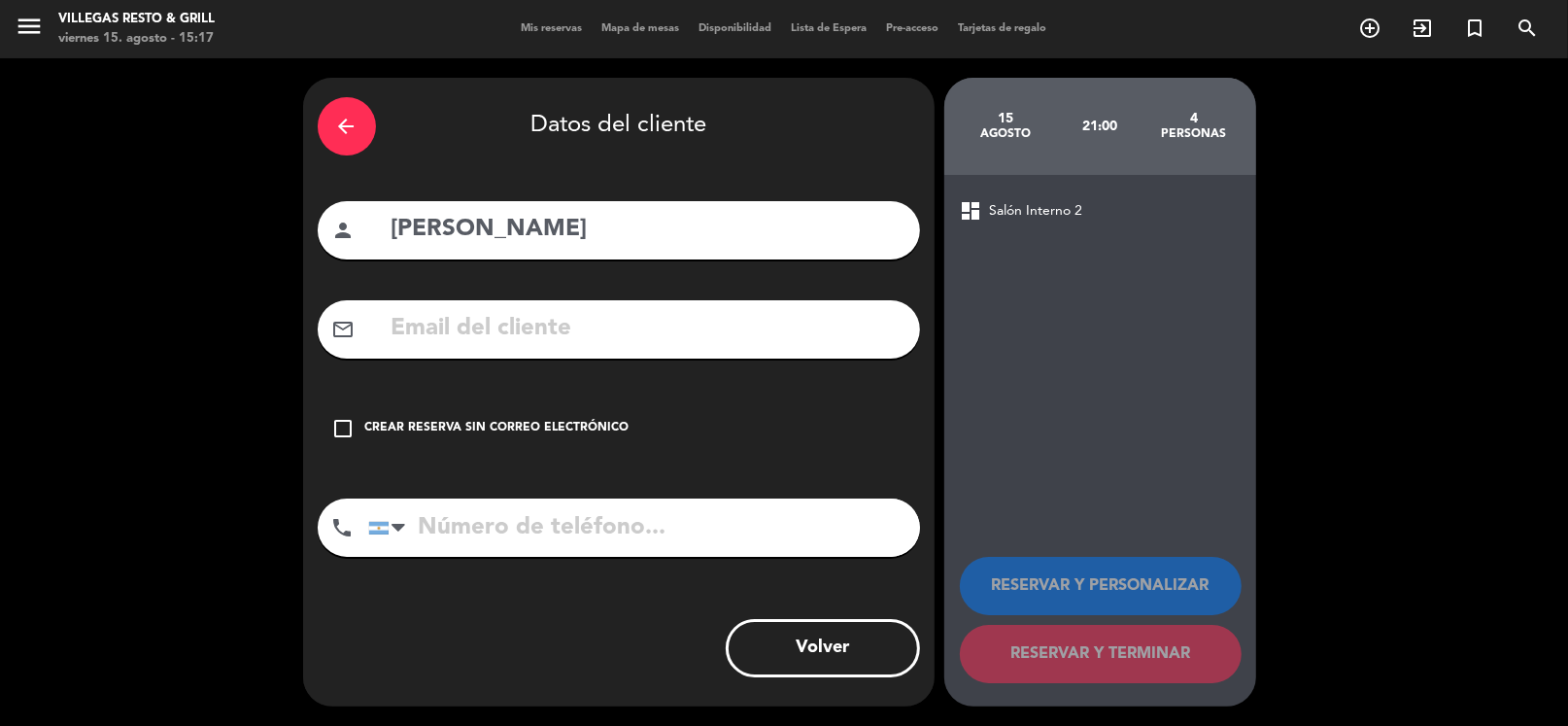
click at [598, 304] on div "mail_outline" at bounding box center [619, 329] width 603 height 58
click at [586, 322] on input "text" at bounding box center [648, 329] width 516 height 40
paste input "[EMAIL_ADDRESS][DOMAIN_NAME]"
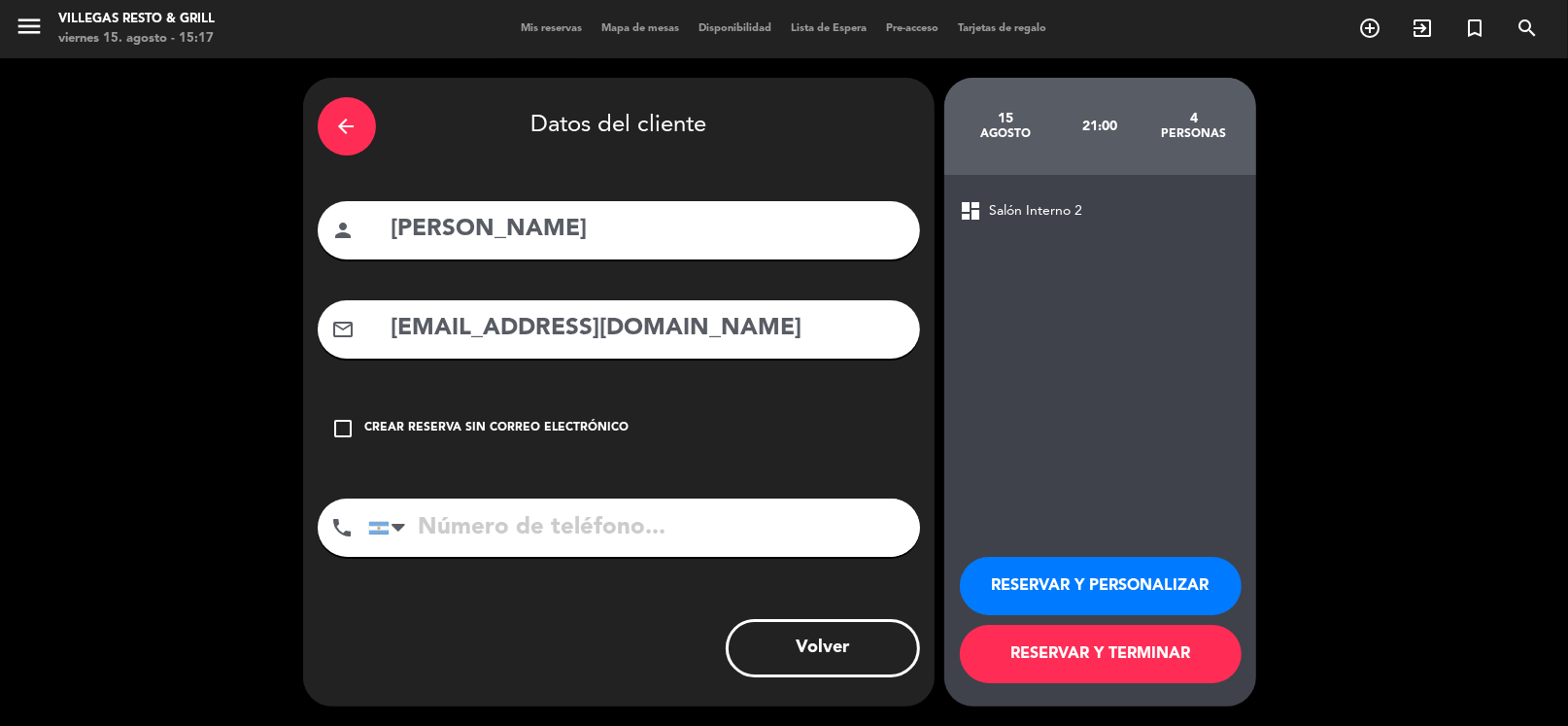
type input "[EMAIL_ADDRESS][DOMAIN_NAME]"
click at [493, 539] on input "tel" at bounding box center [644, 528] width 552 height 58
paste input "[PHONE_NUMBER]"
type input "[PHONE_NUMBER]"
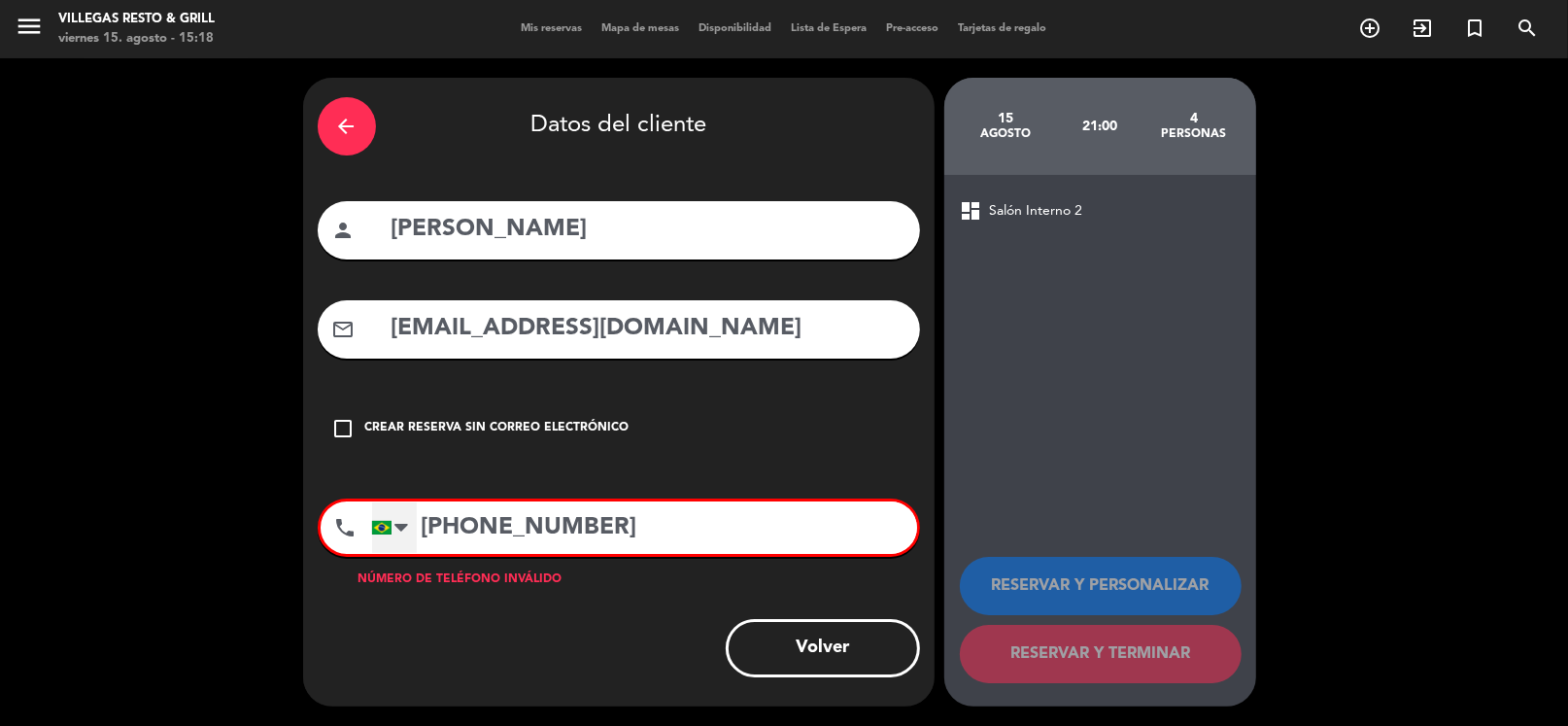
drag, startPoint x: 636, startPoint y: 530, endPoint x: 378, endPoint y: 520, distance: 258.2
click at [378, 520] on div "[GEOGRAPHIC_DATA] +1 [GEOGRAPHIC_DATA] +44 [GEOGRAPHIC_DATA] ([GEOGRAPHIC_DATA]…" at bounding box center [644, 528] width 546 height 53
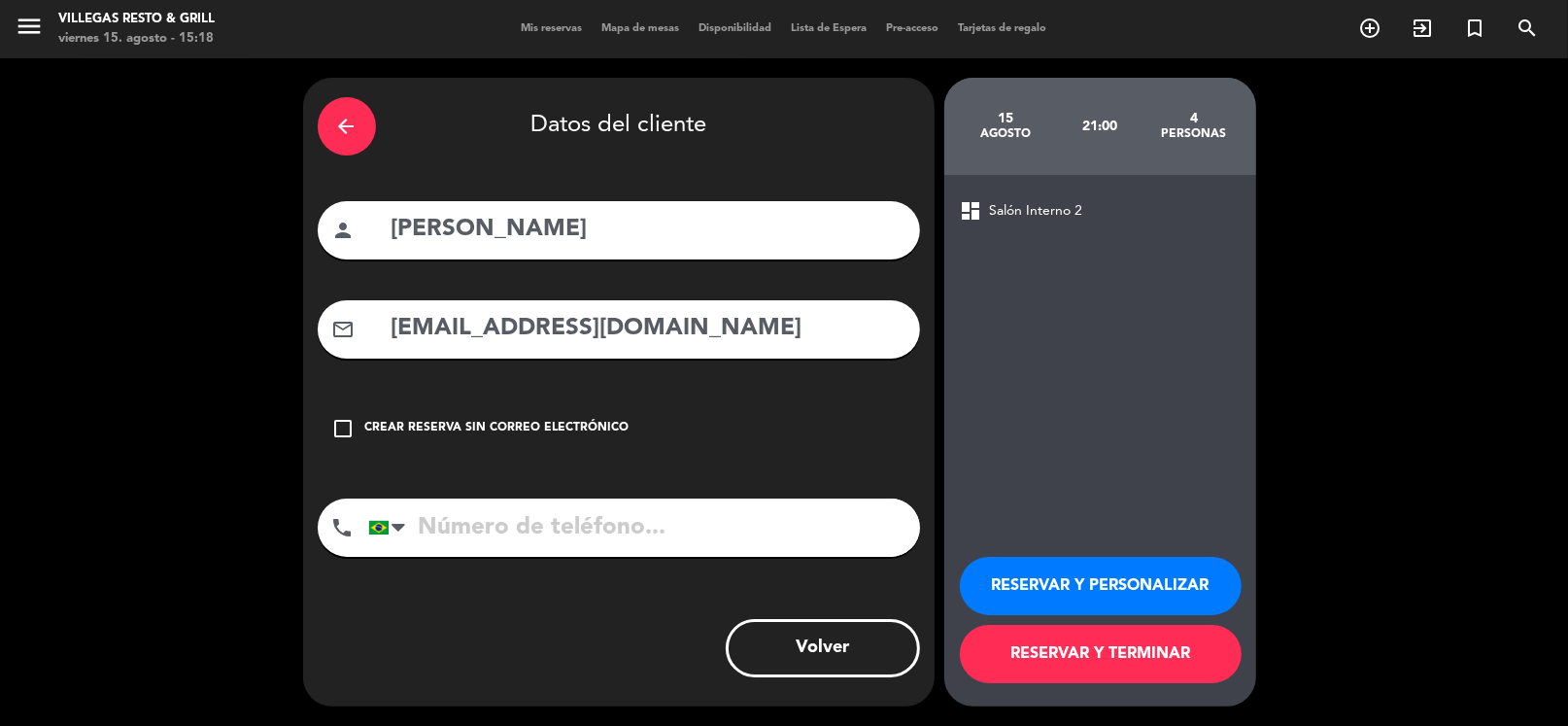
click at [1030, 586] on button "RESERVAR Y PERSONALIZAR" at bounding box center [1101, 586] width 282 height 58
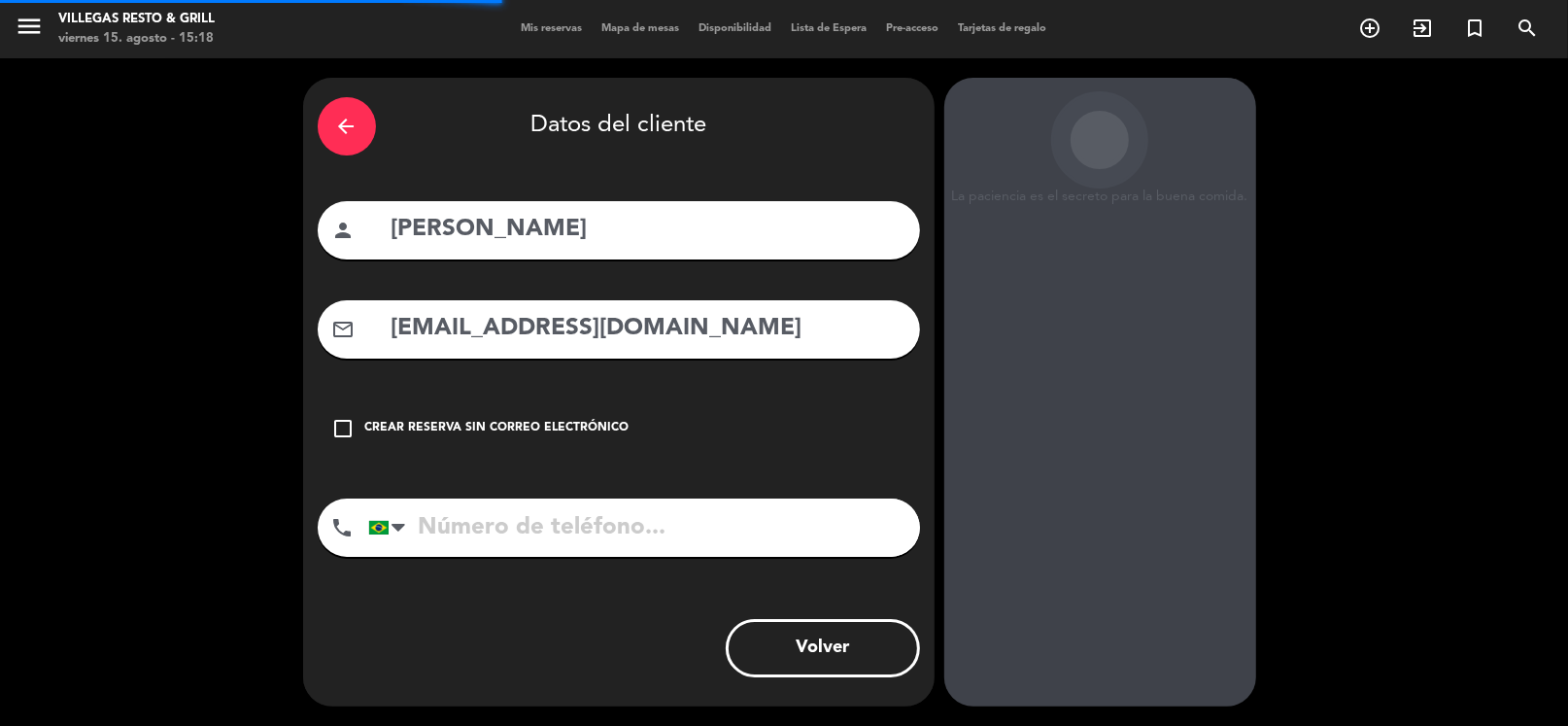
scroll to position [51, 0]
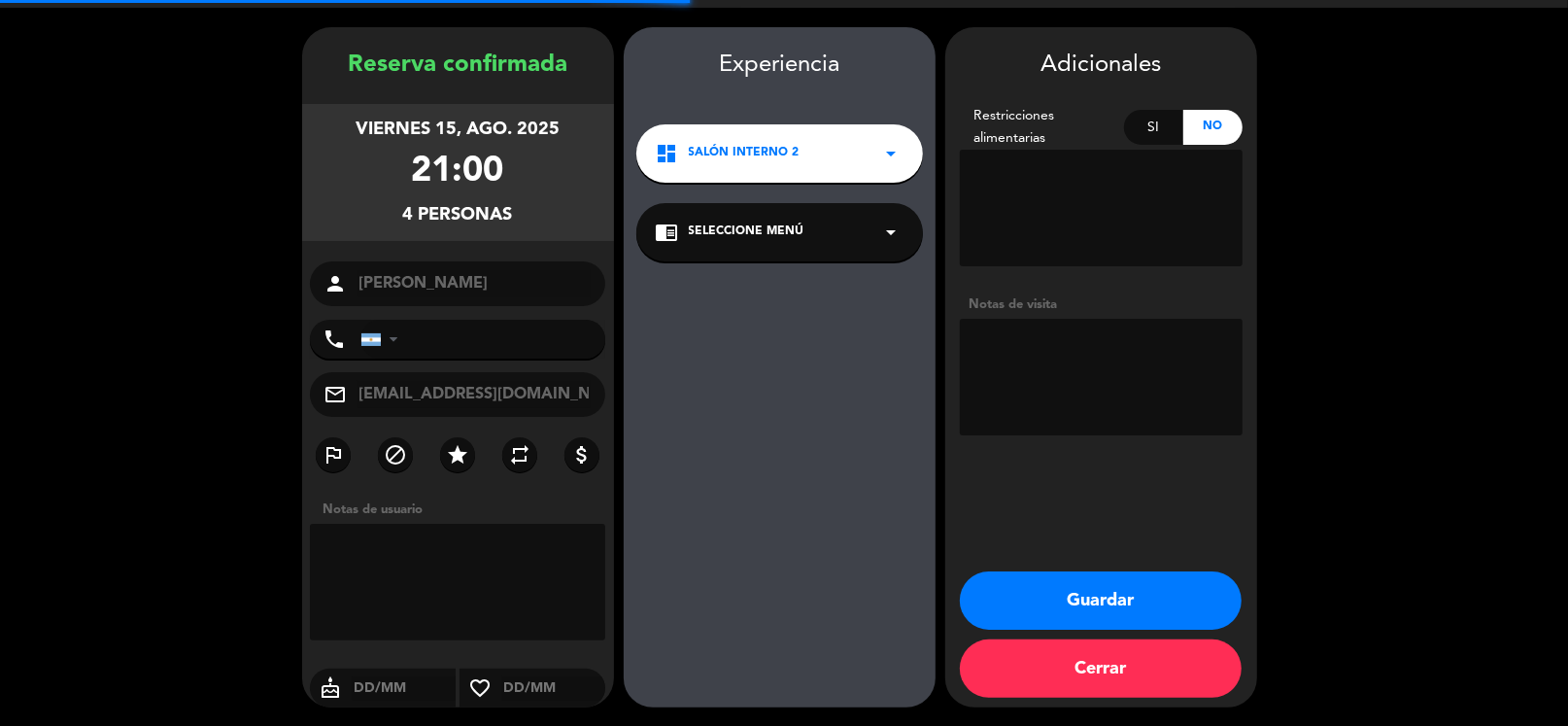
click at [1060, 369] on textarea at bounding box center [1101, 377] width 283 height 117
type textarea "FIO"
click at [1053, 595] on button "Guardar" at bounding box center [1101, 601] width 282 height 58
